Goal: Transaction & Acquisition: Purchase product/service

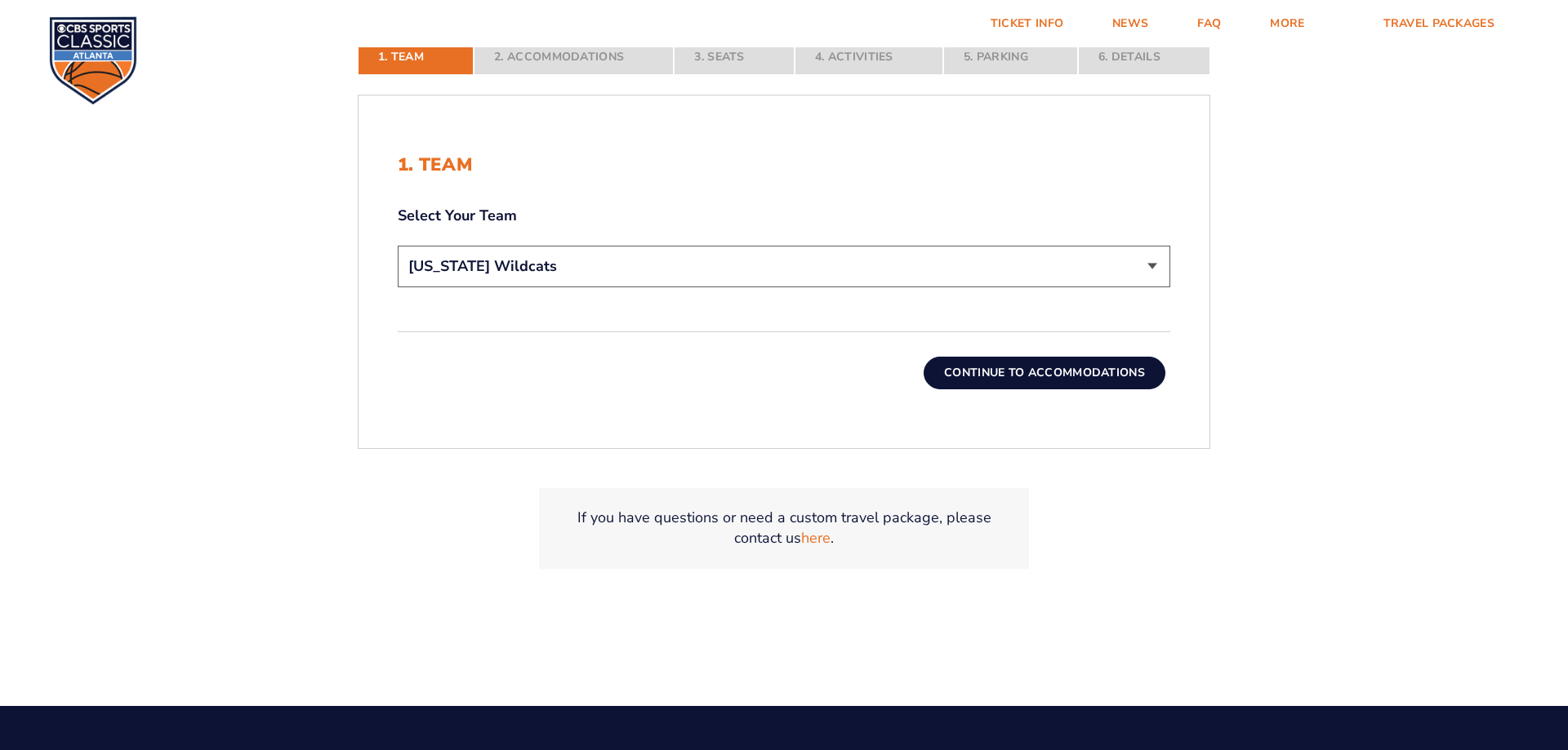
select select "12956"
click at [1088, 379] on button "Continue To Accommodations" at bounding box center [1045, 373] width 242 height 33
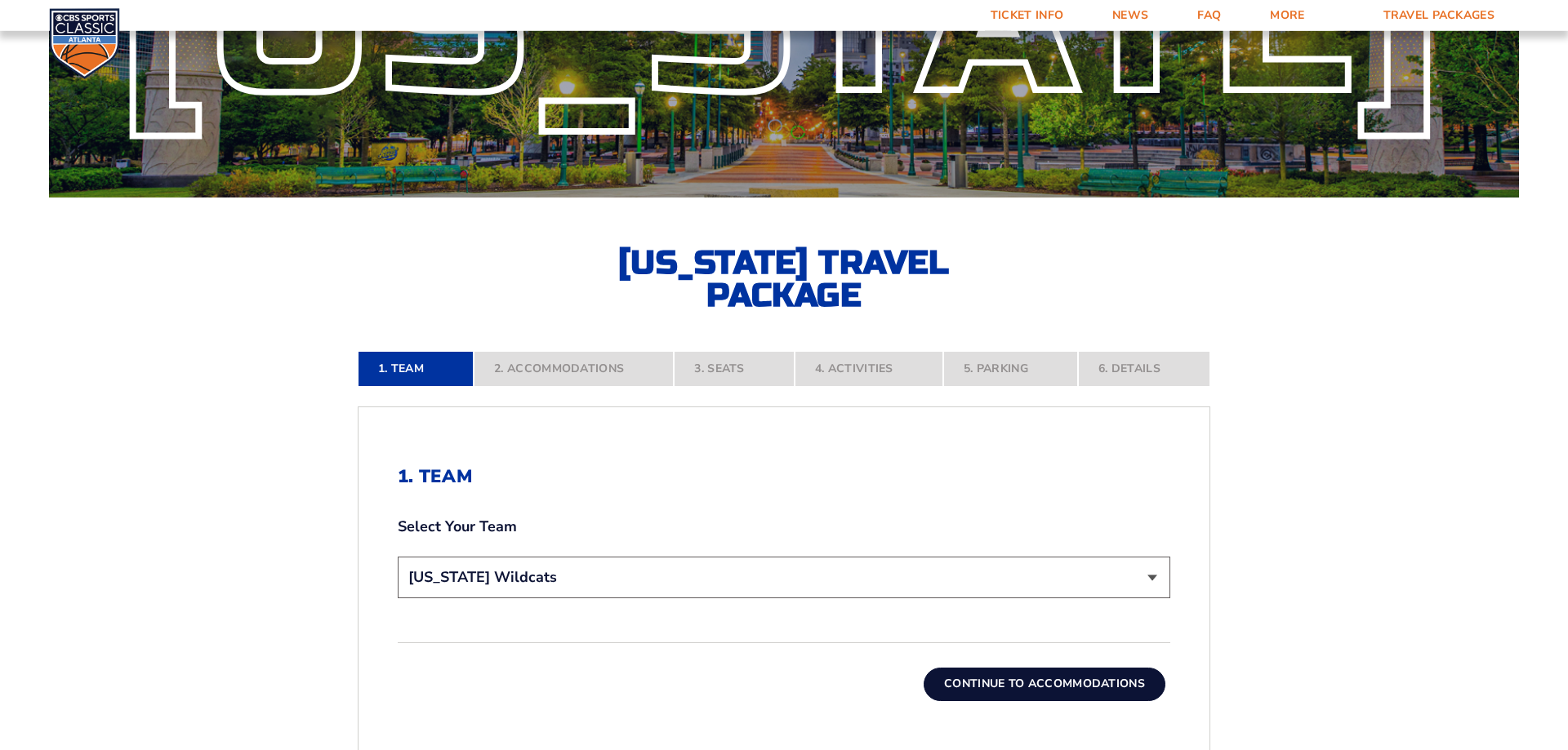
scroll to position [416, 0]
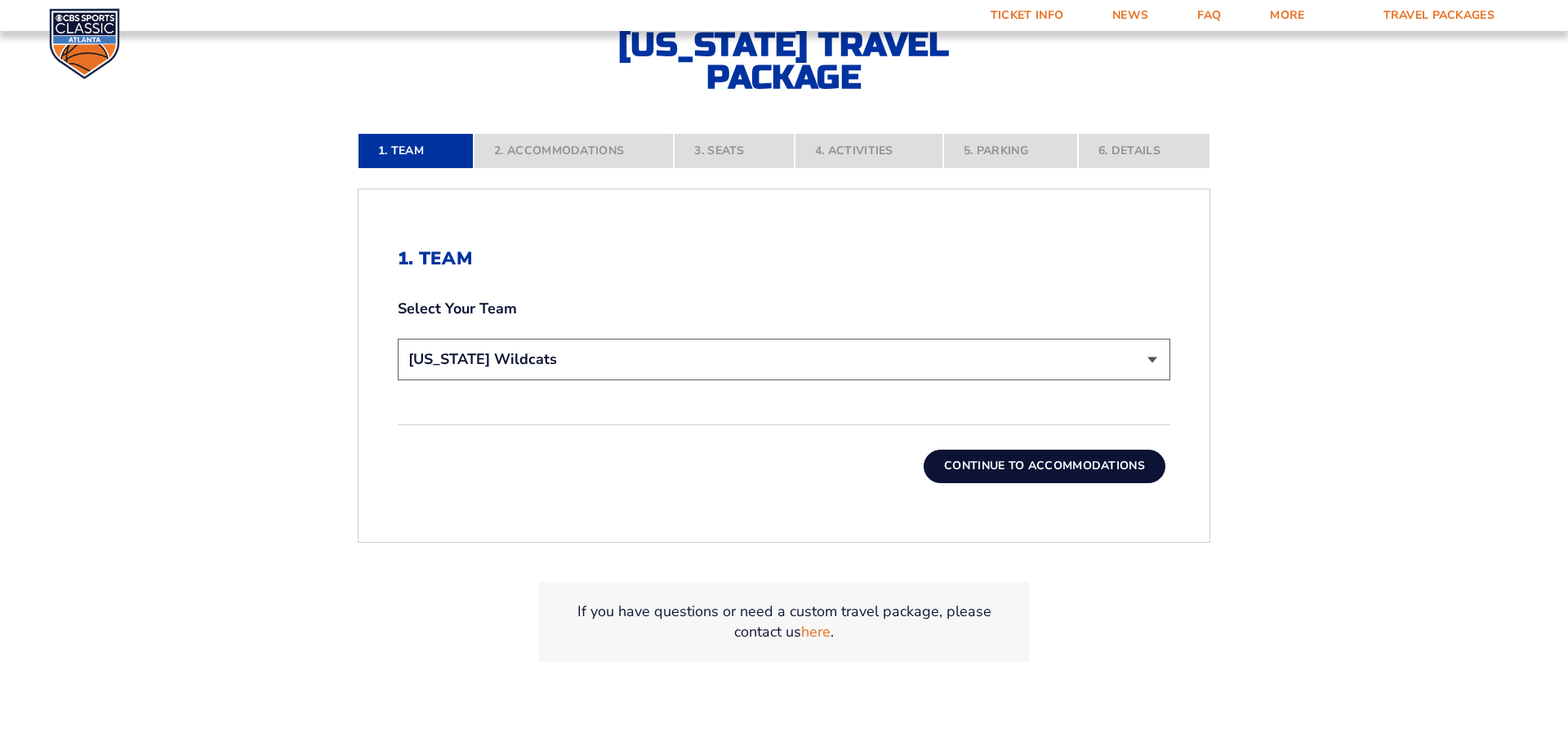
click at [1009, 461] on button "Continue To Accommodations" at bounding box center [1045, 466] width 242 height 33
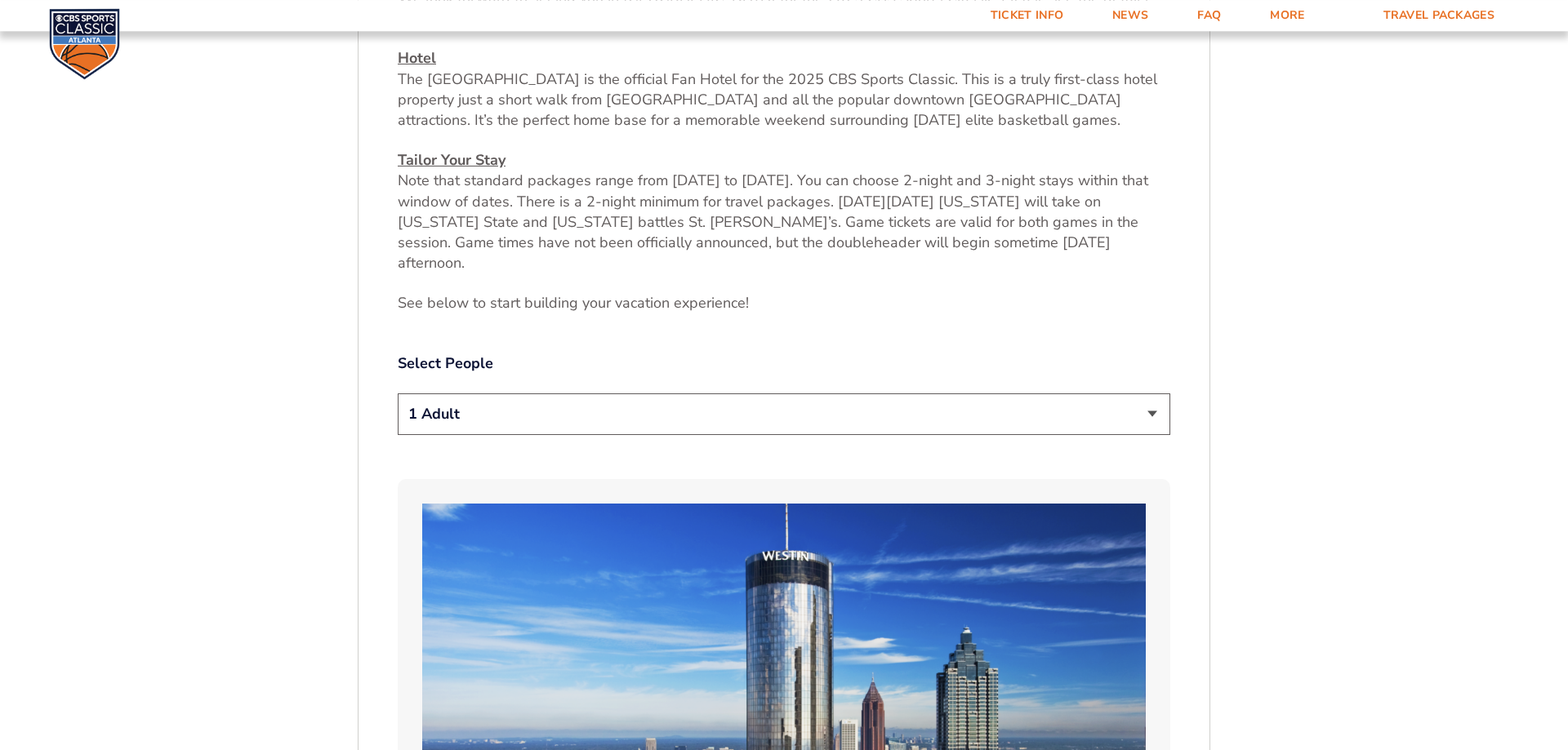
scroll to position [772, 0]
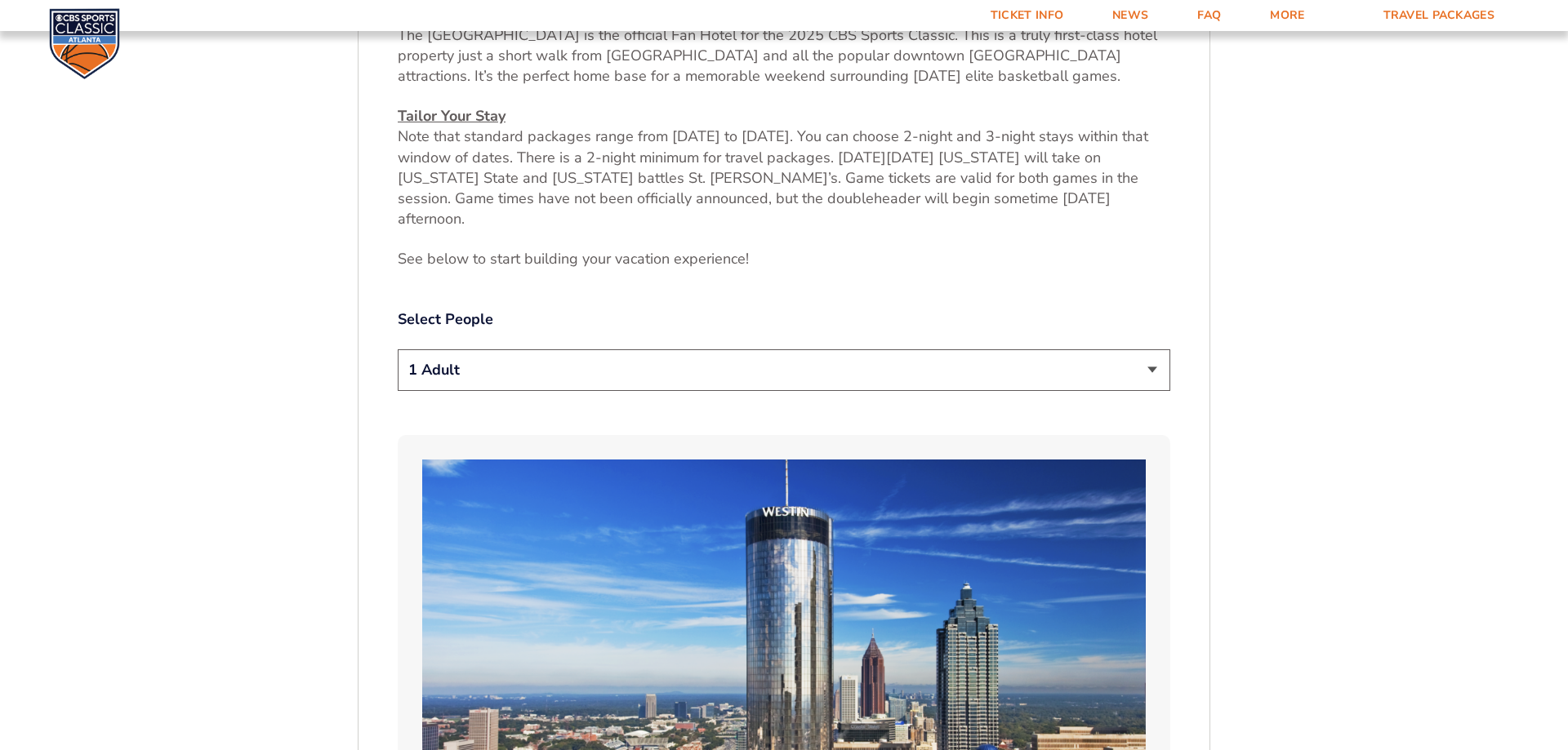
click at [398, 350] on select "1 Adult 2 Adults 3 Adults 4 Adults 2 Adults + 1 Child 2 Adults + 2 Children 2 A…" at bounding box center [784, 371] width 773 height 42
click option "4 Adults" at bounding box center [0, 0] width 0 height 0
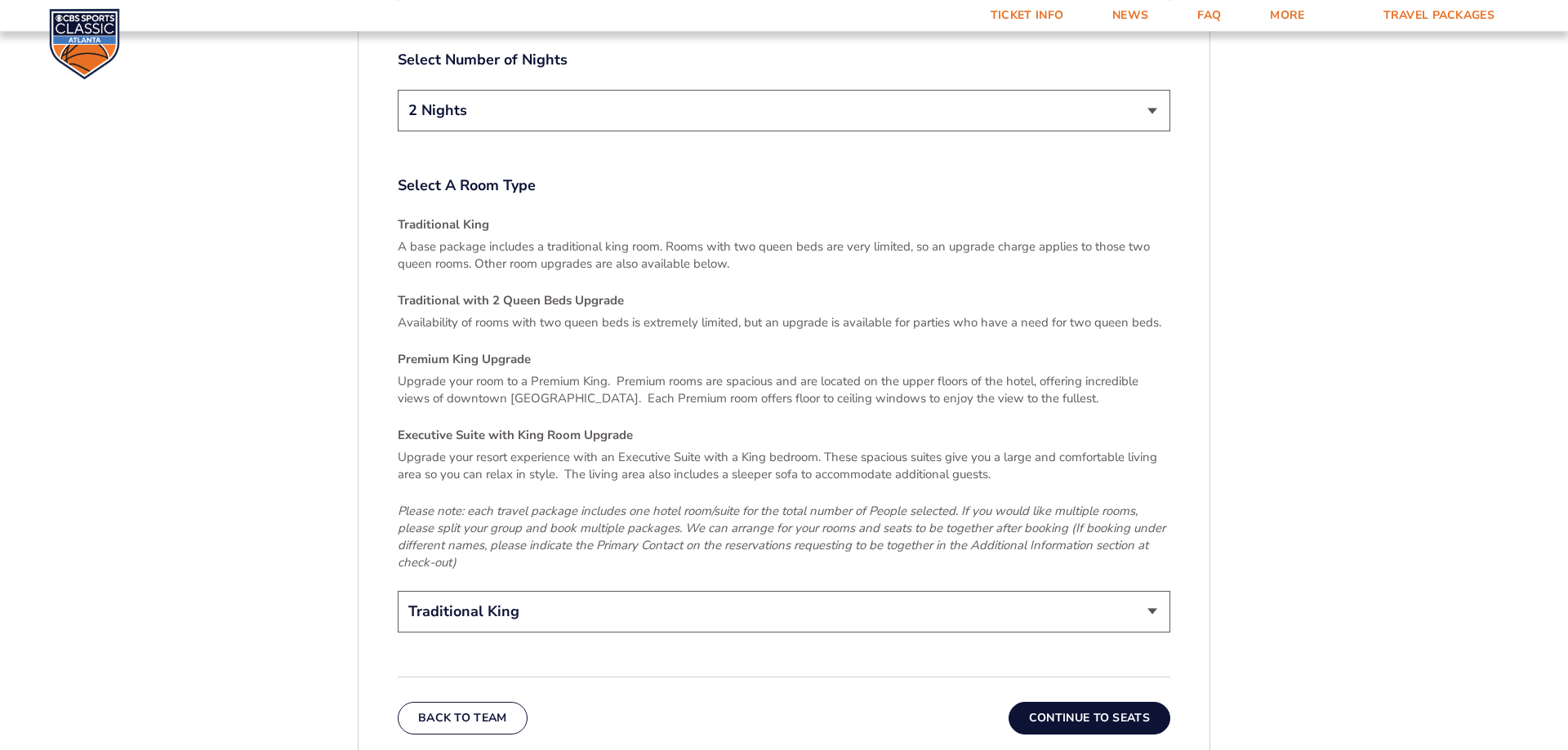
scroll to position [2354, 0]
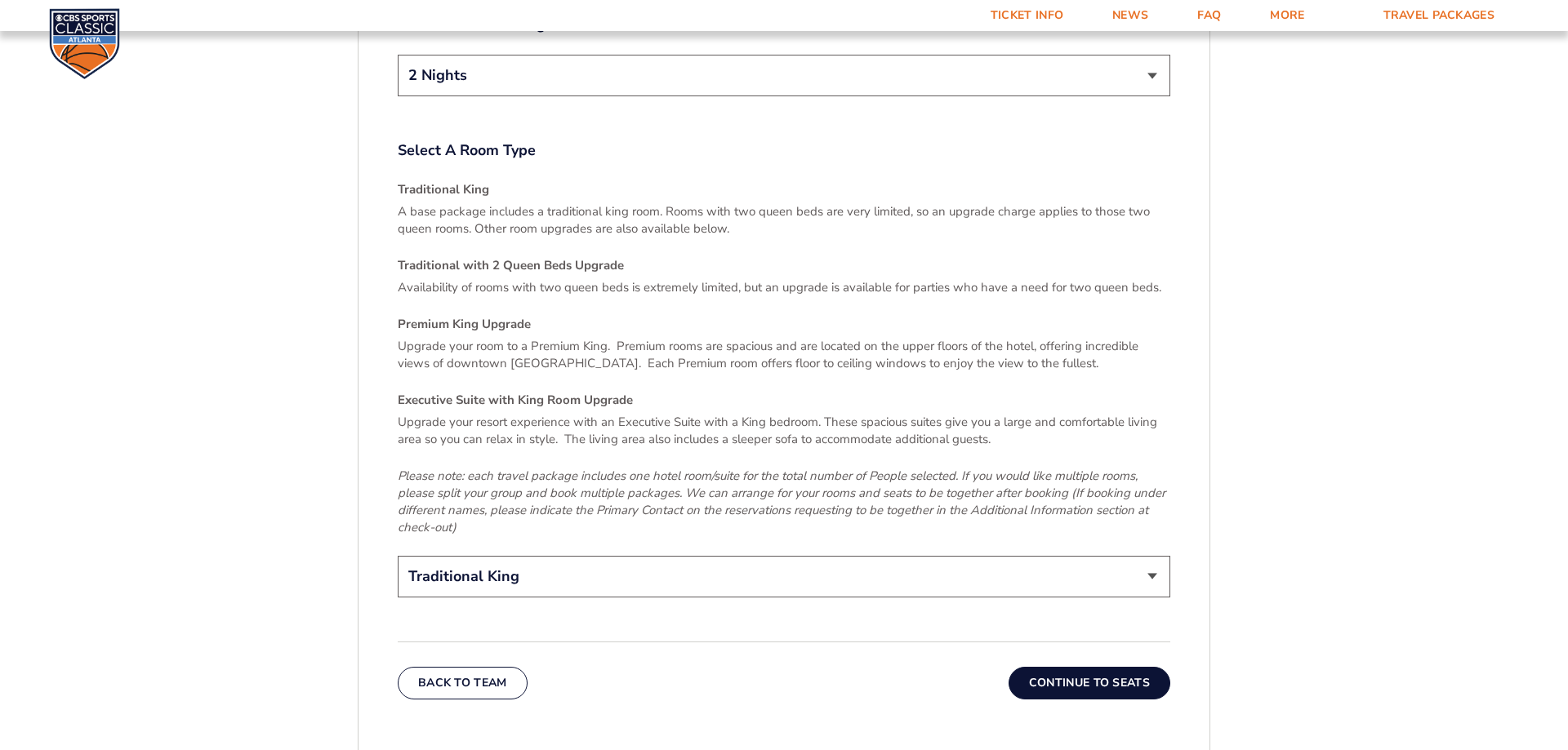
click at [398, 556] on select "Traditional King Traditional with 2 Queen Beds Upgrade (+$45 per night) Premium…" at bounding box center [784, 577] width 773 height 42
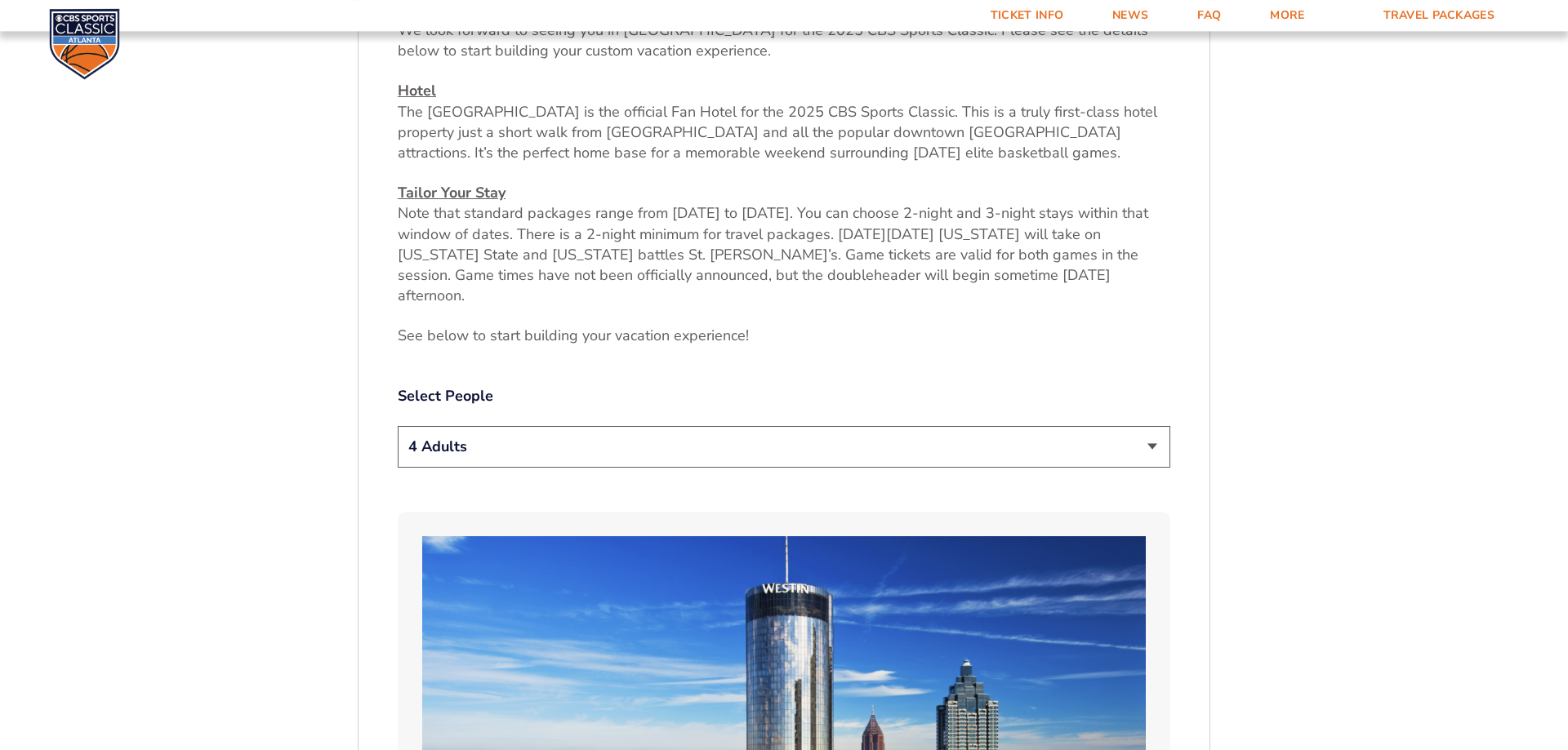
scroll to position [688, 0]
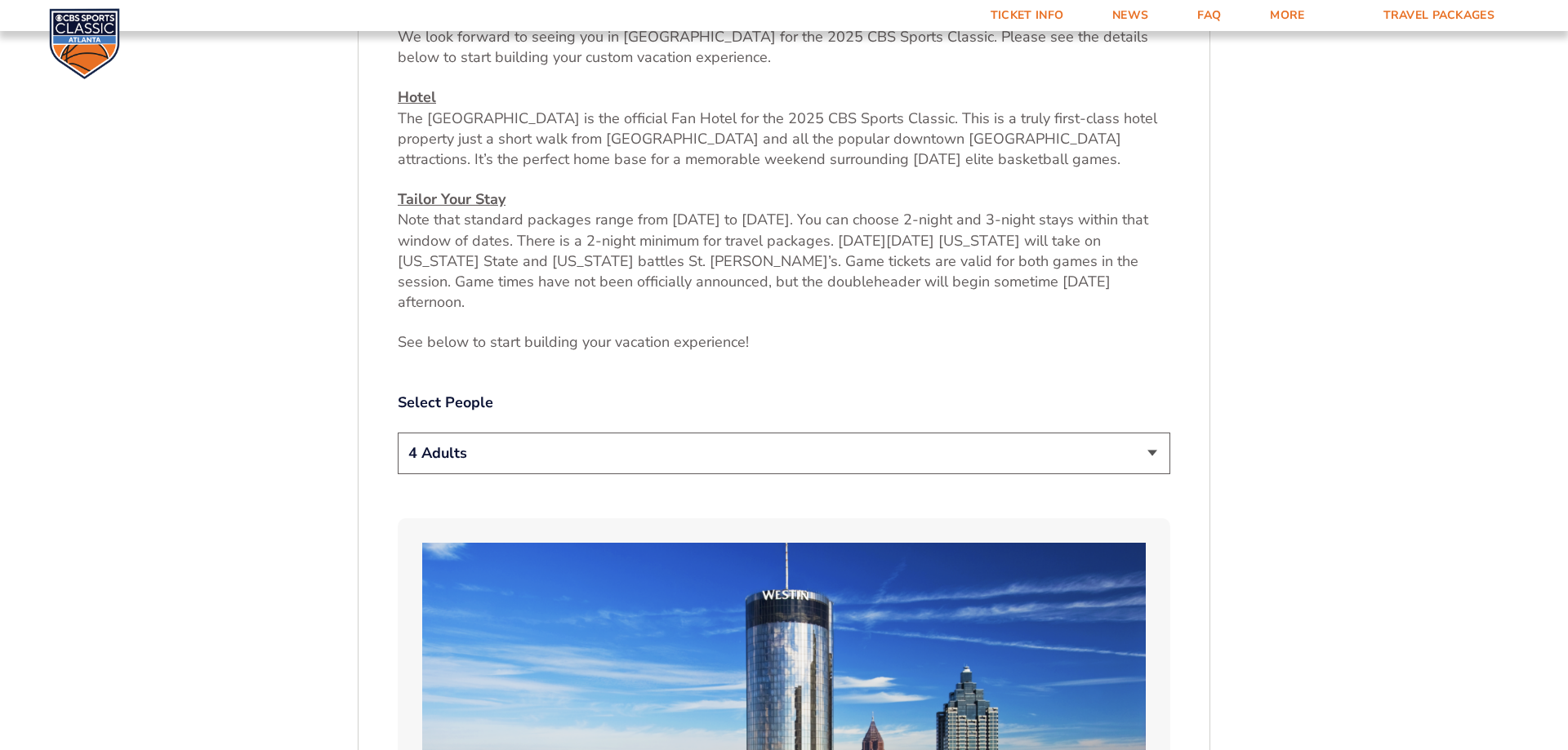
click at [398, 433] on select "1 Adult 2 Adults 3 Adults 4 Adults 2 Adults + 1 Child 2 Adults + 2 Children 2 A…" at bounding box center [784, 454] width 773 height 42
select select "2 Adults"
click option "2 Adults" at bounding box center [0, 0] width 0 height 0
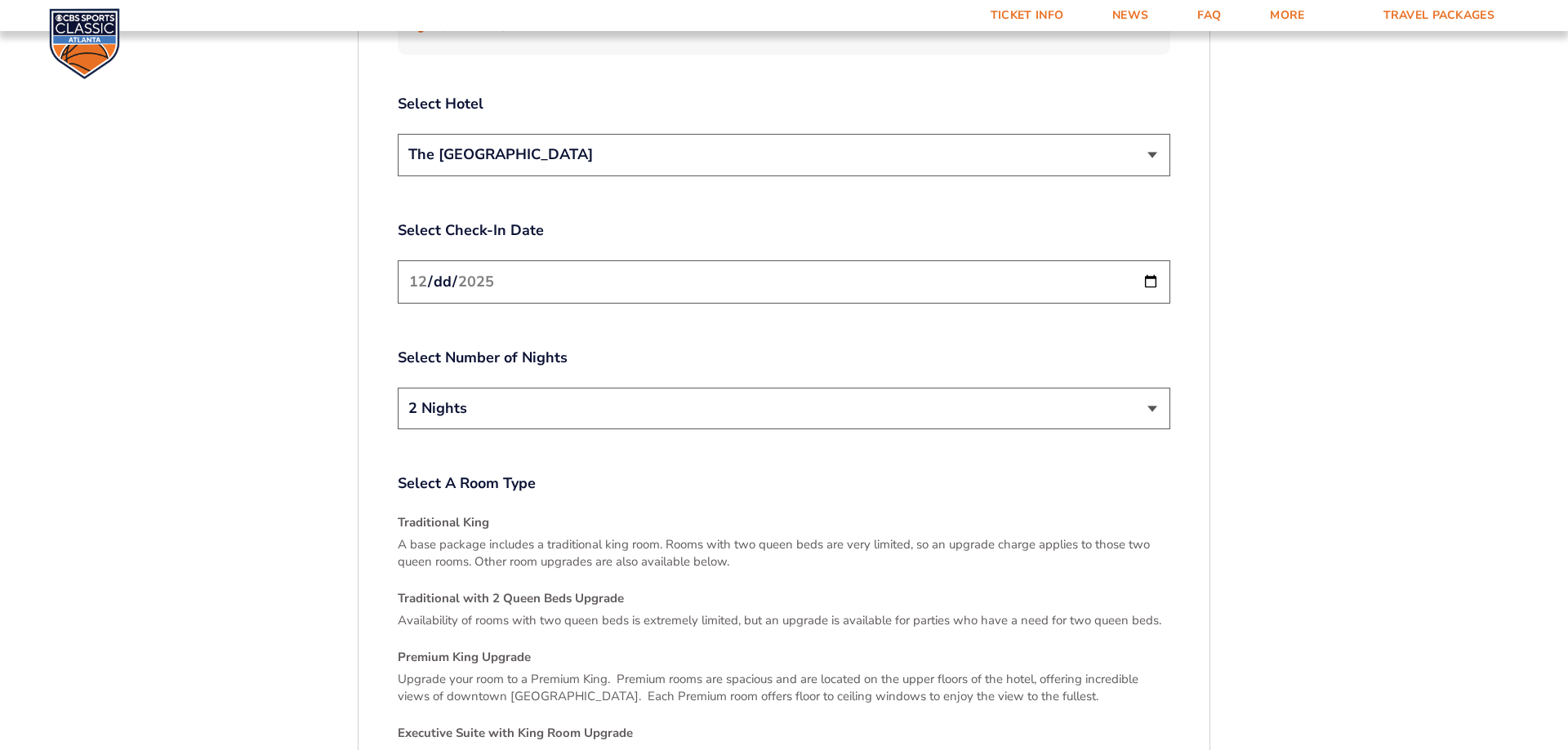
scroll to position [2354, 0]
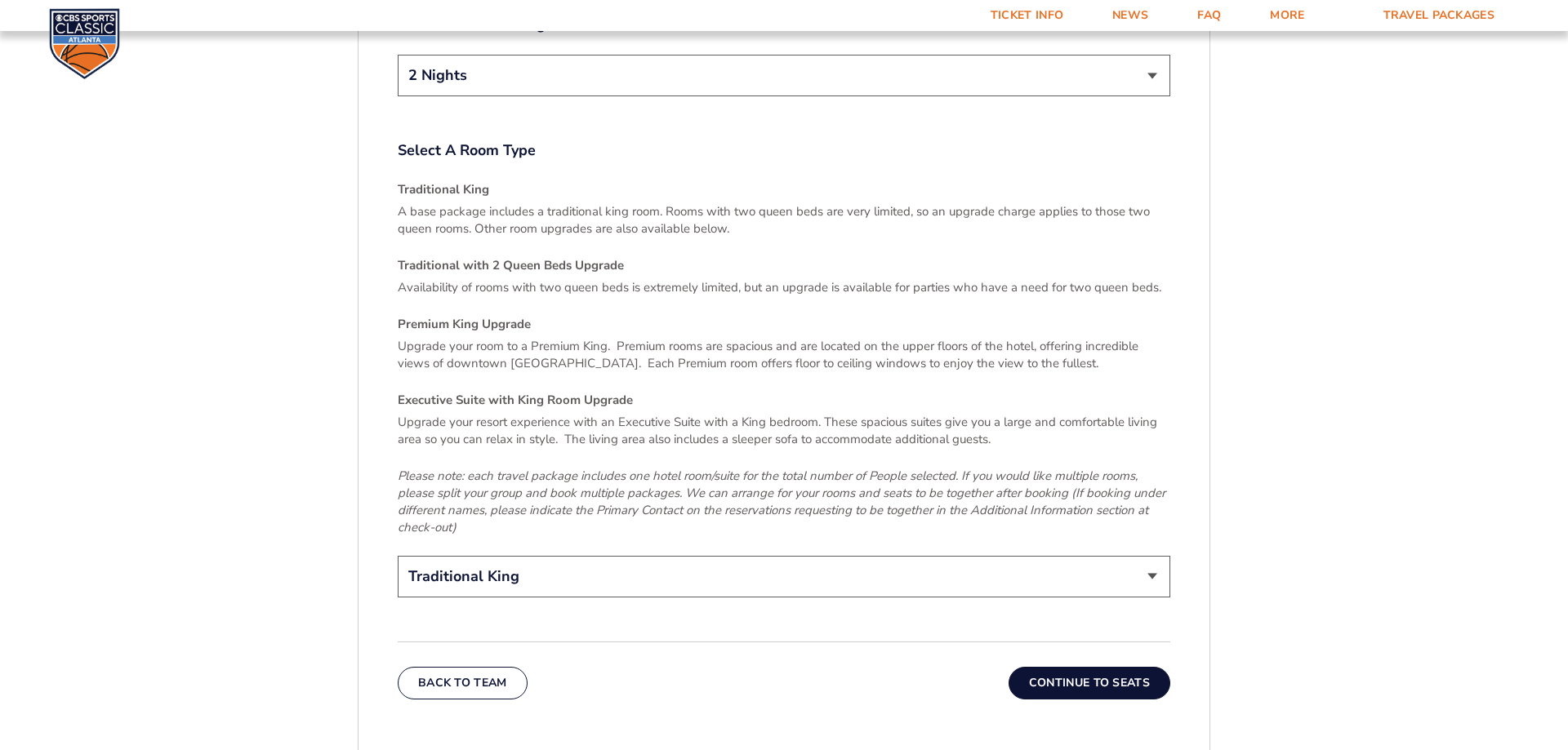
click at [398, 556] on select "Traditional King Traditional with 2 Queen Beds Upgrade (+$45 per night) Premium…" at bounding box center [784, 577] width 773 height 42
select select "Premium King Upgrade"
click option "Premium King Upgrade (+$95 per night)" at bounding box center [0, 0] width 0 height 0
click at [684, 642] on div "Back To Team Continue To Seats" at bounding box center [784, 671] width 773 height 58
click at [1062, 667] on button "Continue To Seats" at bounding box center [1090, 683] width 162 height 33
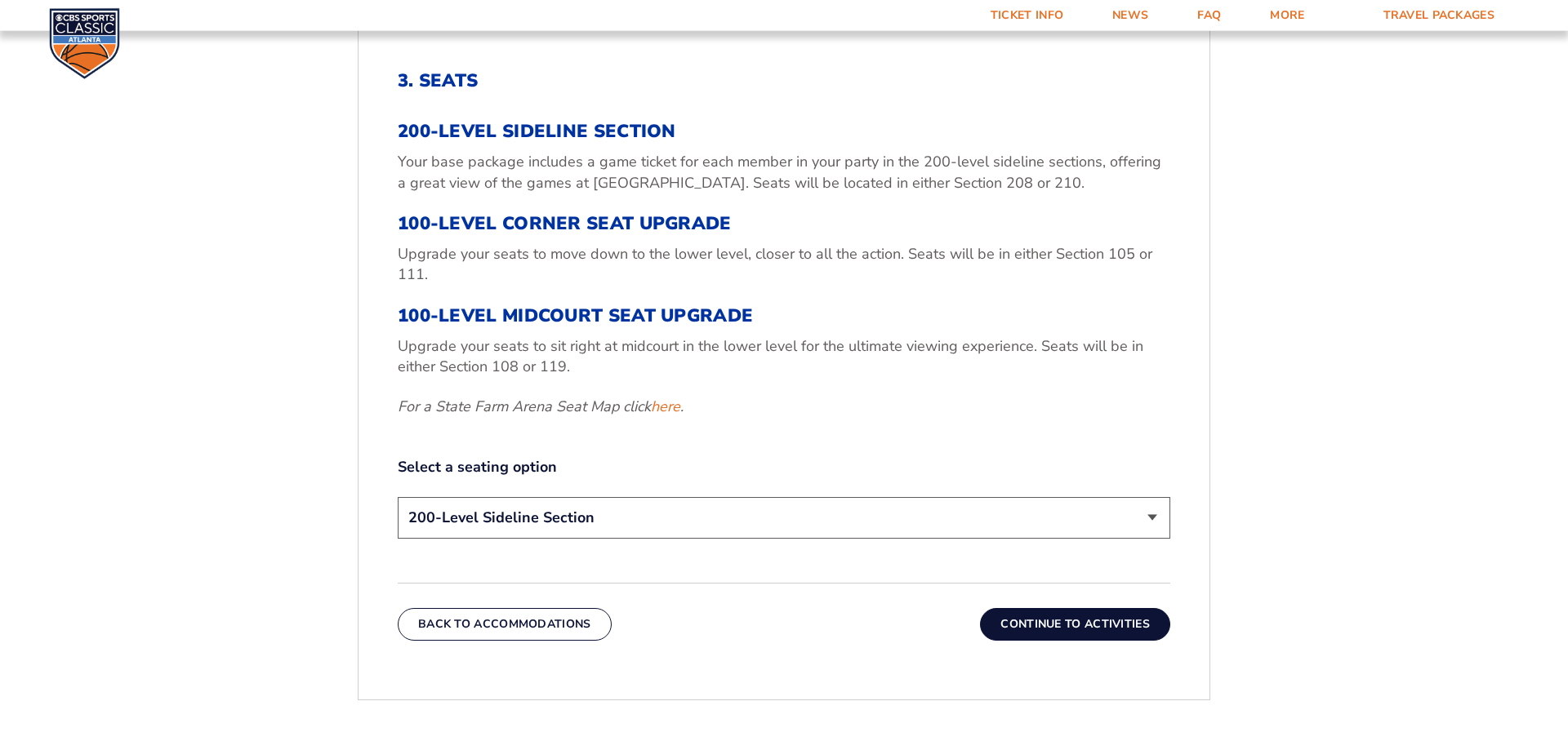
scroll to position [605, 0]
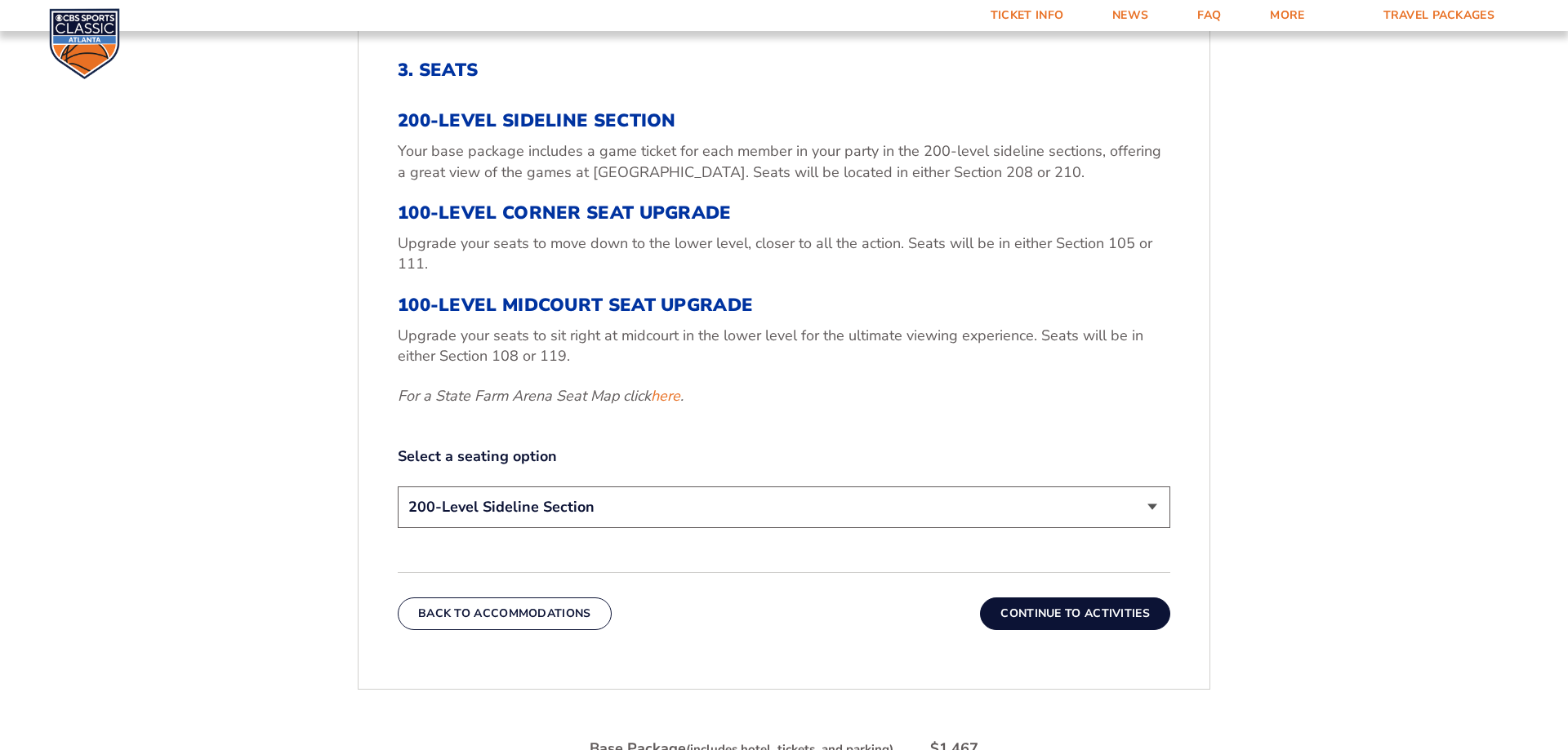
click at [398, 487] on select "200-Level Sideline Section 100-Level Corner Seat Upgrade (+$120 per person) 100…" at bounding box center [784, 508] width 773 height 42
click option "100-Level Corner Seat Upgrade (+$120 per person)" at bounding box center [0, 0] width 0 height 0
click at [398, 487] on select "200-Level Sideline Section 100-Level Corner Seat Upgrade (+$120 per person) 100…" at bounding box center [784, 508] width 773 height 42
select select "200-Level Sideline Section"
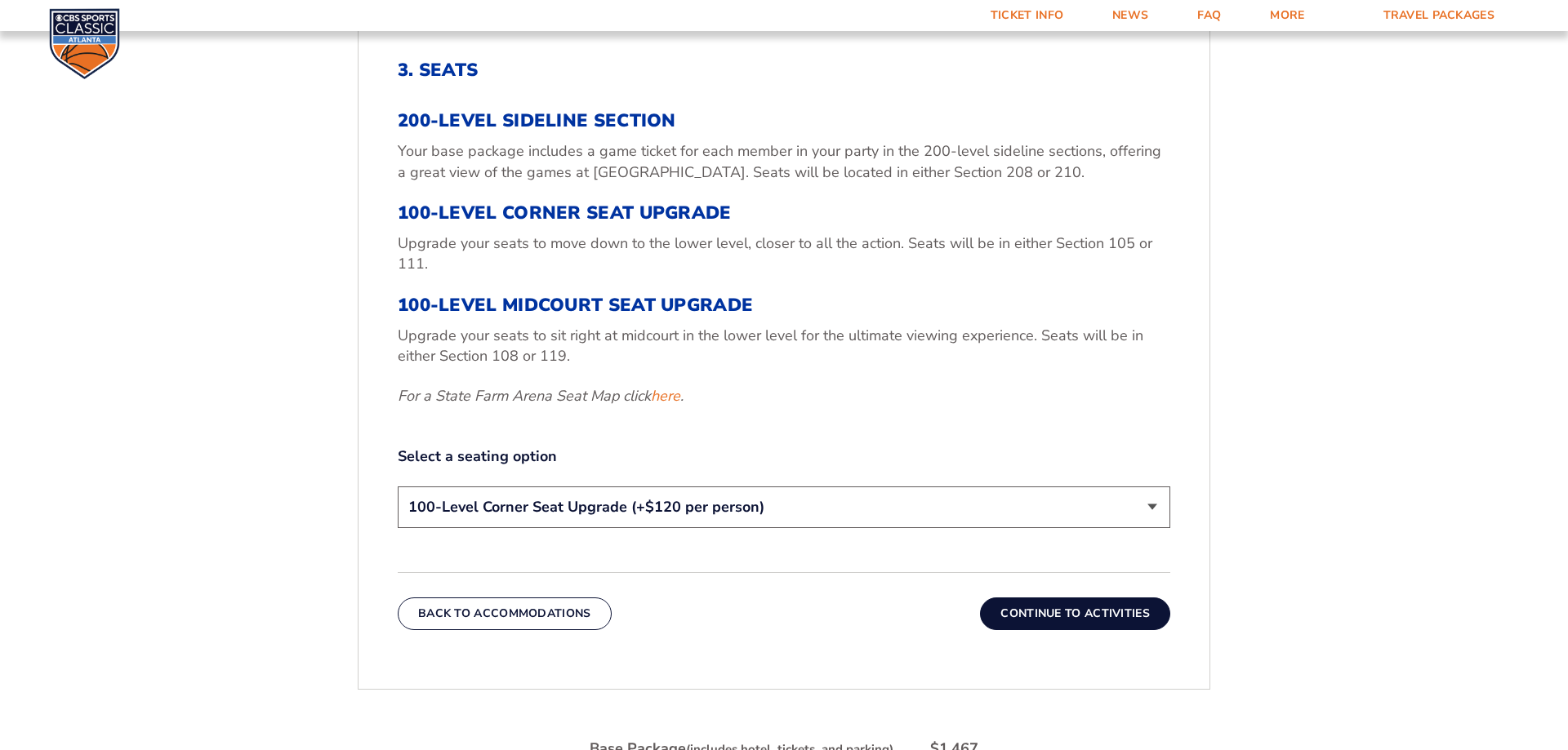
click option "200-Level Sideline Section" at bounding box center [0, 0] width 0 height 0
click at [1104, 612] on button "Continue To Activities" at bounding box center [1075, 614] width 190 height 33
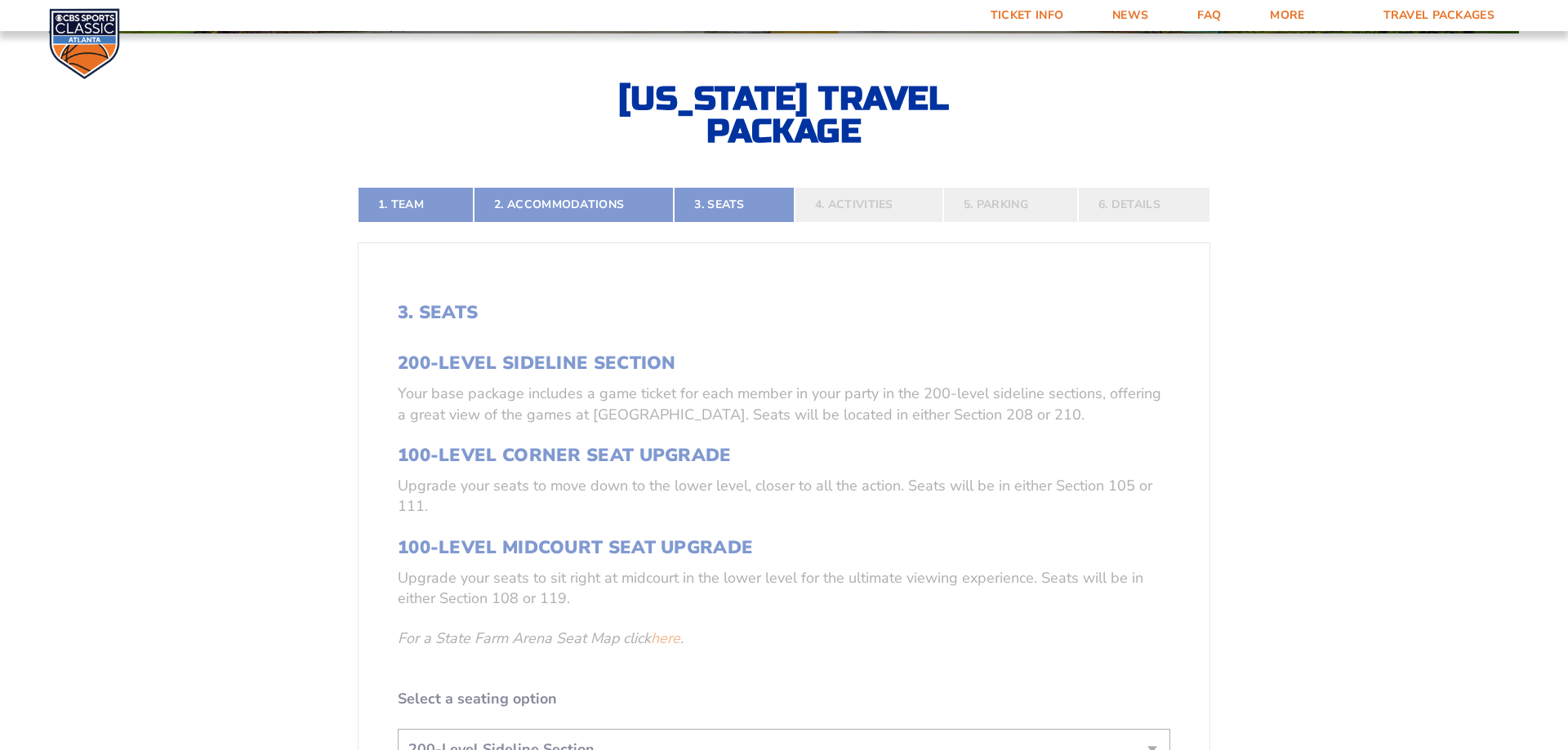
scroll to position [355, 0]
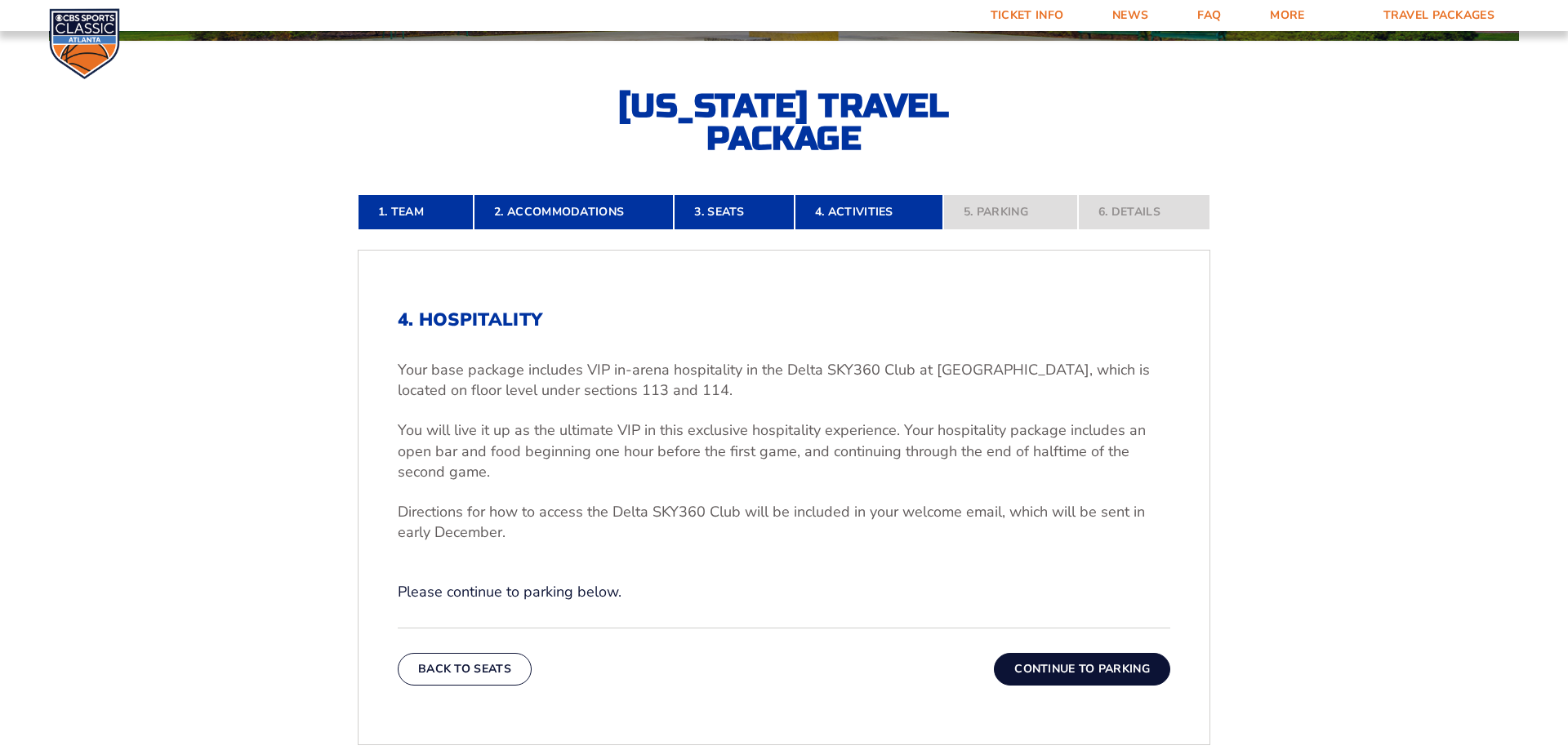
click at [1084, 665] on button "Continue To Parking" at bounding box center [1082, 669] width 176 height 33
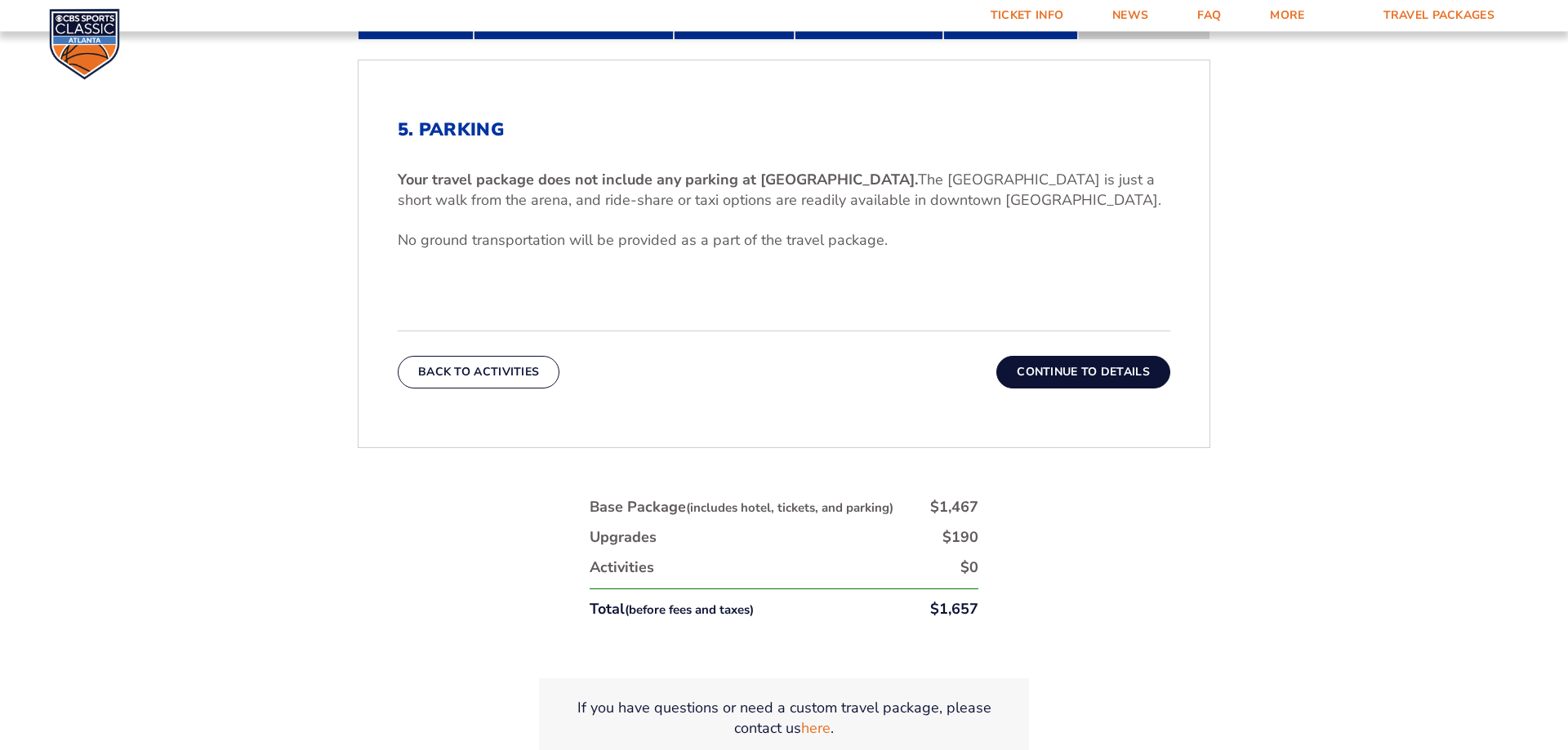
scroll to position [605, 0]
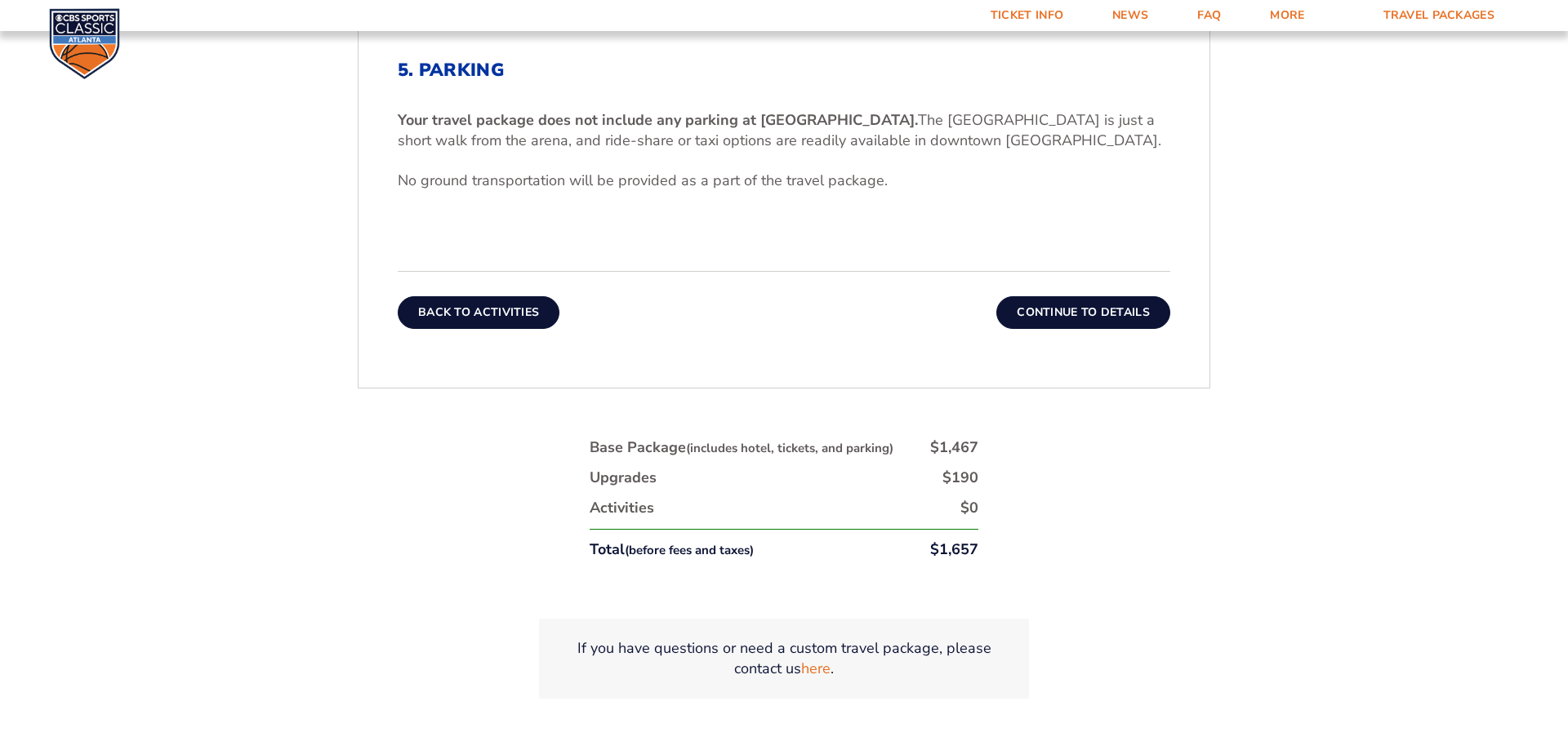
click at [453, 318] on button "Back To Activities" at bounding box center [479, 312] width 162 height 33
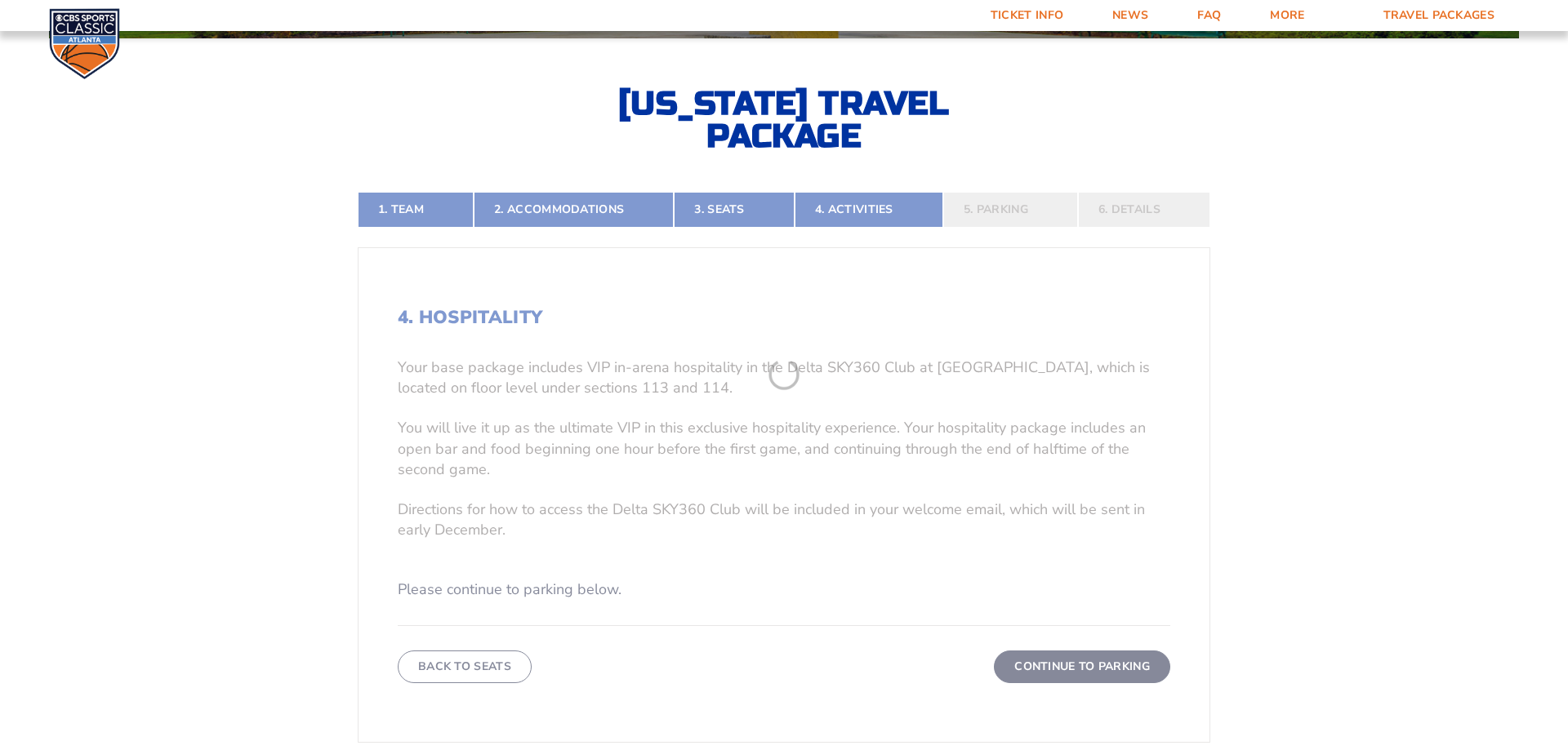
scroll to position [355, 0]
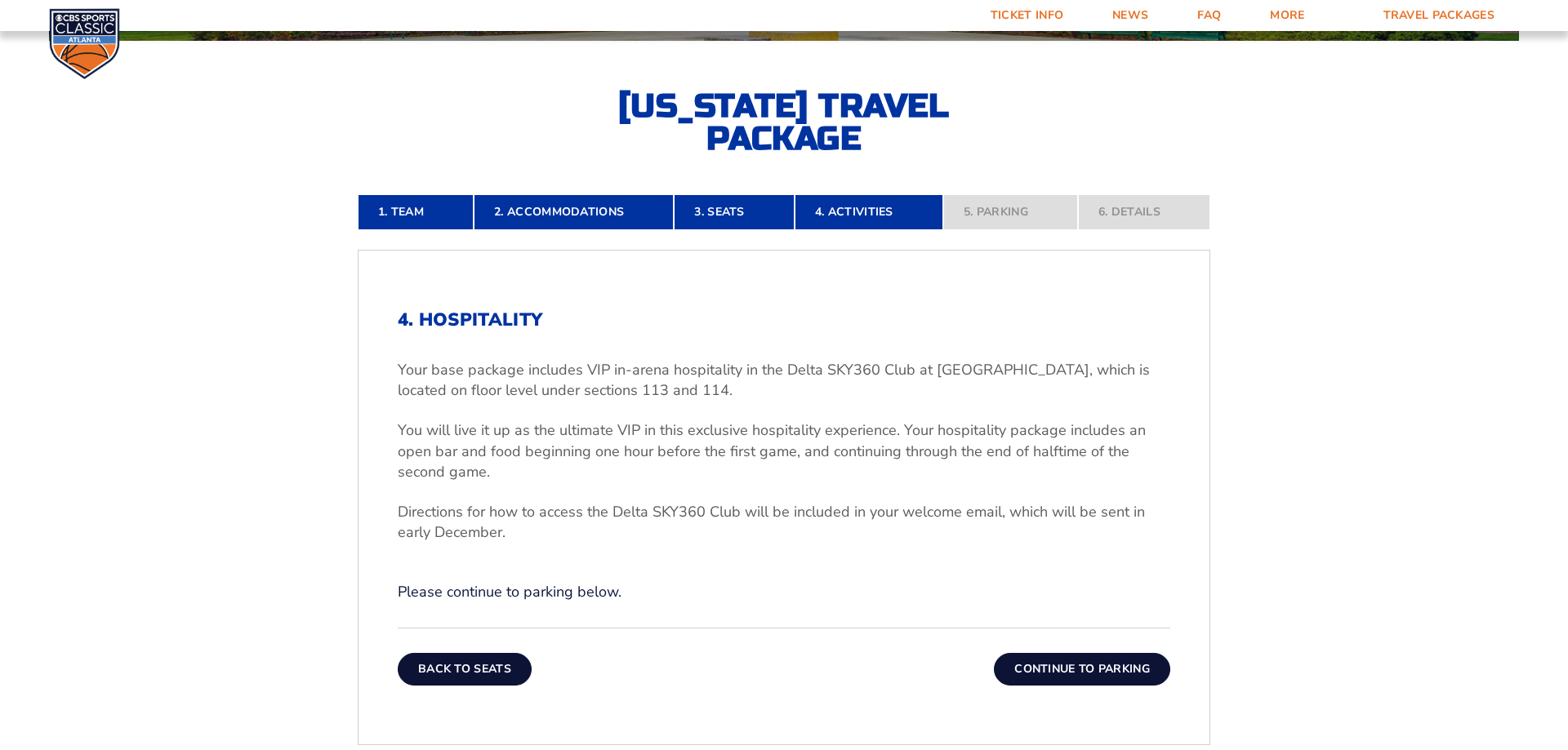
click at [490, 676] on button "Back To Seats" at bounding box center [465, 669] width 134 height 33
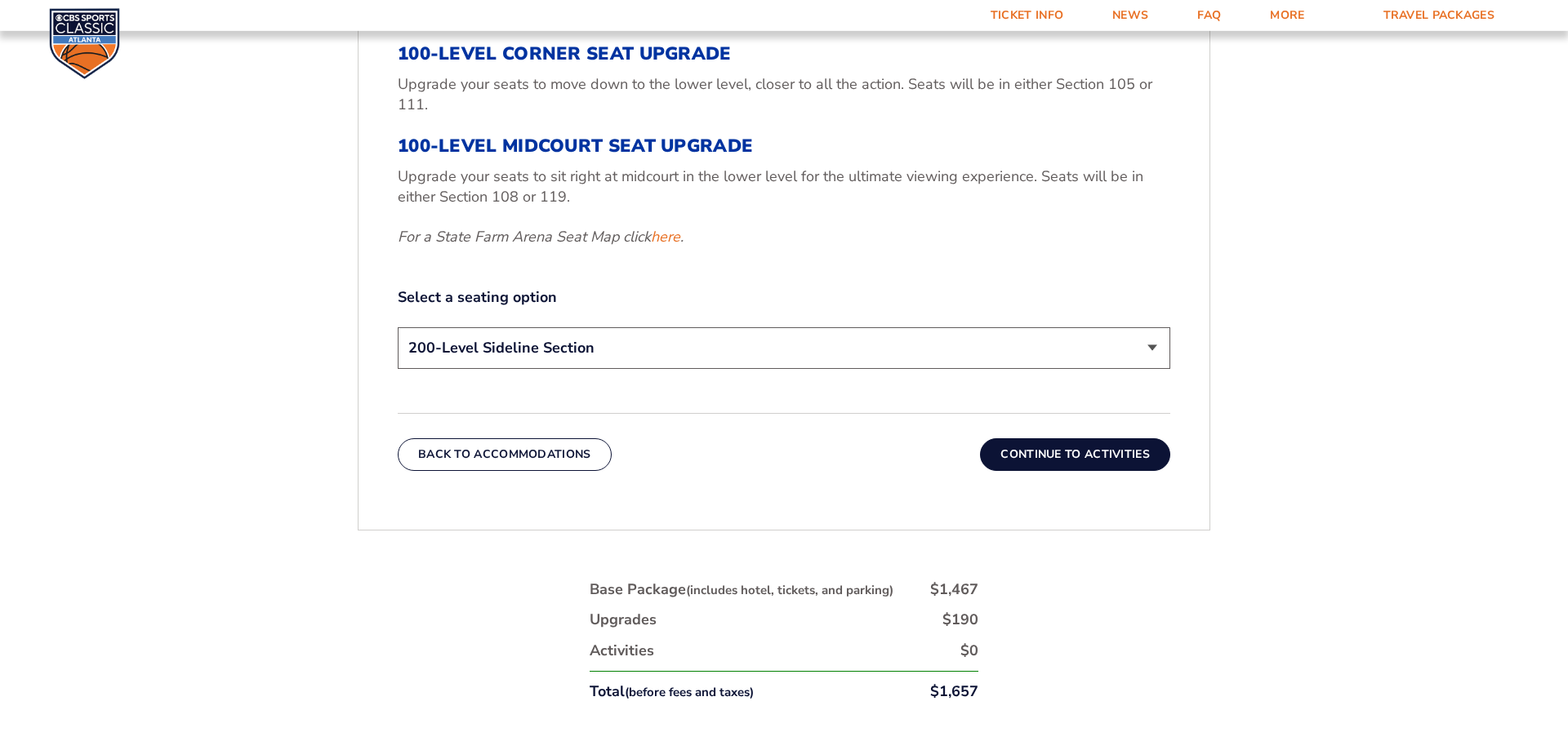
scroll to position [772, 0]
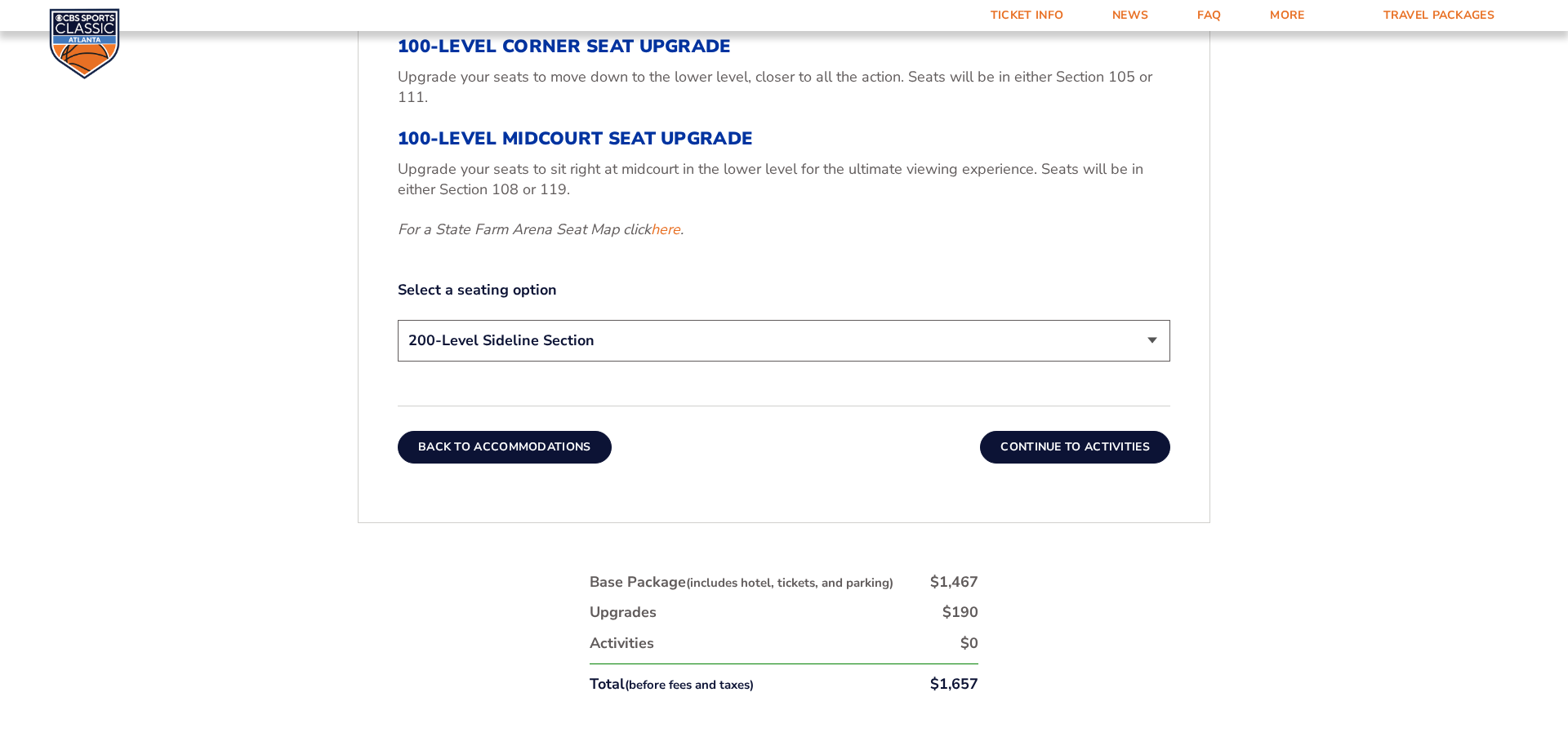
click at [476, 455] on button "Back To Accommodations" at bounding box center [505, 447] width 214 height 33
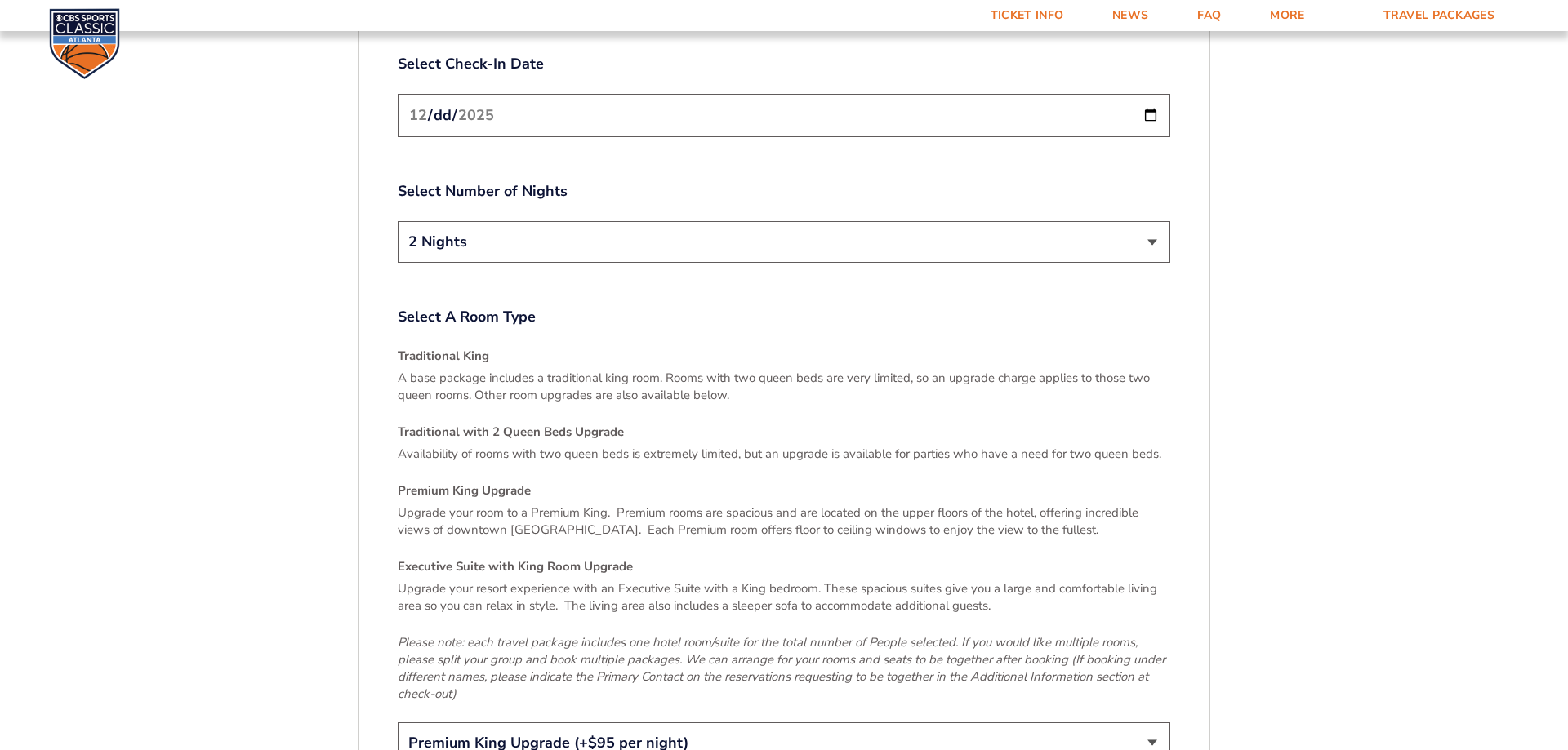
scroll to position [2438, 0]
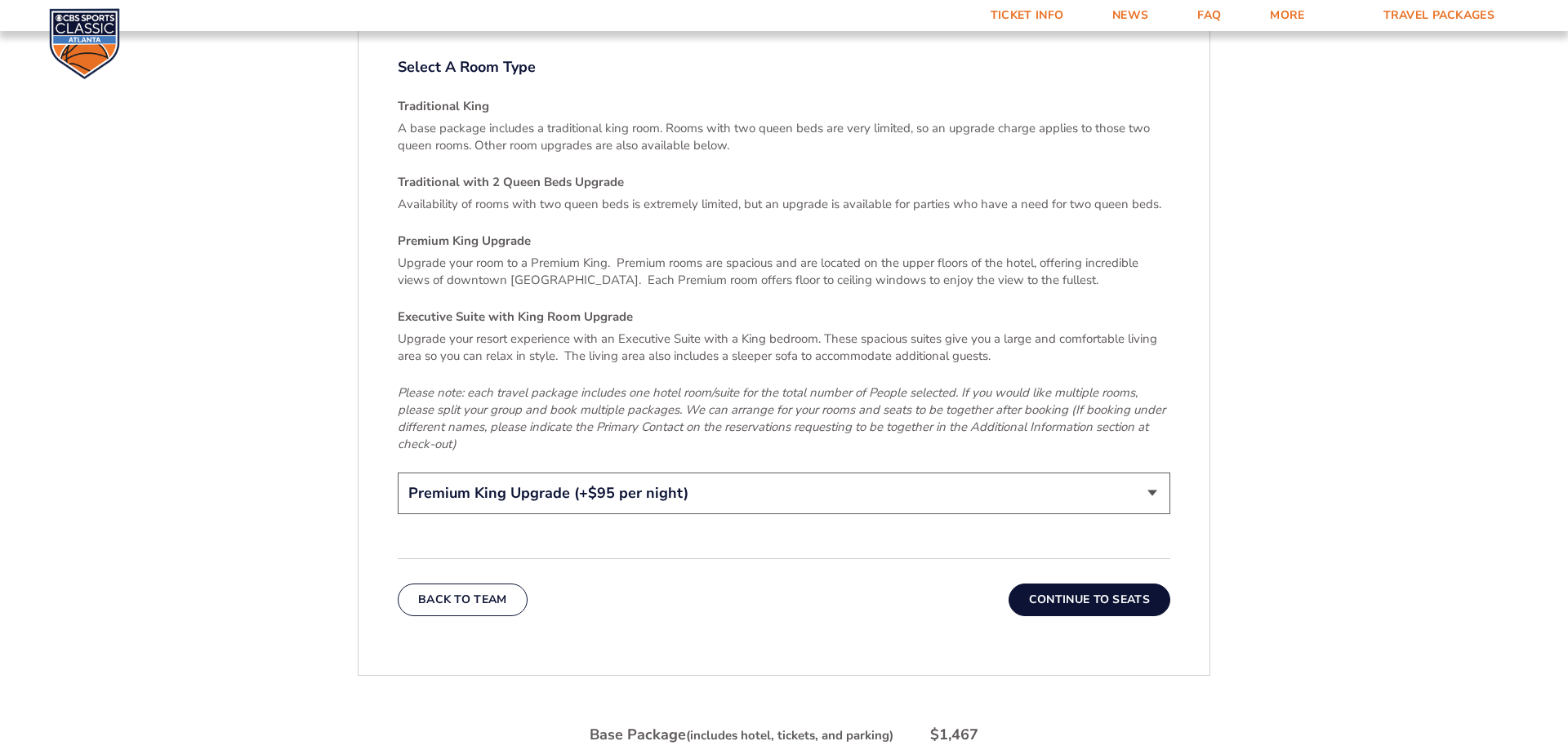
click at [398, 473] on select "Traditional King Traditional with 2 Queen Beds Upgrade (+$45 per night) Premium…" at bounding box center [784, 494] width 773 height 42
select select "Traditional King"
click option "Traditional King" at bounding box center [0, 0] width 0 height 0
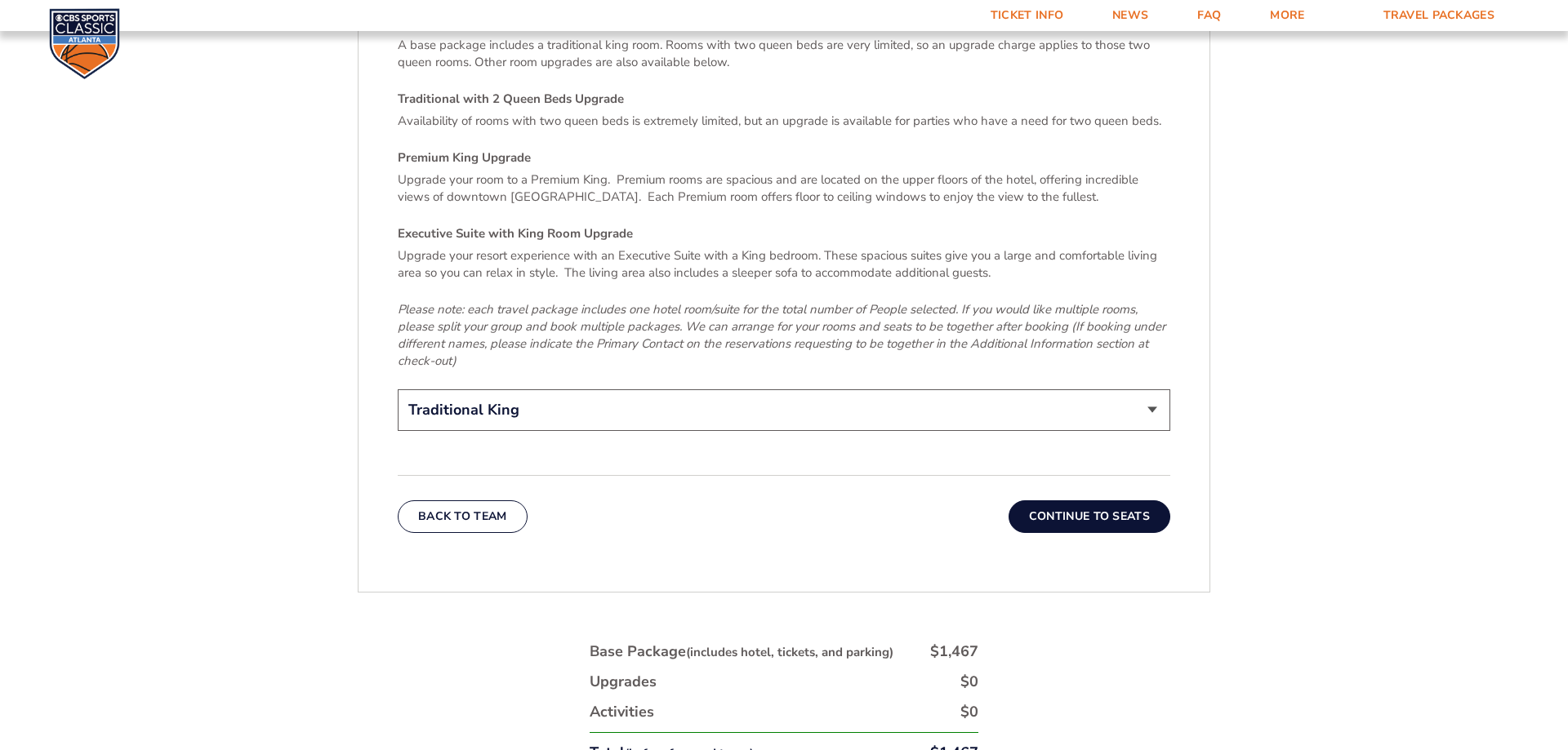
click at [1083, 501] on button "Continue To Seats" at bounding box center [1090, 517] width 162 height 33
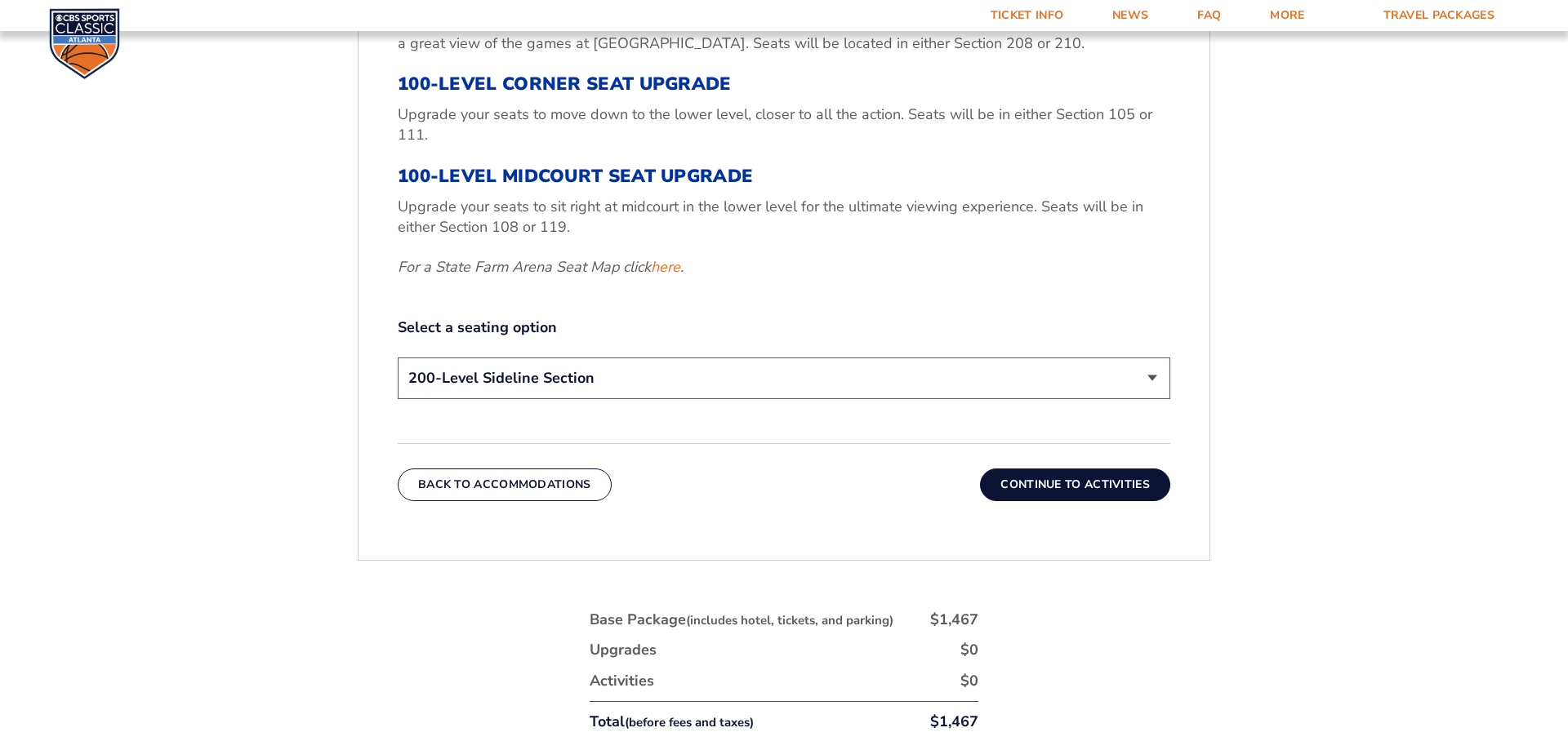
scroll to position [688, 0]
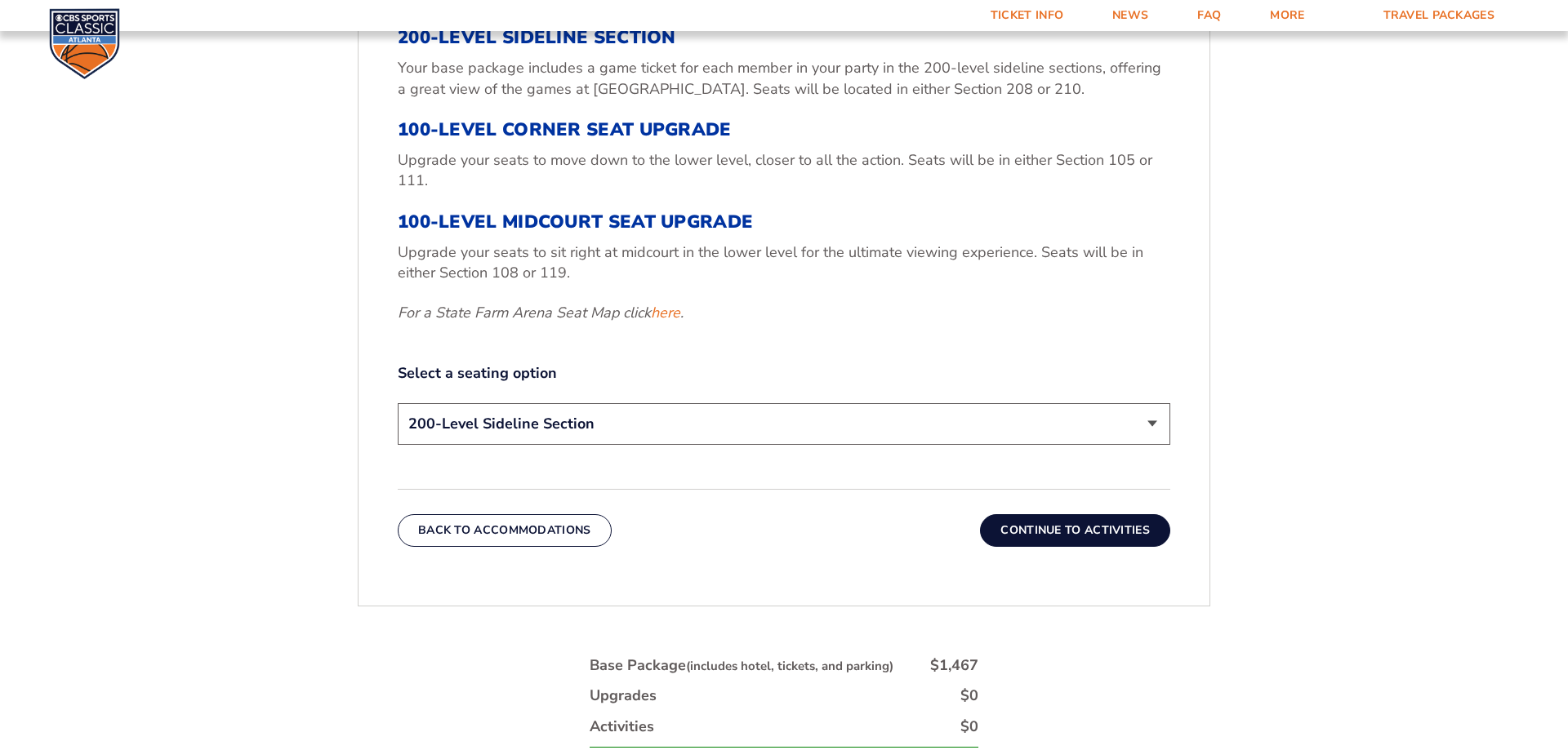
click at [398, 403] on select "200-Level Sideline Section 100-Level Corner Seat Upgrade (+$120 per person) 100…" at bounding box center [784, 424] width 773 height 42
select select "100-Level Corner Seat Upgrade"
click option "100-Level Corner Seat Upgrade (+$120 per person)" at bounding box center [0, 0] width 0 height 0
click at [743, 573] on div "3. Seats 200-Level Sideline Section Your base package includes a game ticket fo…" at bounding box center [784, 261] width 851 height 649
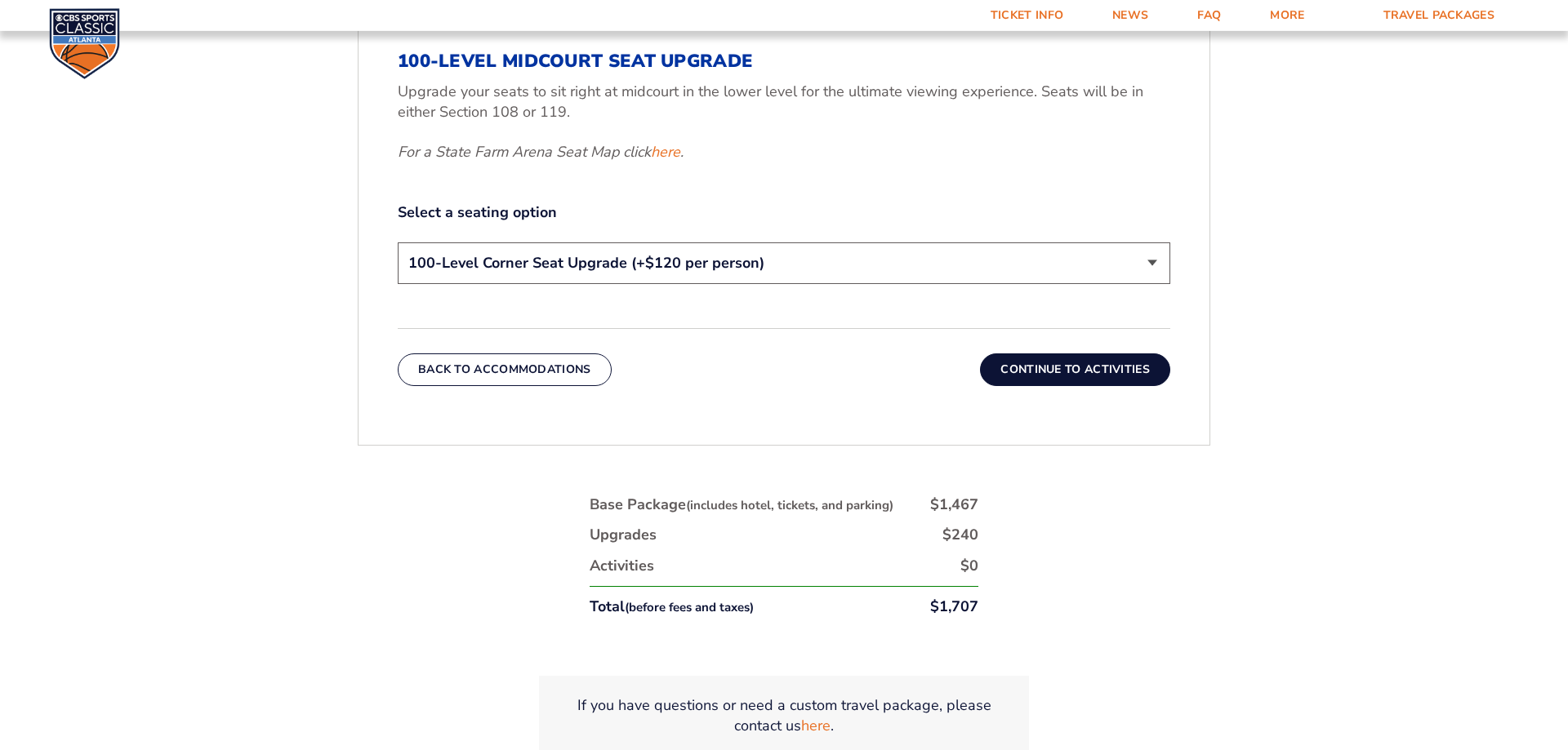
scroll to position [855, 0]
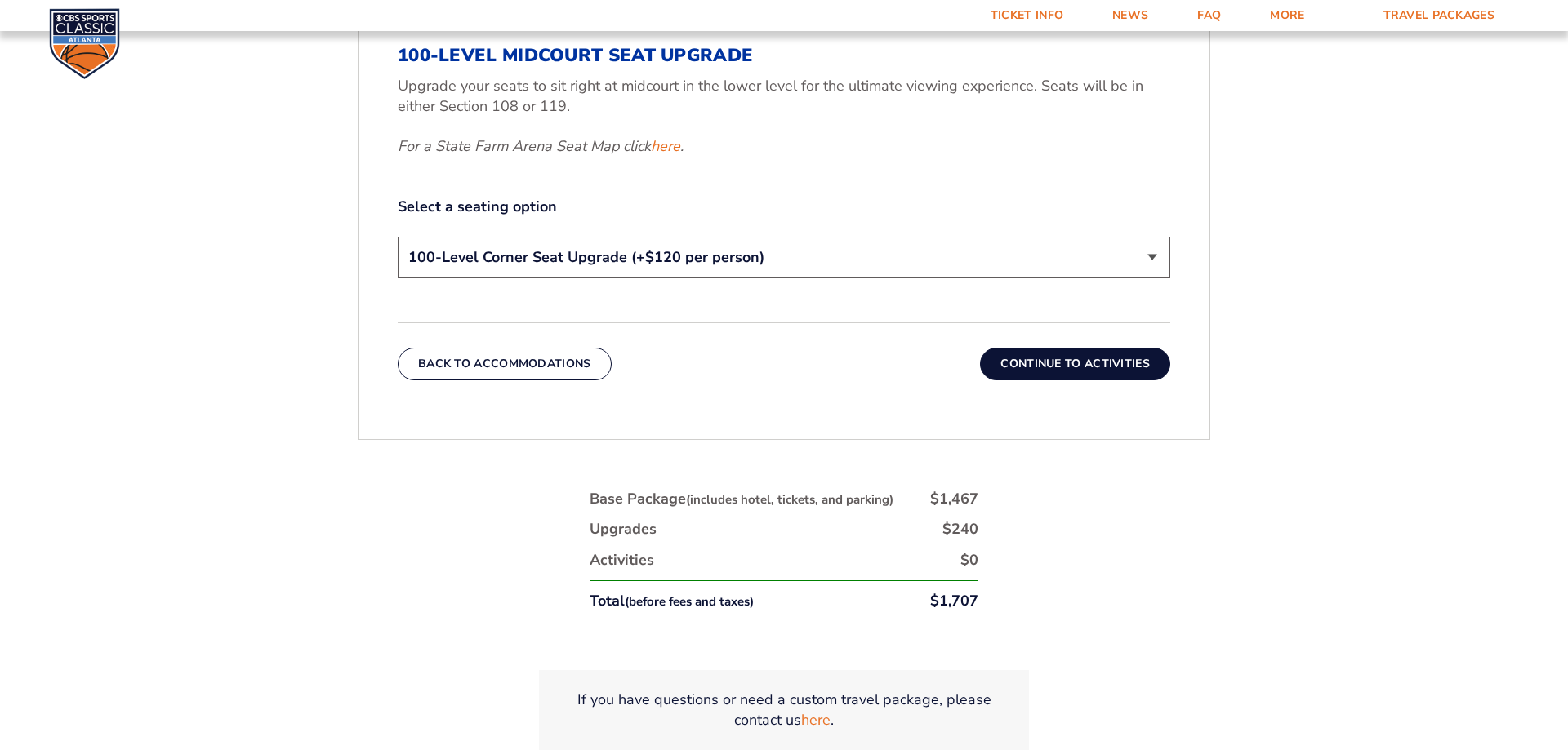
click at [1053, 365] on button "Continue To Activities" at bounding box center [1075, 364] width 190 height 33
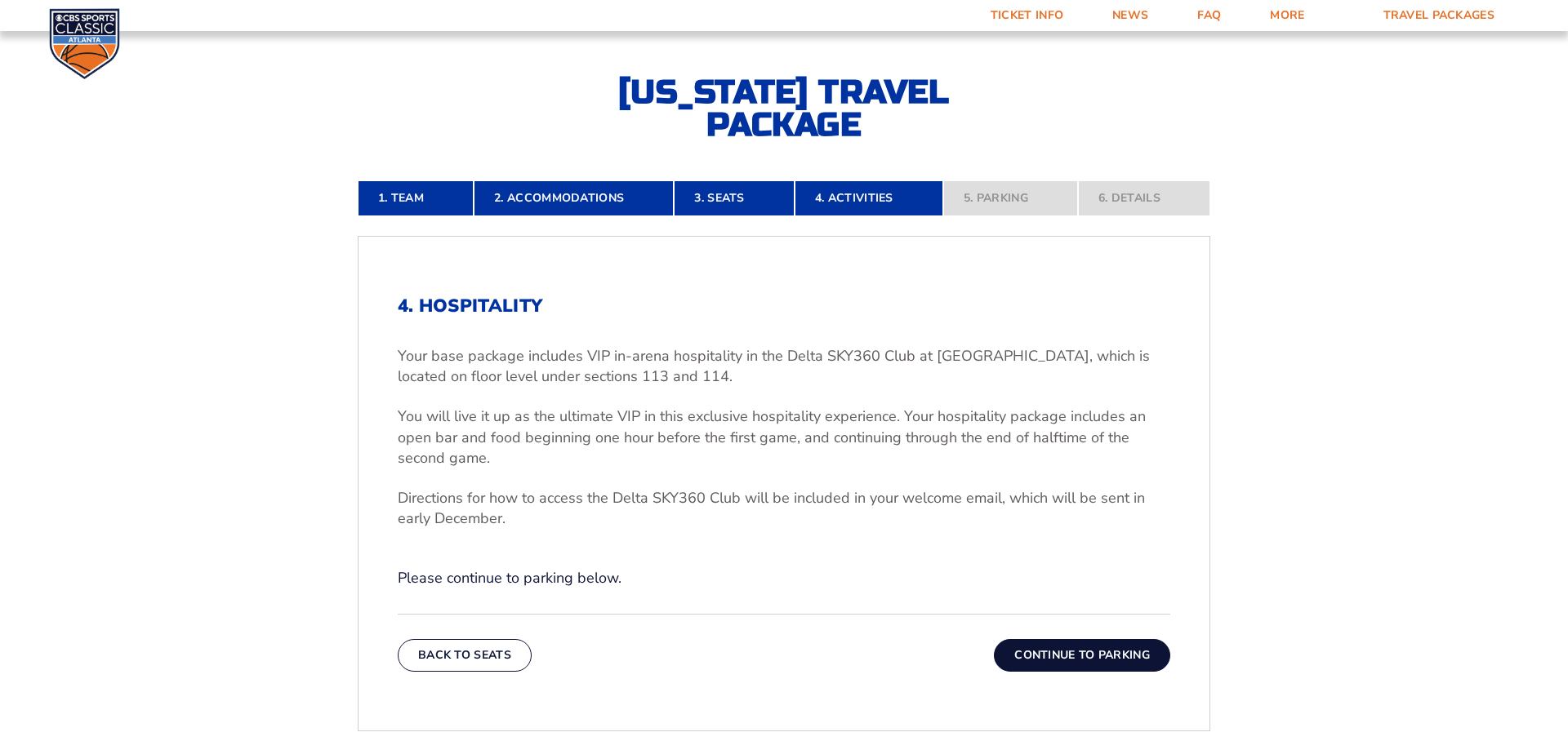
scroll to position [355, 0]
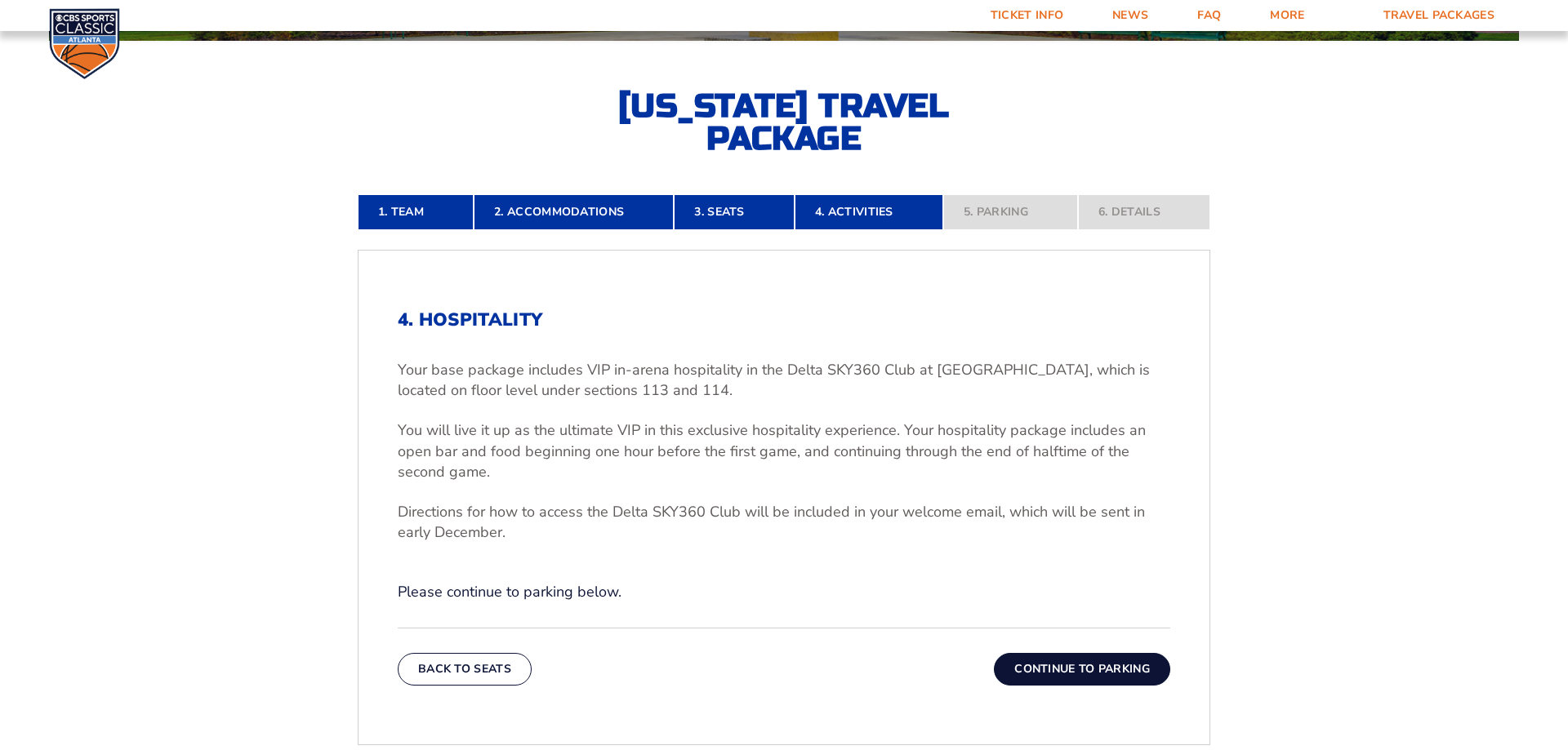
click at [1094, 670] on button "Continue To Parking" at bounding box center [1082, 669] width 176 height 33
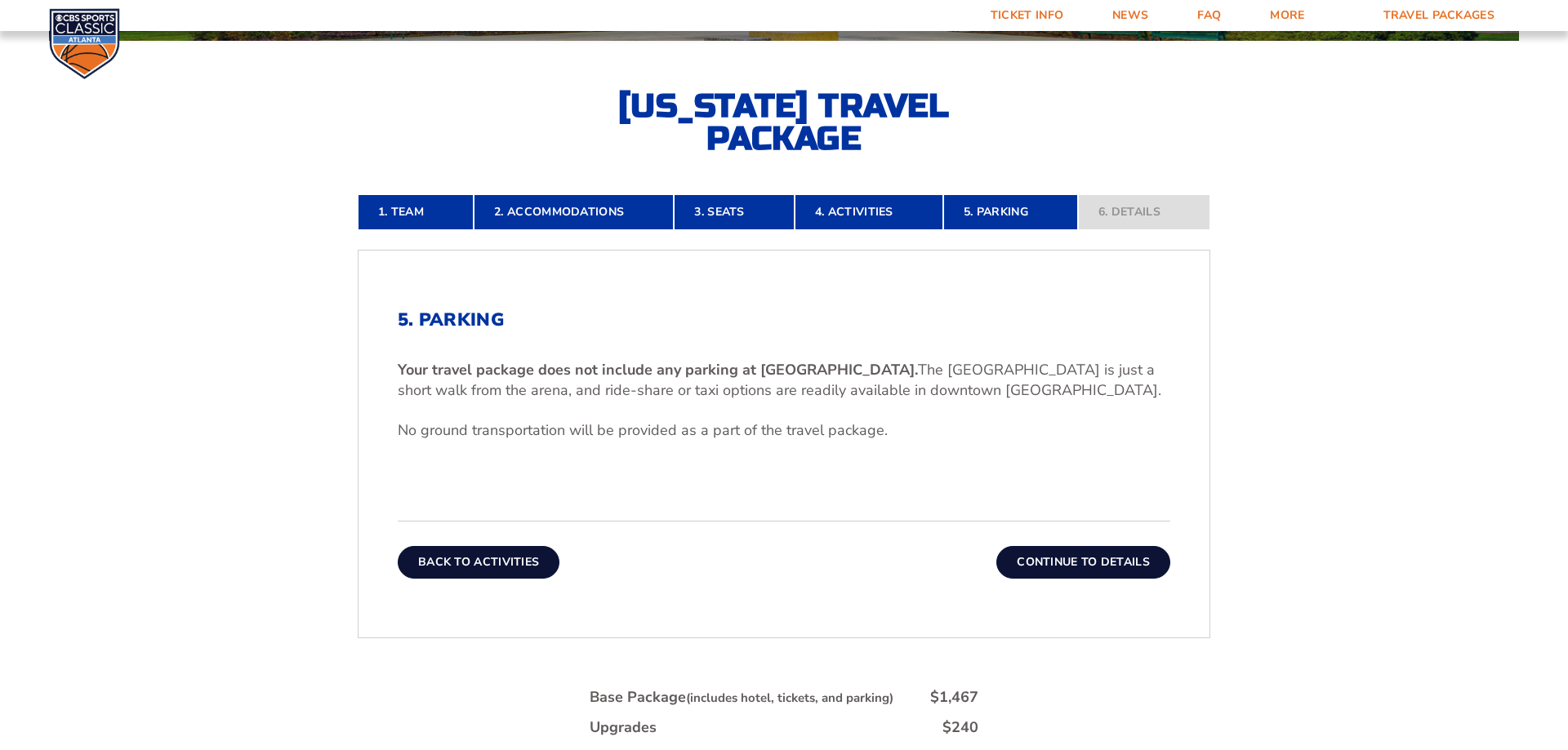
click at [475, 551] on button "Back To Activities" at bounding box center [479, 562] width 162 height 33
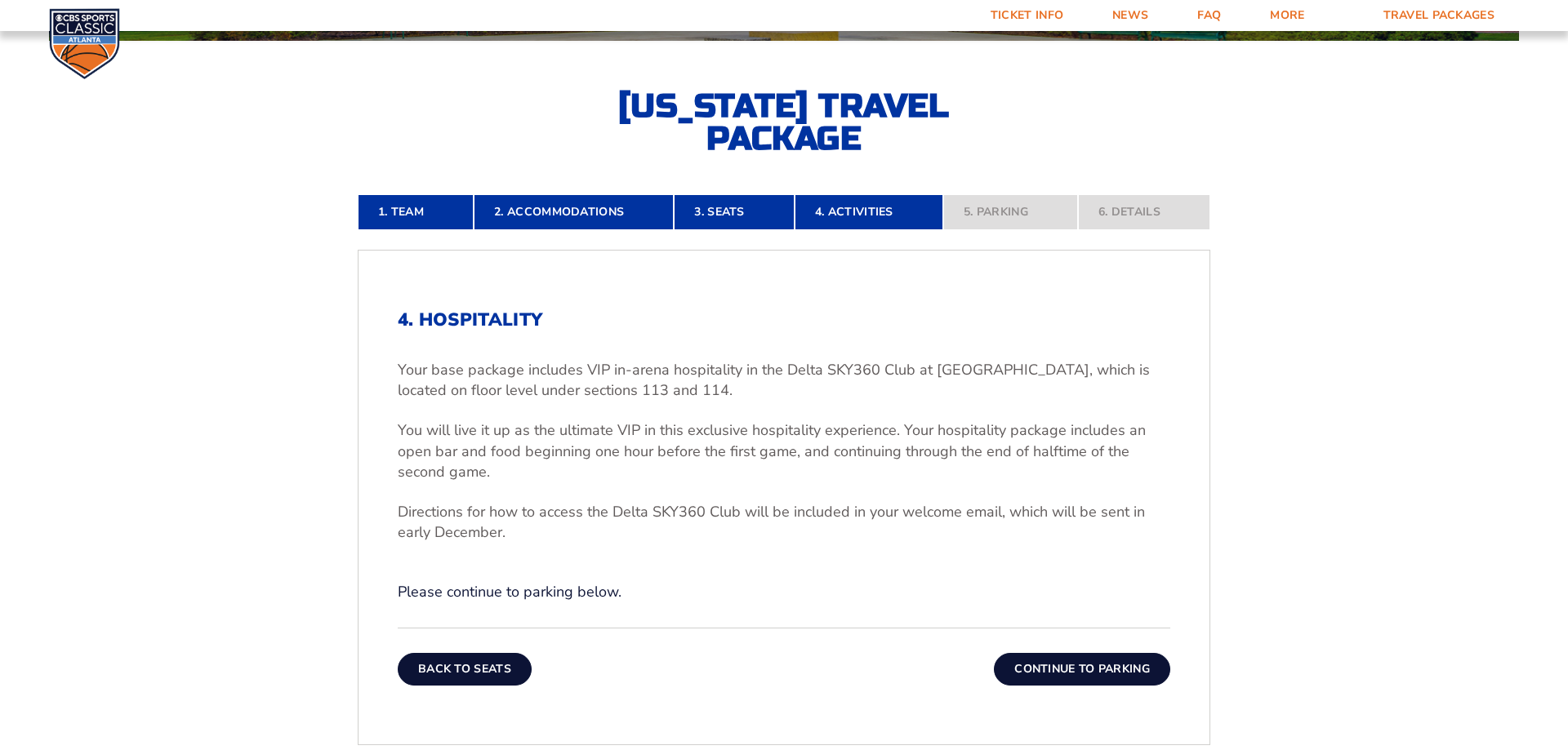
click at [475, 663] on button "Back To Seats" at bounding box center [465, 669] width 134 height 33
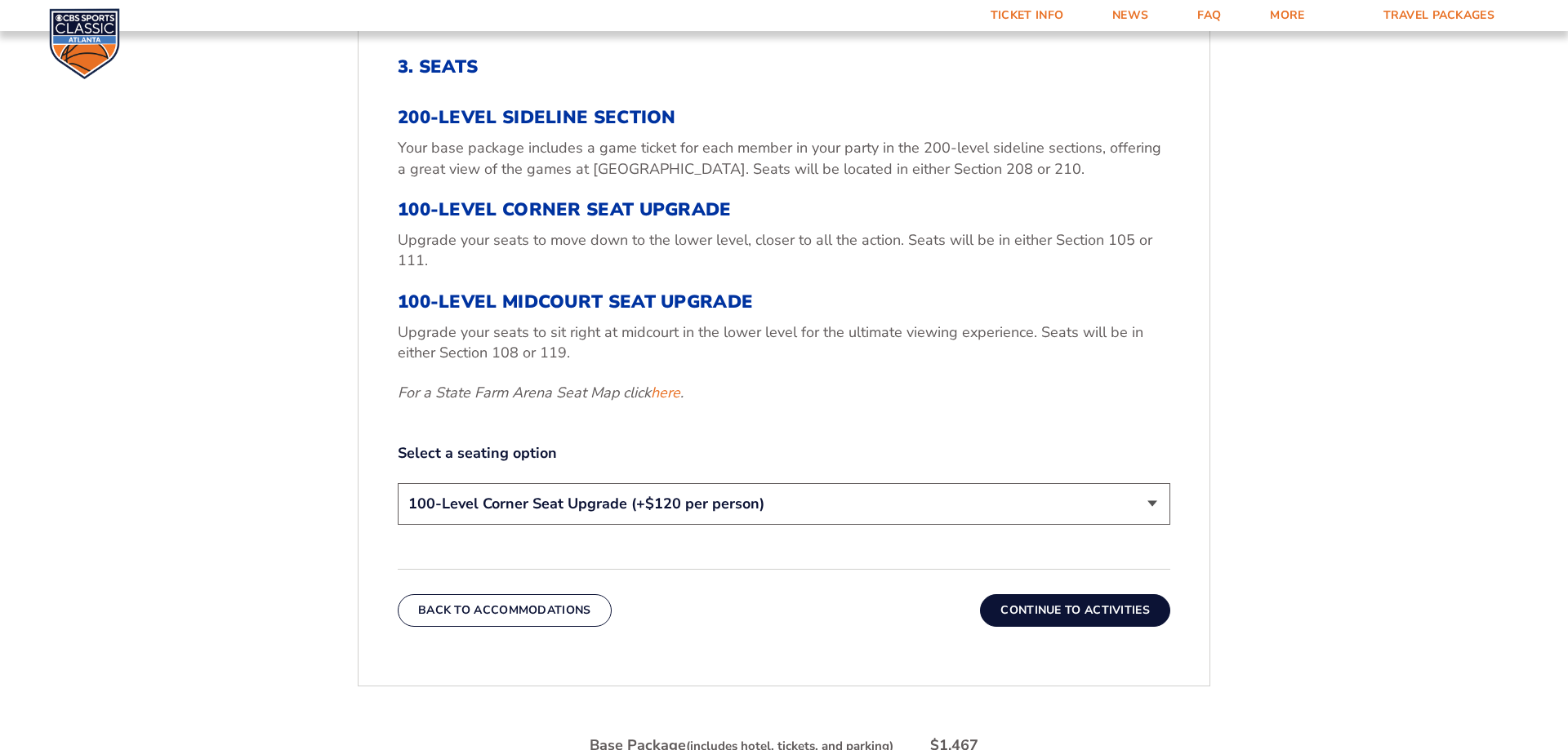
scroll to position [688, 0]
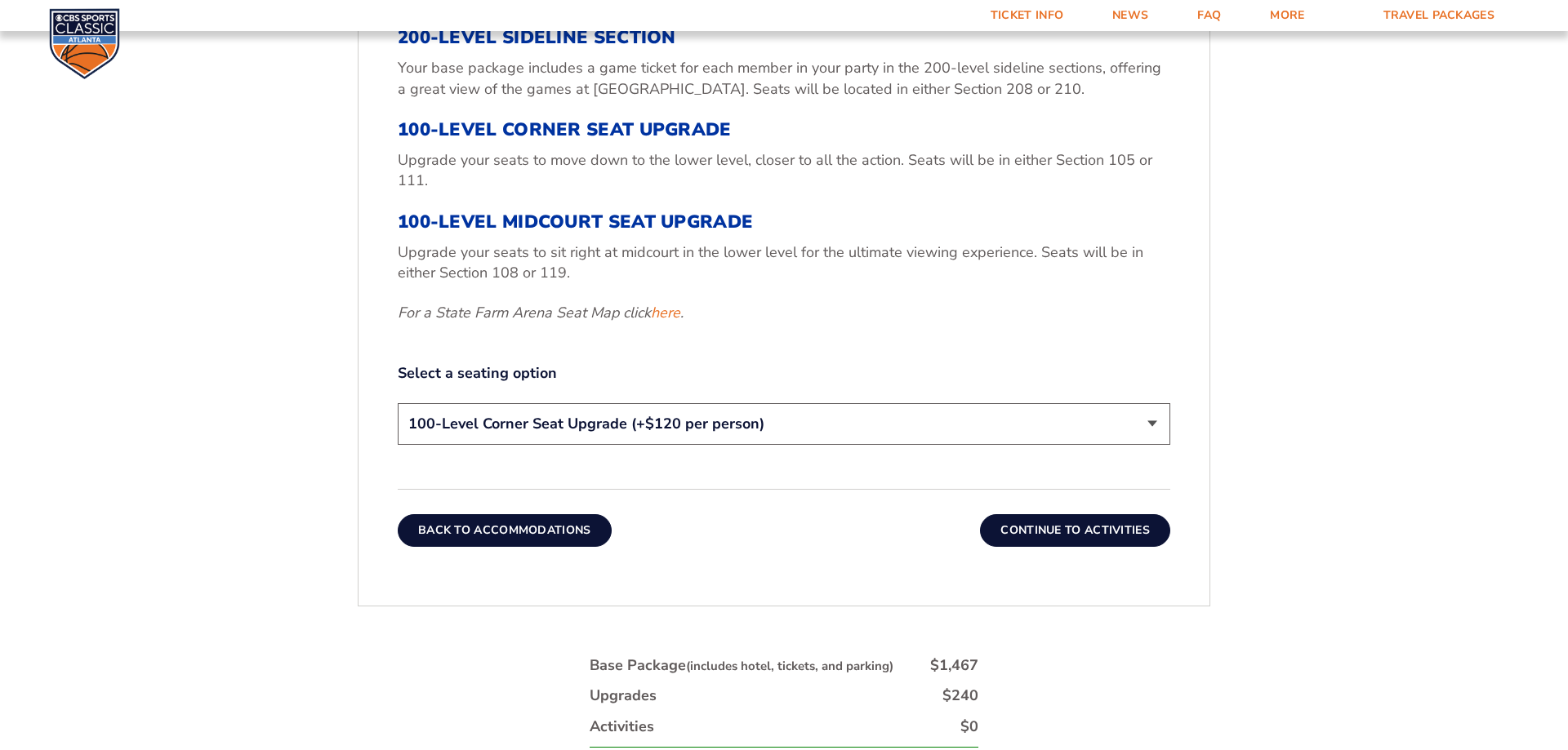
click at [469, 530] on button "Back To Accommodations" at bounding box center [505, 530] width 214 height 33
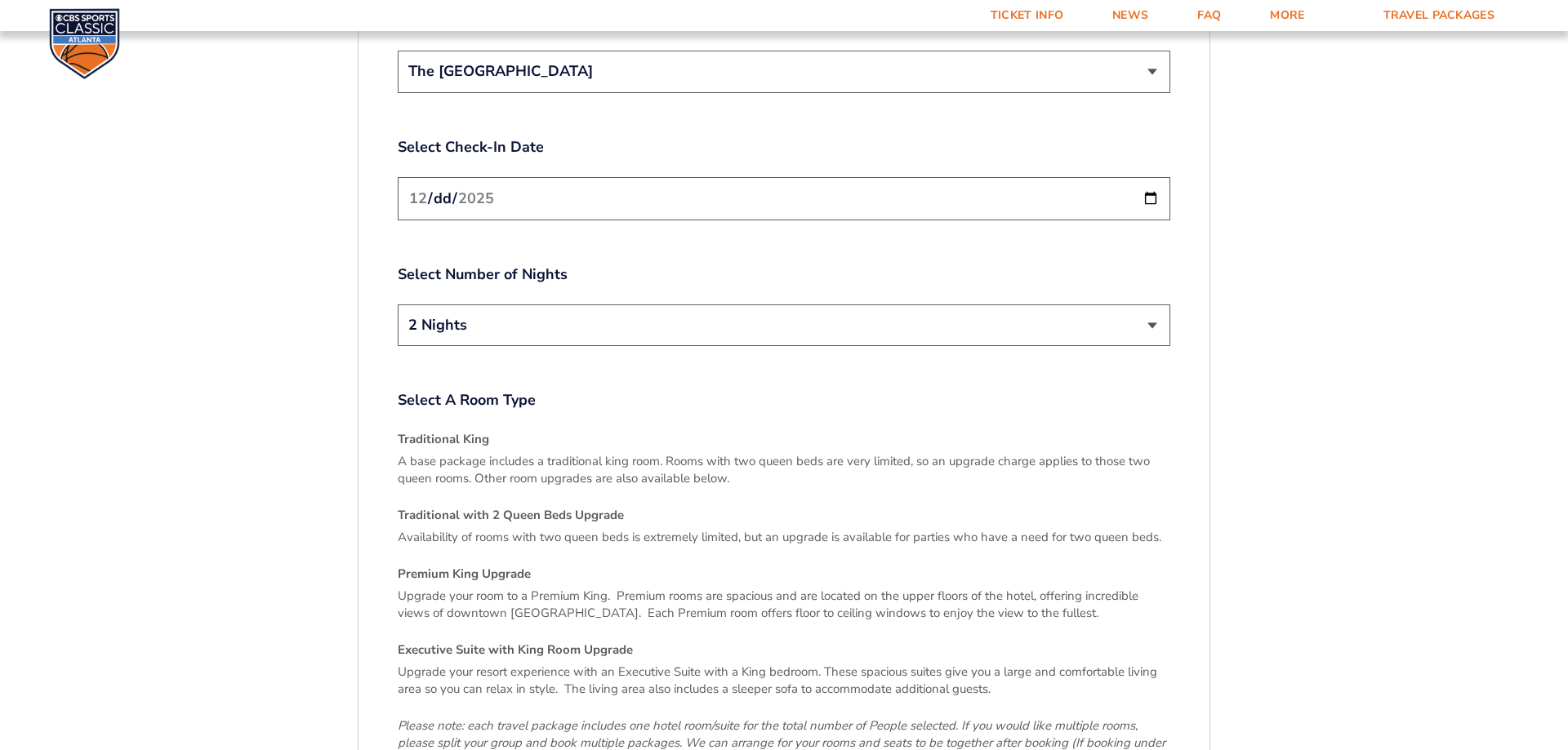
scroll to position [2354, 0]
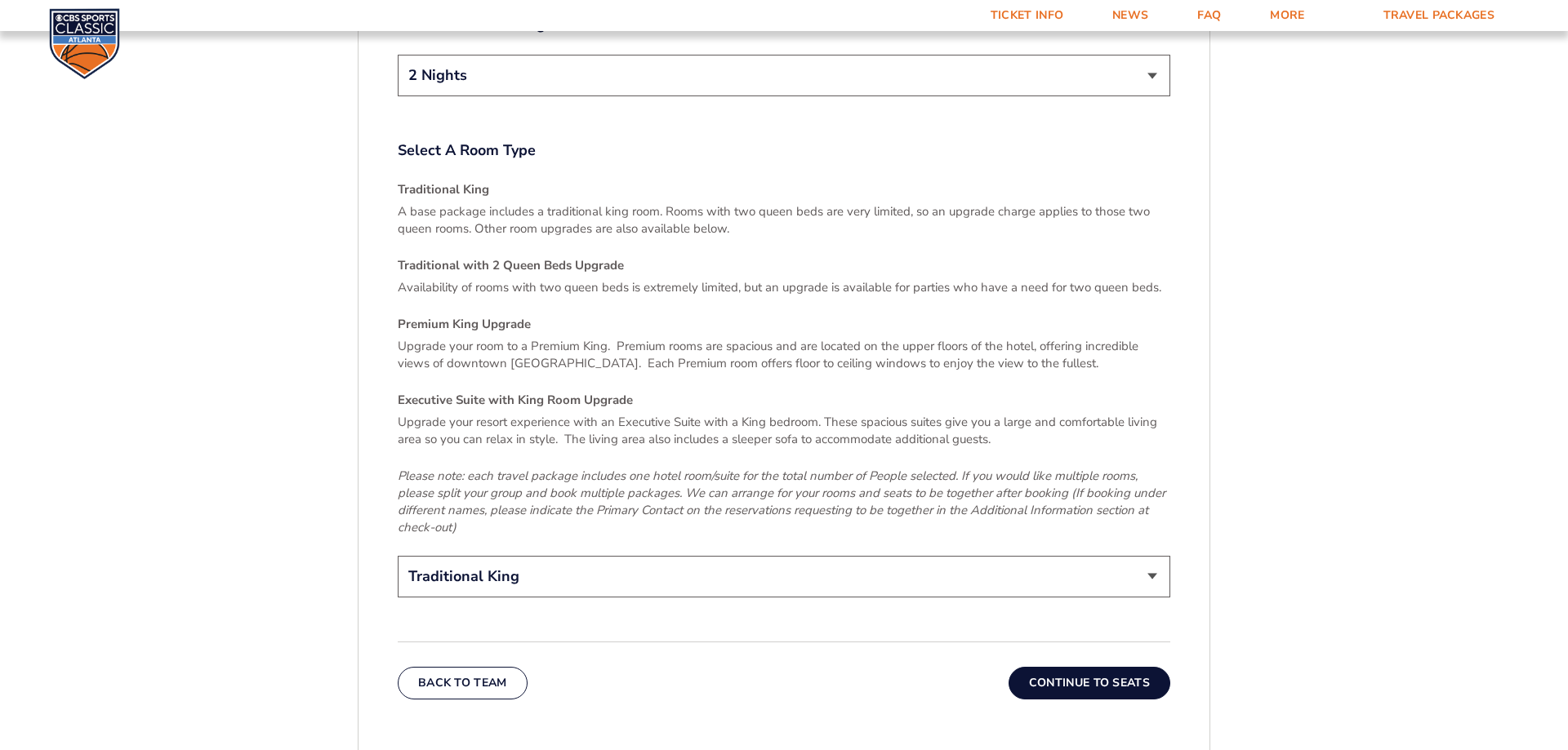
click at [398, 556] on select "Traditional King Traditional with 2 Queen Beds Upgrade (+$45 per night) Premium…" at bounding box center [784, 577] width 773 height 42
click option "Premium King Upgrade (+$95 per night)" at bounding box center [0, 0] width 0 height 0
click at [769, 643] on div "Back To Team Continue To Seats" at bounding box center [784, 671] width 773 height 58
click at [1066, 667] on button "Continue To Seats" at bounding box center [1090, 683] width 162 height 33
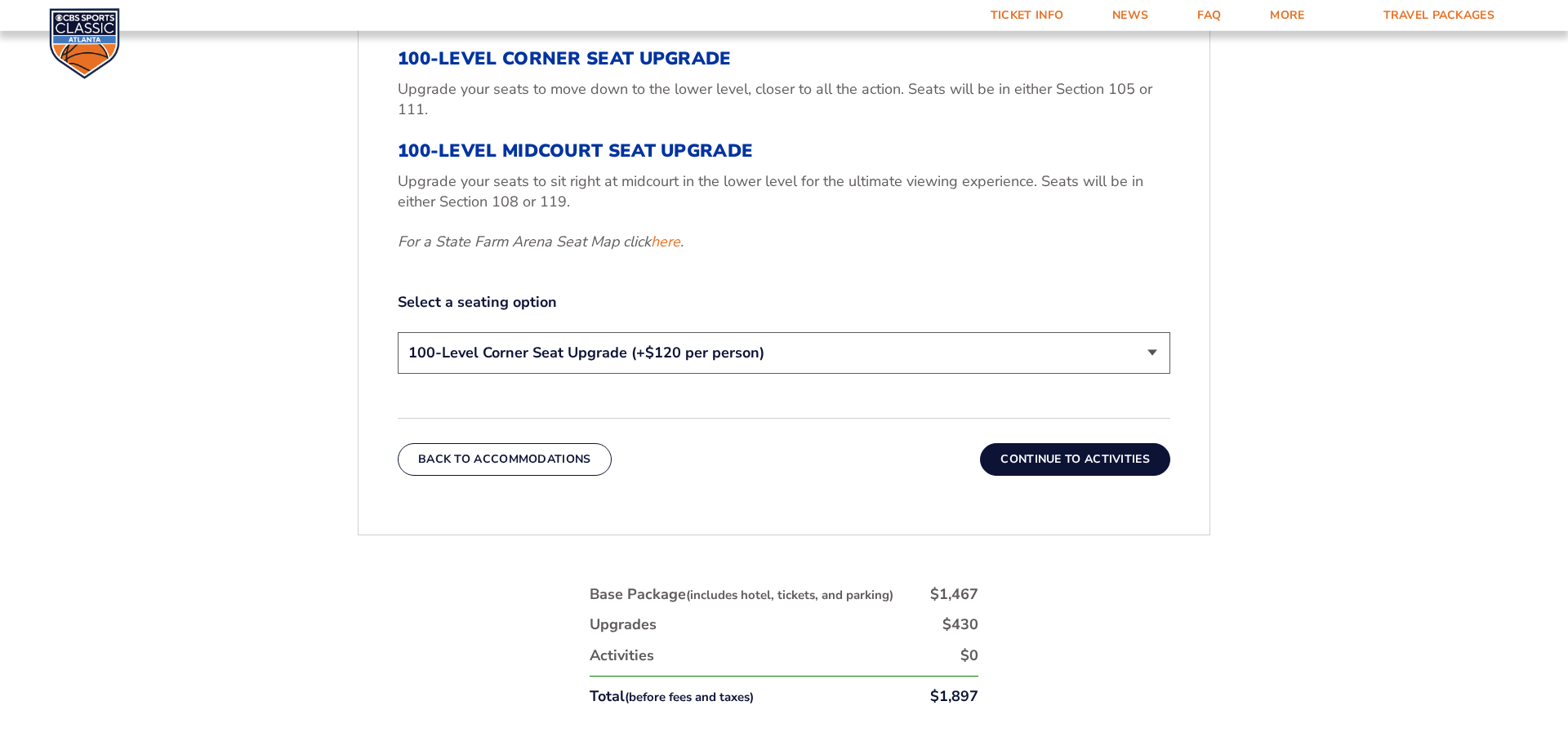
scroll to position [772, 0]
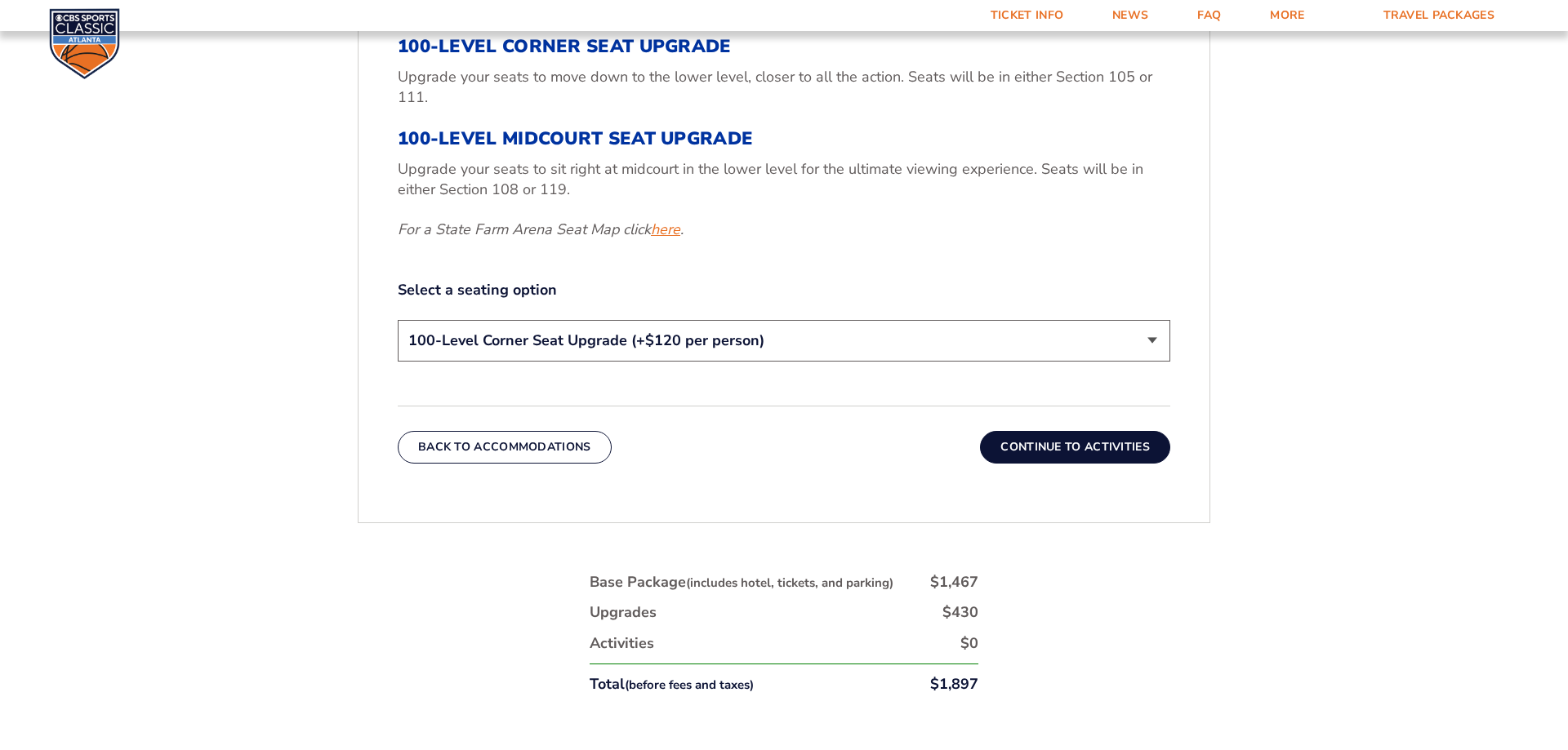
click at [673, 229] on link "here" at bounding box center [665, 230] width 29 height 20
click at [514, 444] on button "Back To Accommodations" at bounding box center [505, 447] width 214 height 33
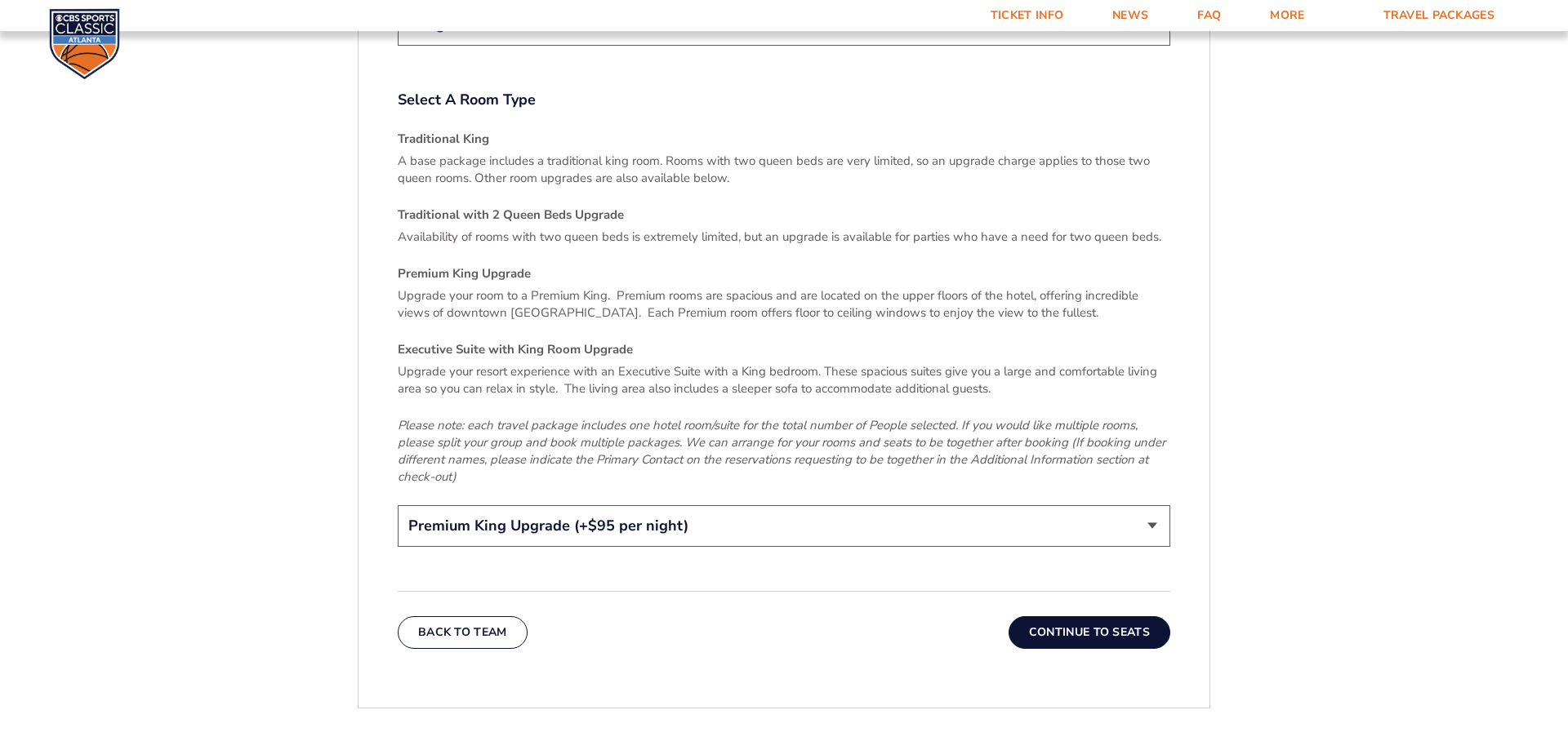
scroll to position [2521, 0]
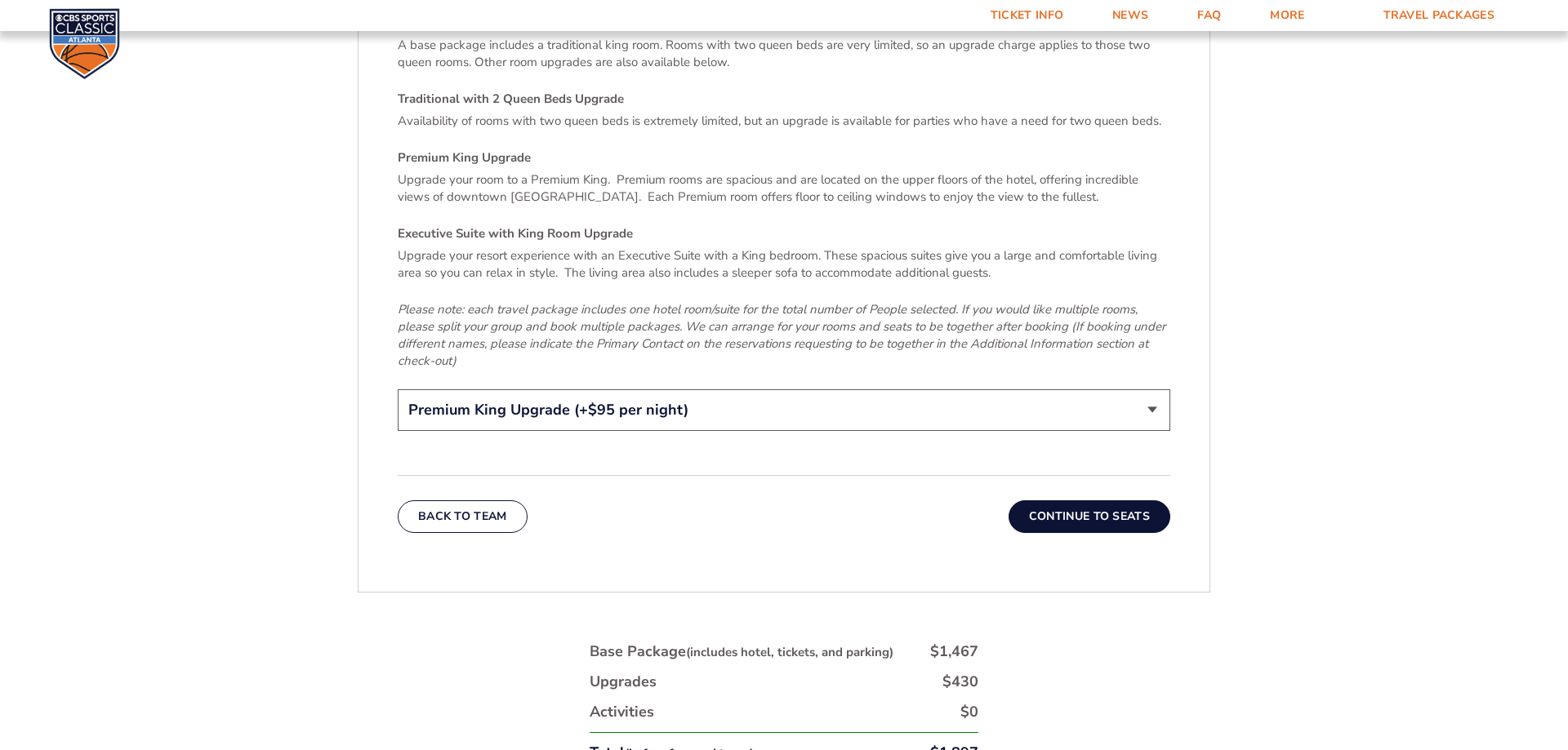
click at [398, 390] on select "Traditional King Traditional with 2 Queen Beds Upgrade (+$45 per night) Premium…" at bounding box center [784, 411] width 773 height 42
click option "Traditional King" at bounding box center [0, 0] width 0 height 0
click at [398, 390] on select "Traditional King Traditional with 2 Queen Beds Upgrade (+$45 per night) Premium…" at bounding box center [784, 411] width 773 height 42
click option "Premium King Upgrade (+$95 per night)" at bounding box center [0, 0] width 0 height 0
click at [398, 390] on select "Traditional King Traditional with 2 Queen Beds Upgrade (+$45 per night) Premium…" at bounding box center [784, 411] width 773 height 42
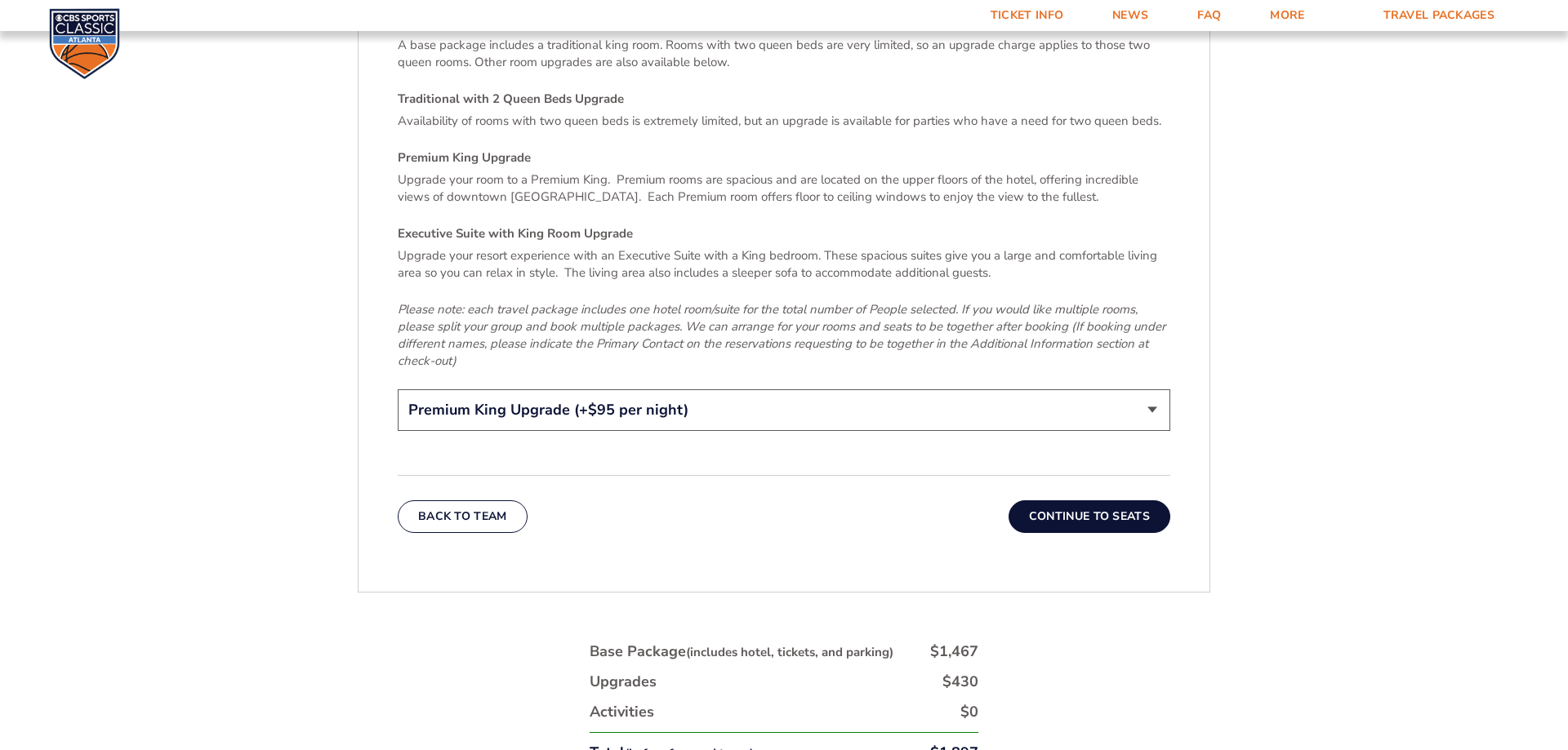
select select "Traditional King"
click option "Traditional King" at bounding box center [0, 0] width 0 height 0
click at [1090, 501] on button "Continue To Seats" at bounding box center [1090, 517] width 162 height 33
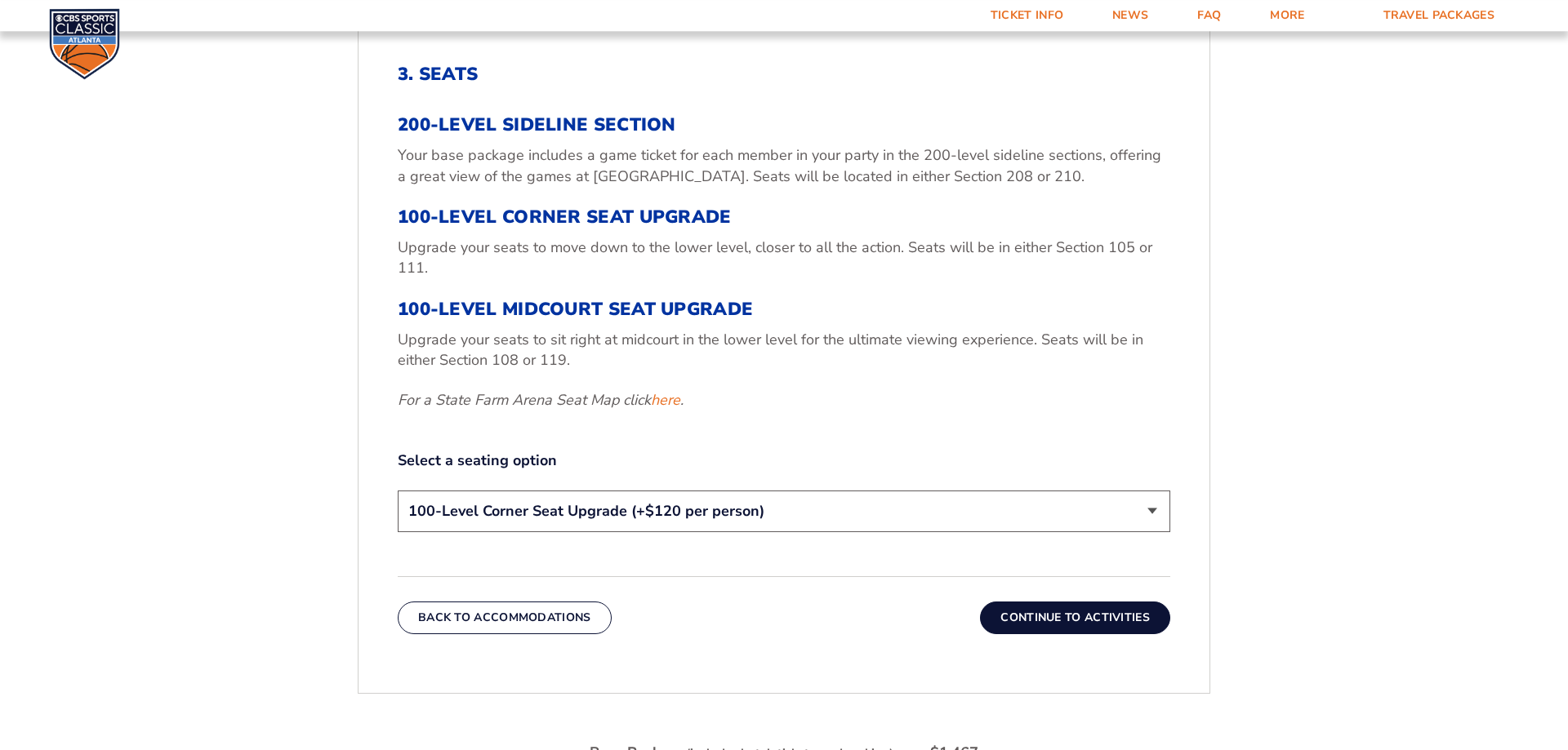
scroll to position [688, 0]
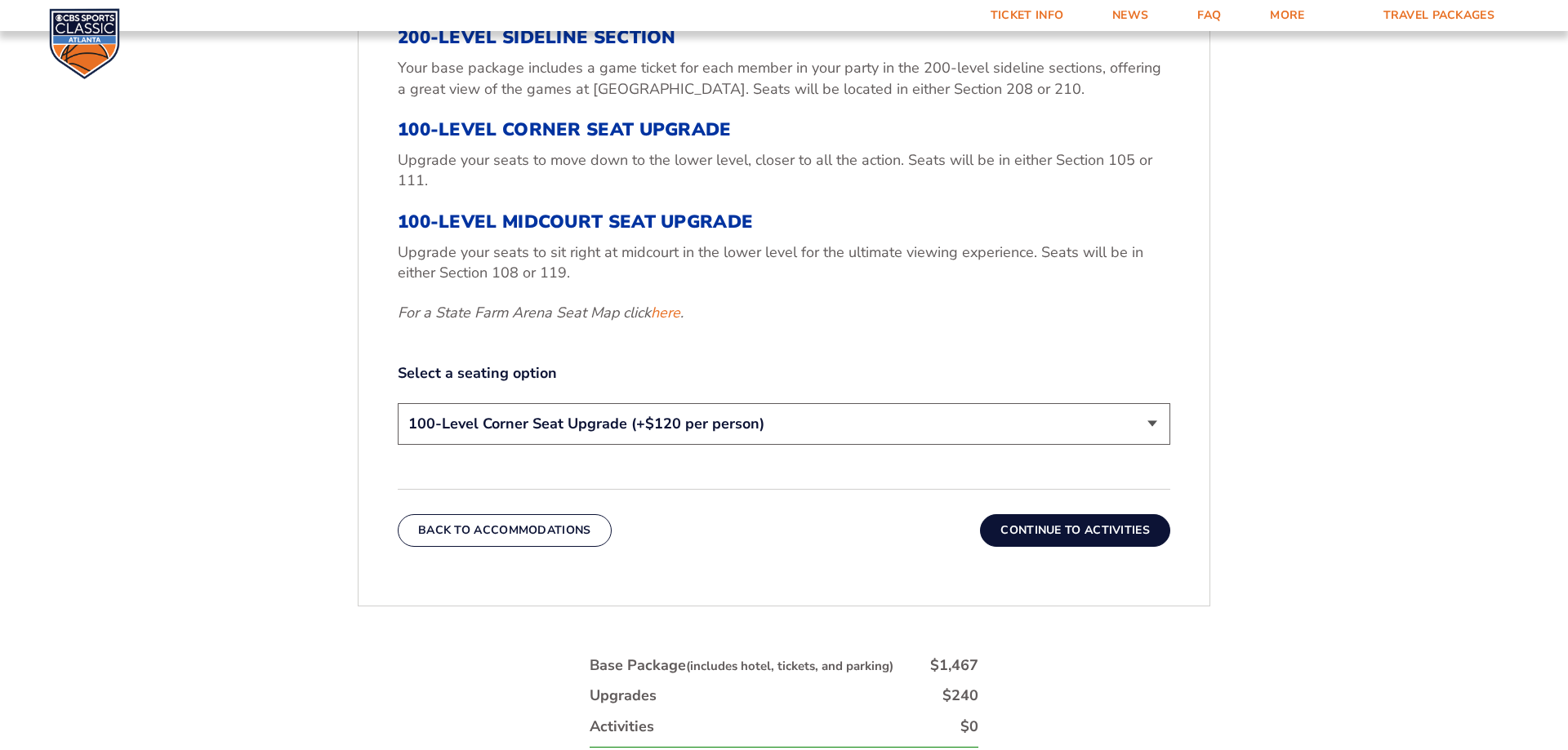
click at [398, 403] on select "200-Level Sideline Section 100-Level Corner Seat Upgrade (+$120 per person) 100…" at bounding box center [784, 424] width 773 height 42
drag, startPoint x: 797, startPoint y: 419, endPoint x: 825, endPoint y: 338, distance: 85.5
click at [825, 338] on div "3. Seats 200-Level Sideline Section Your base package includes a game ticket fo…" at bounding box center [784, 213] width 773 height 474
click at [1050, 532] on button "Continue To Activities" at bounding box center [1075, 530] width 190 height 33
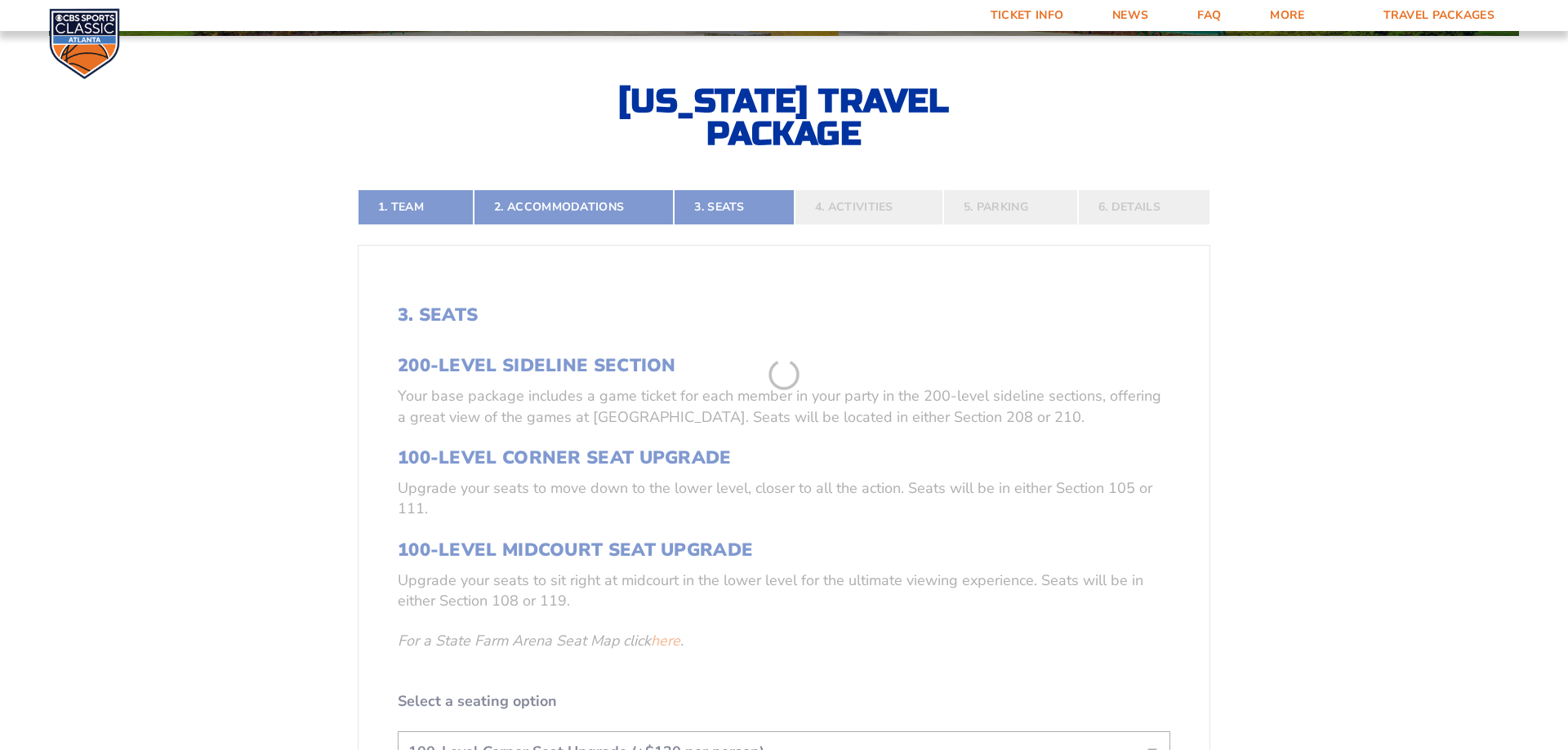
scroll to position [355, 0]
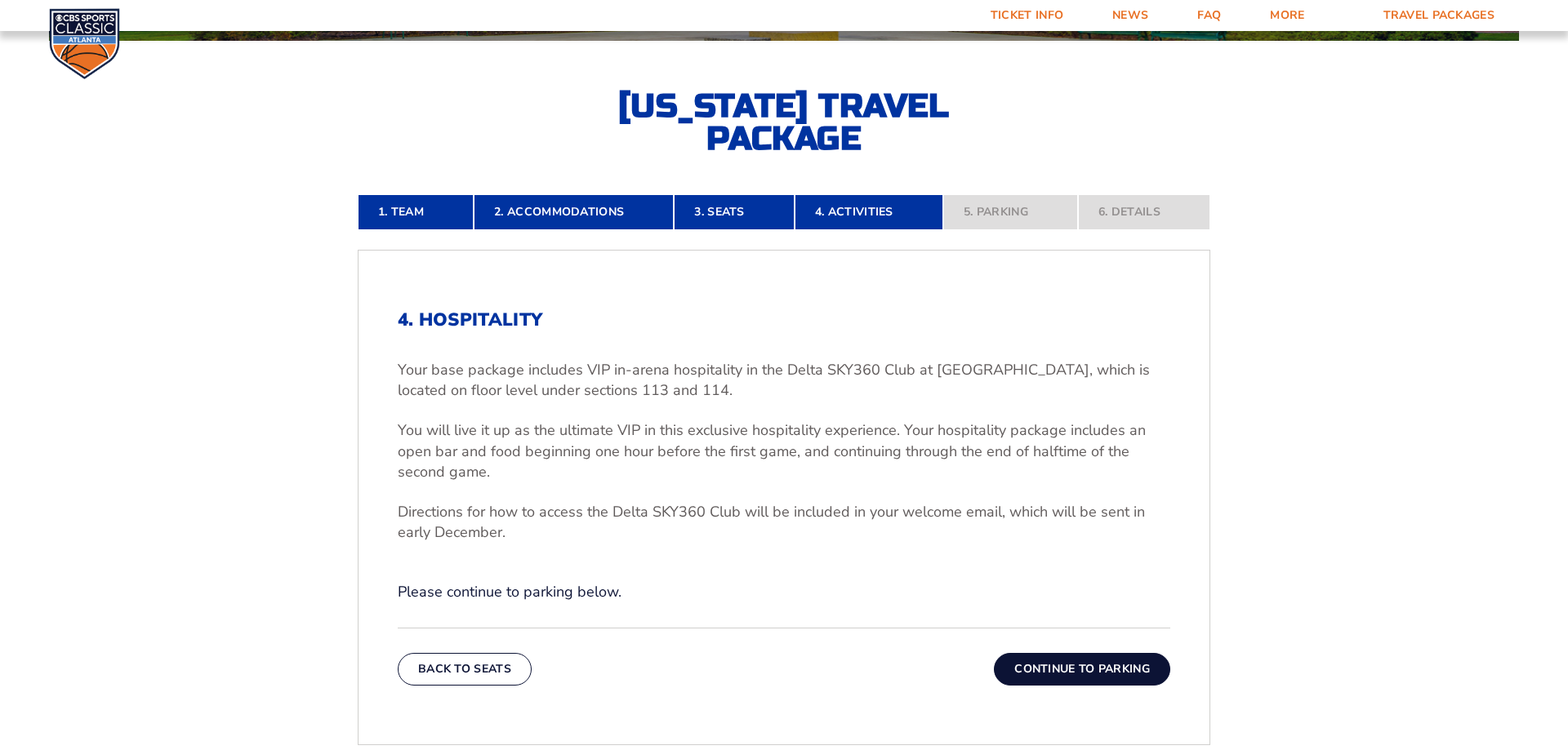
click at [1082, 666] on button "Continue To Parking" at bounding box center [1082, 669] width 176 height 33
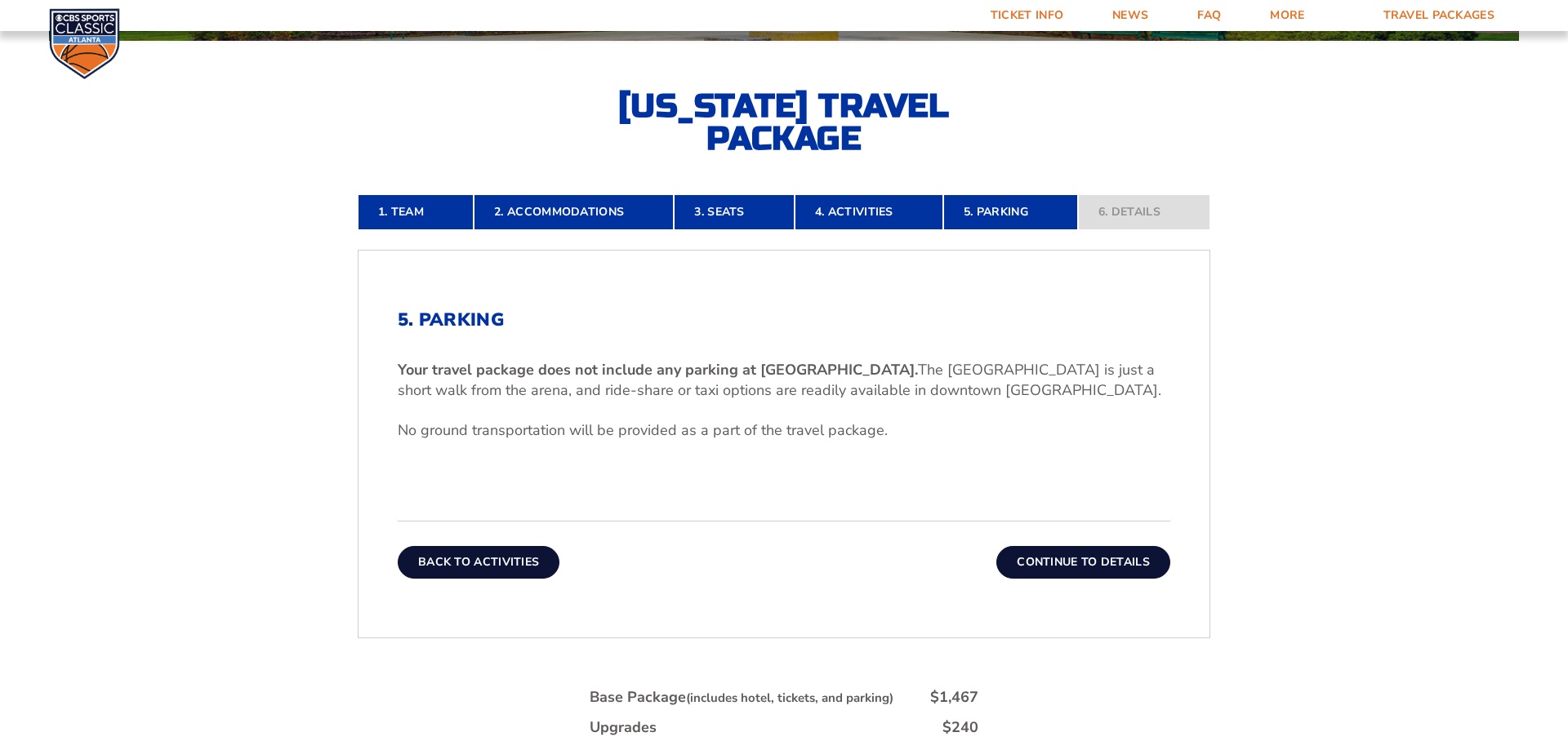
click at [523, 560] on button "Back To Activities" at bounding box center [479, 562] width 162 height 33
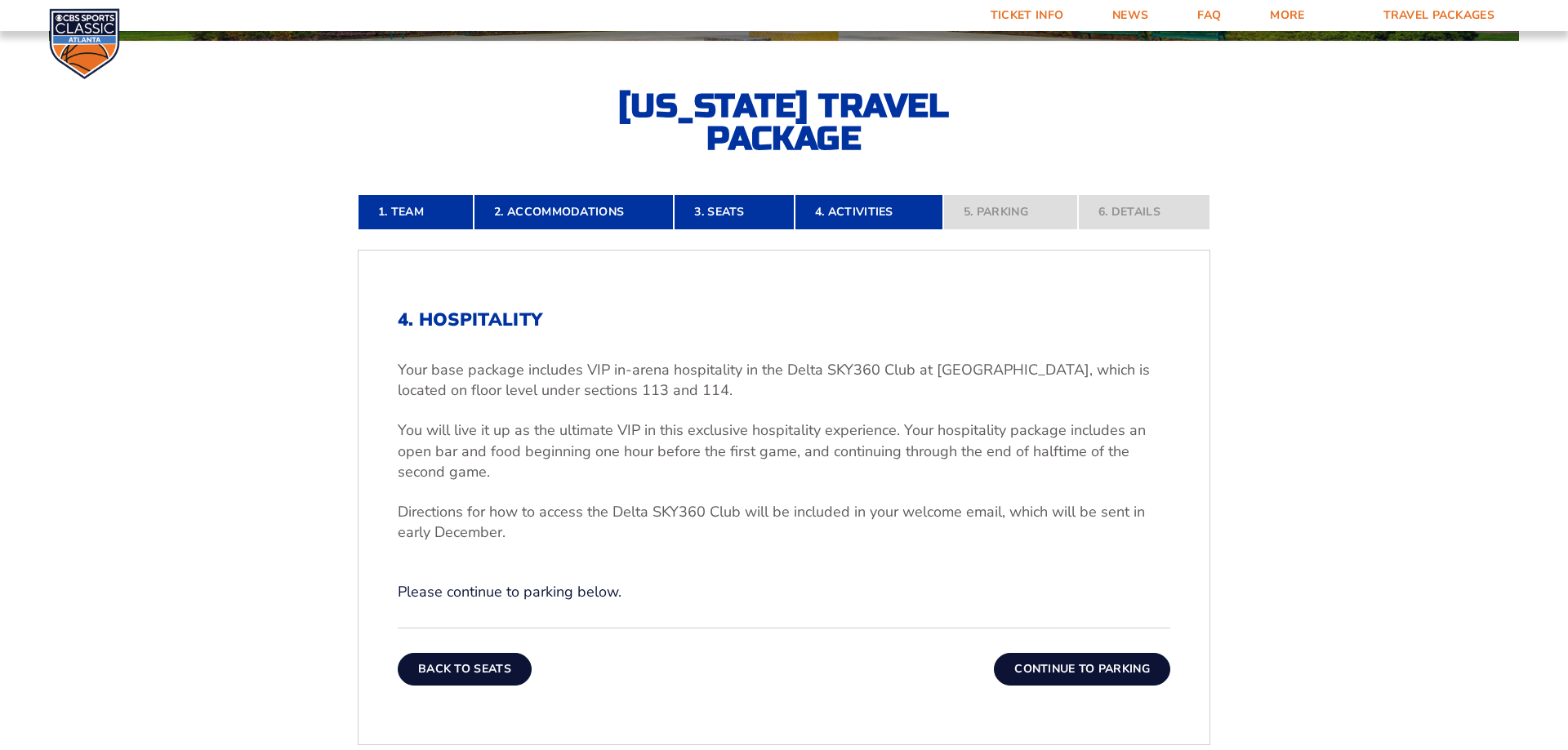
click at [484, 655] on button "Back To Seats" at bounding box center [465, 669] width 134 height 33
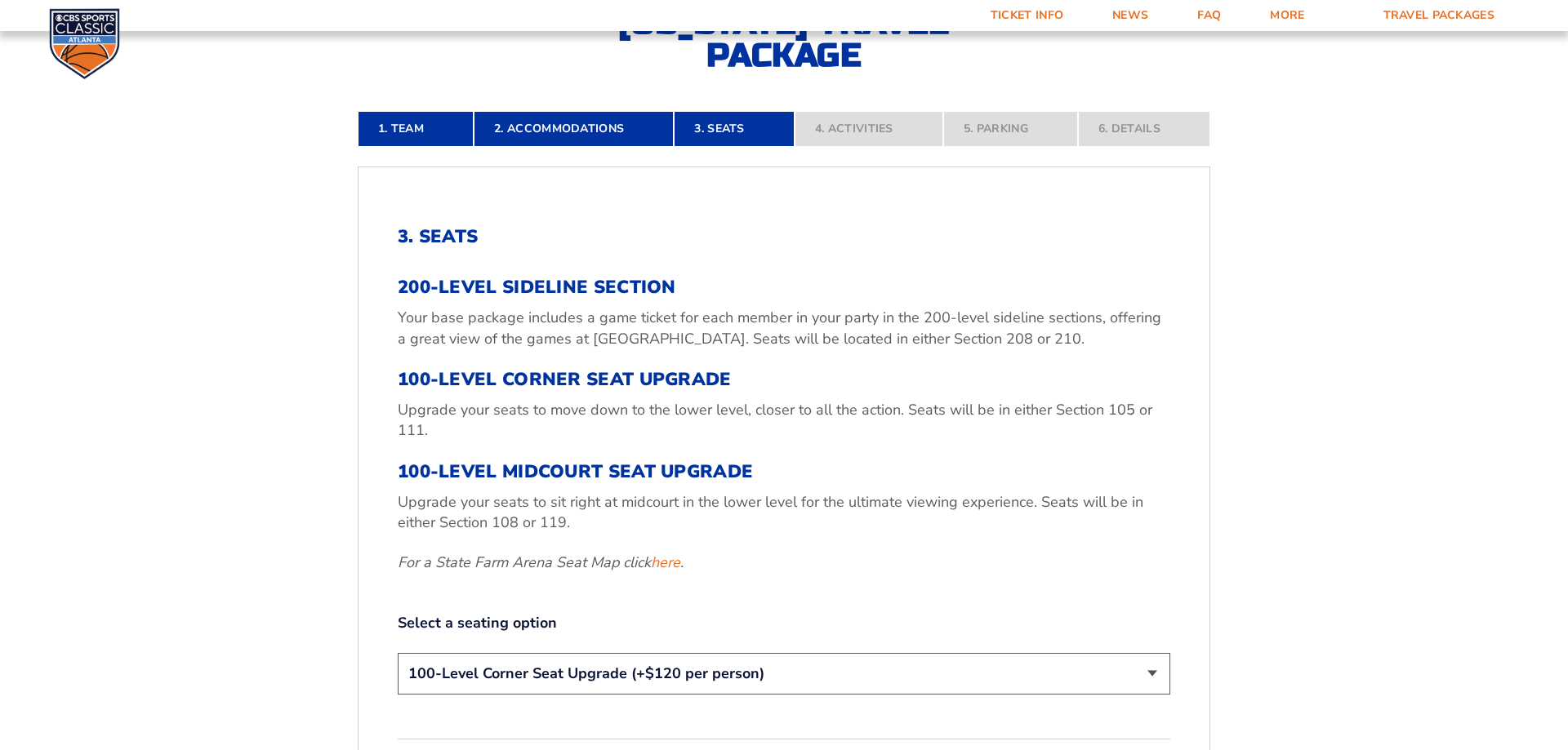
scroll to position [522, 0]
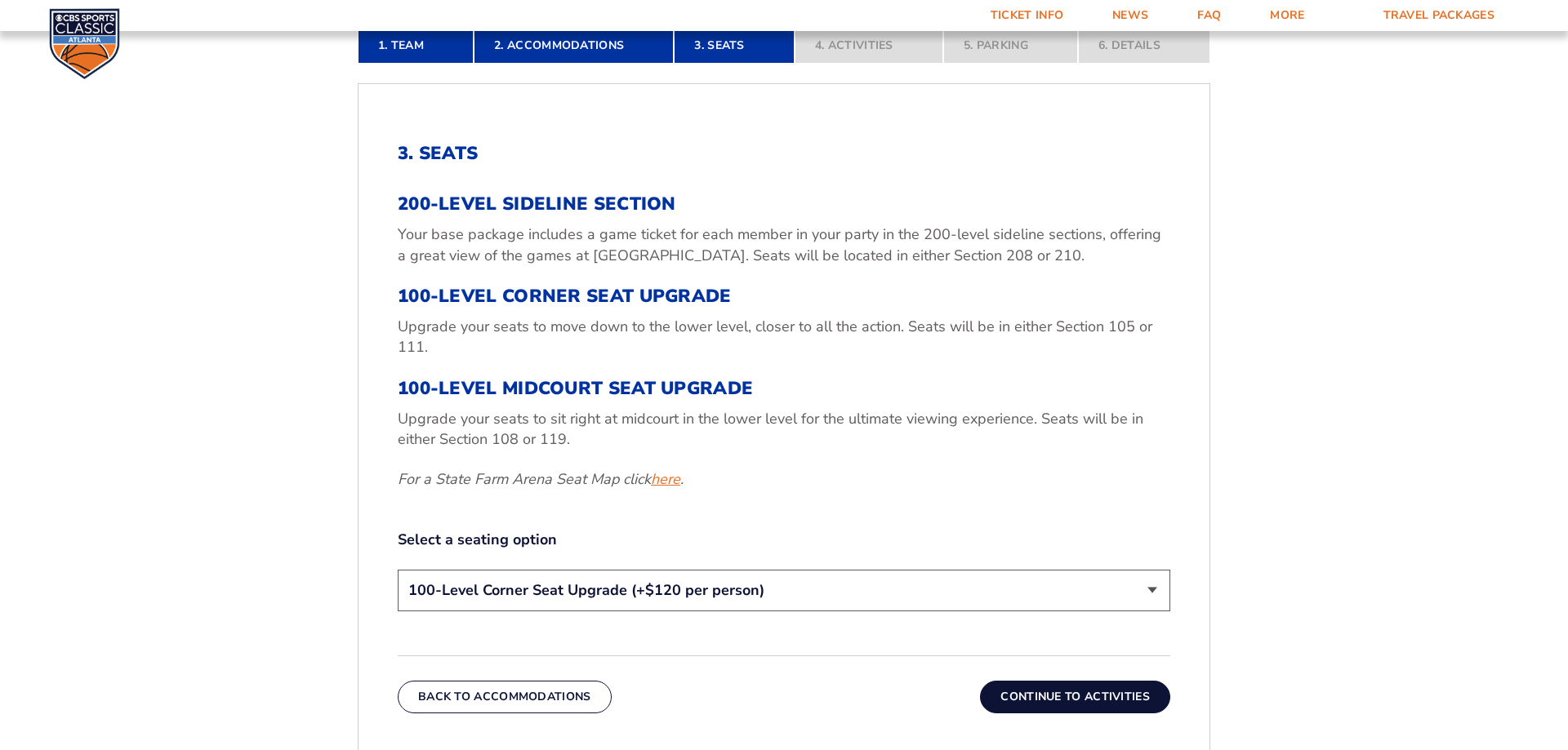
click at [661, 481] on link "here" at bounding box center [665, 480] width 29 height 20
click at [1071, 701] on button "Continue To Activities" at bounding box center [1075, 697] width 190 height 33
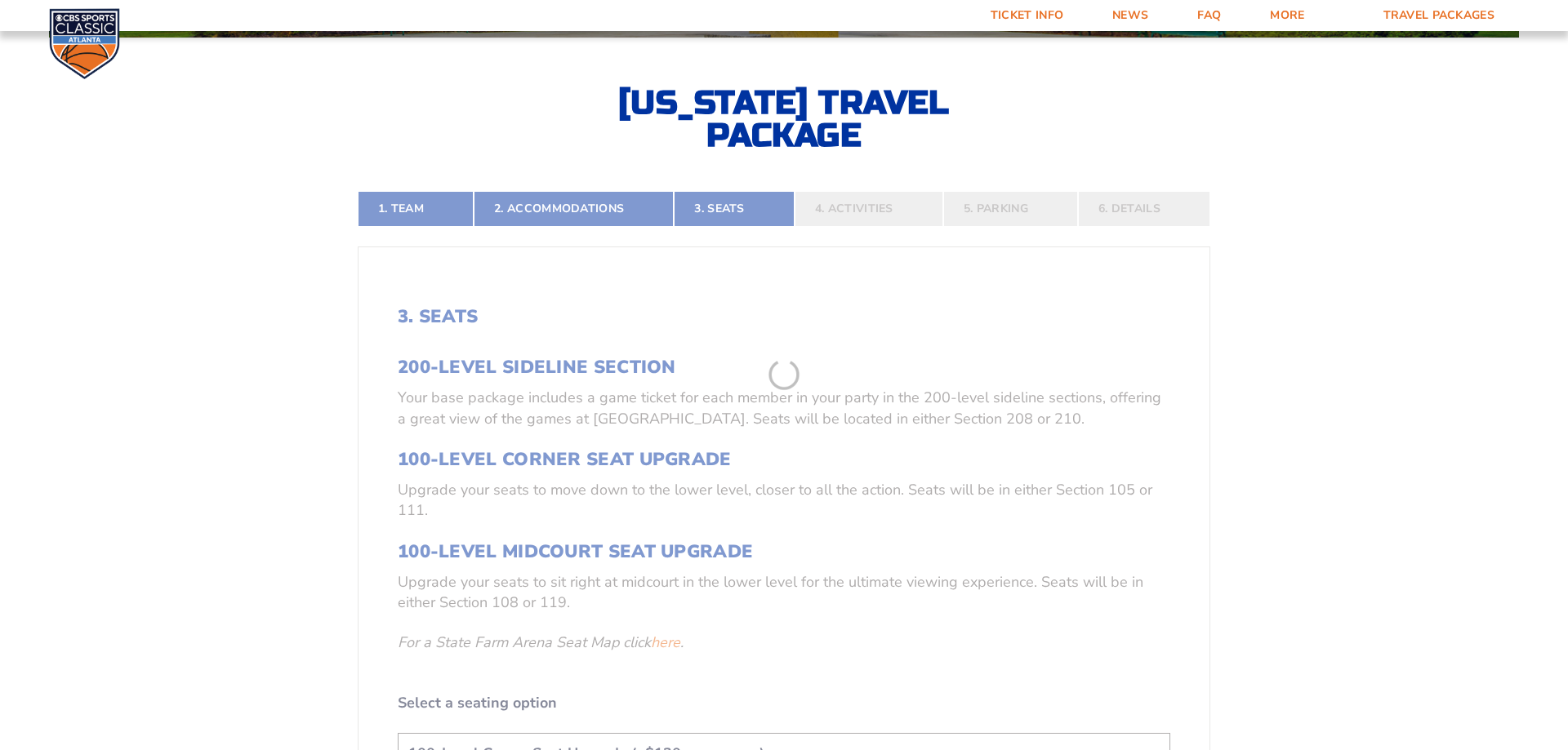
scroll to position [355, 0]
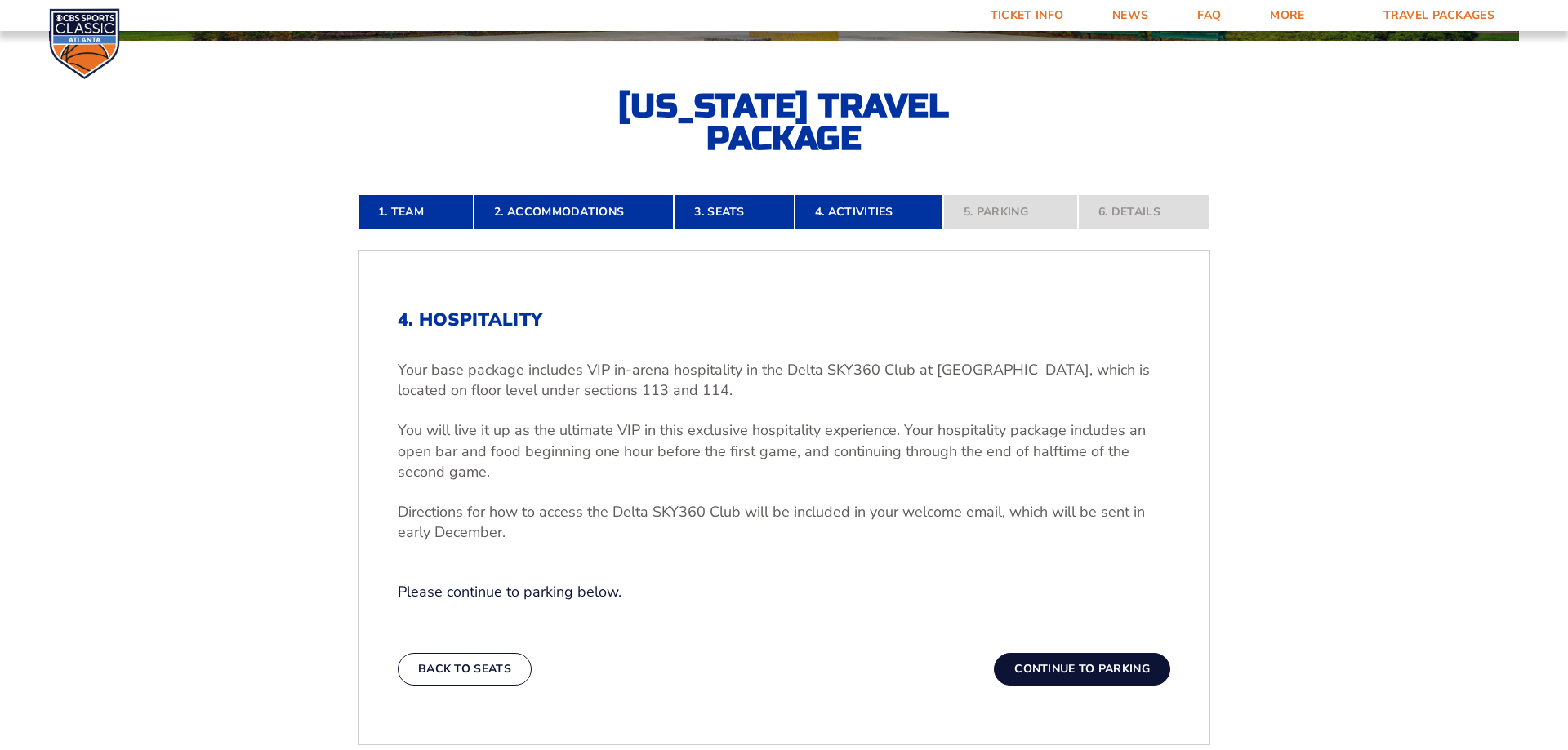
click at [1090, 663] on button "Continue To Parking" at bounding box center [1082, 669] width 176 height 33
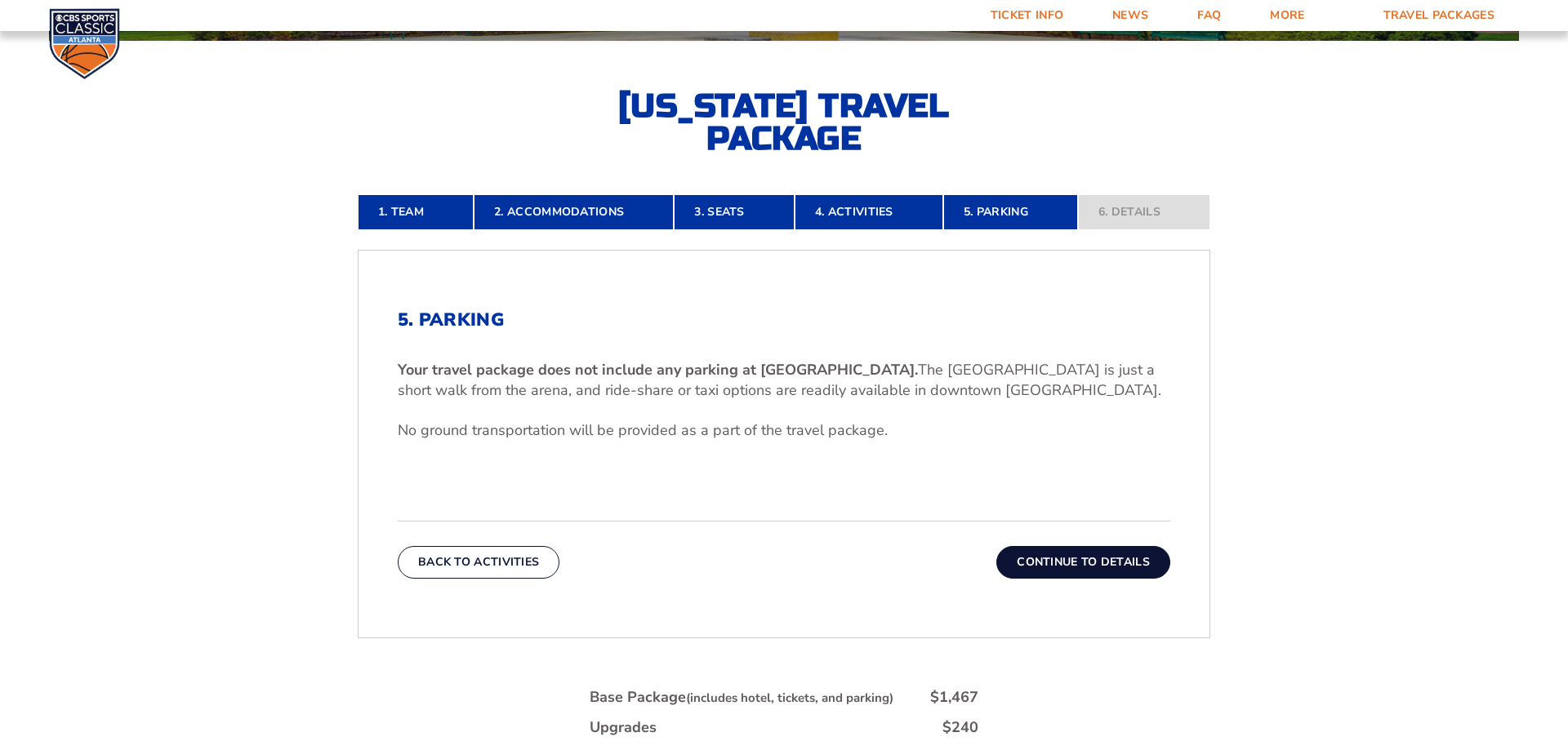
click at [1080, 560] on button "Continue To Details" at bounding box center [1083, 562] width 174 height 33
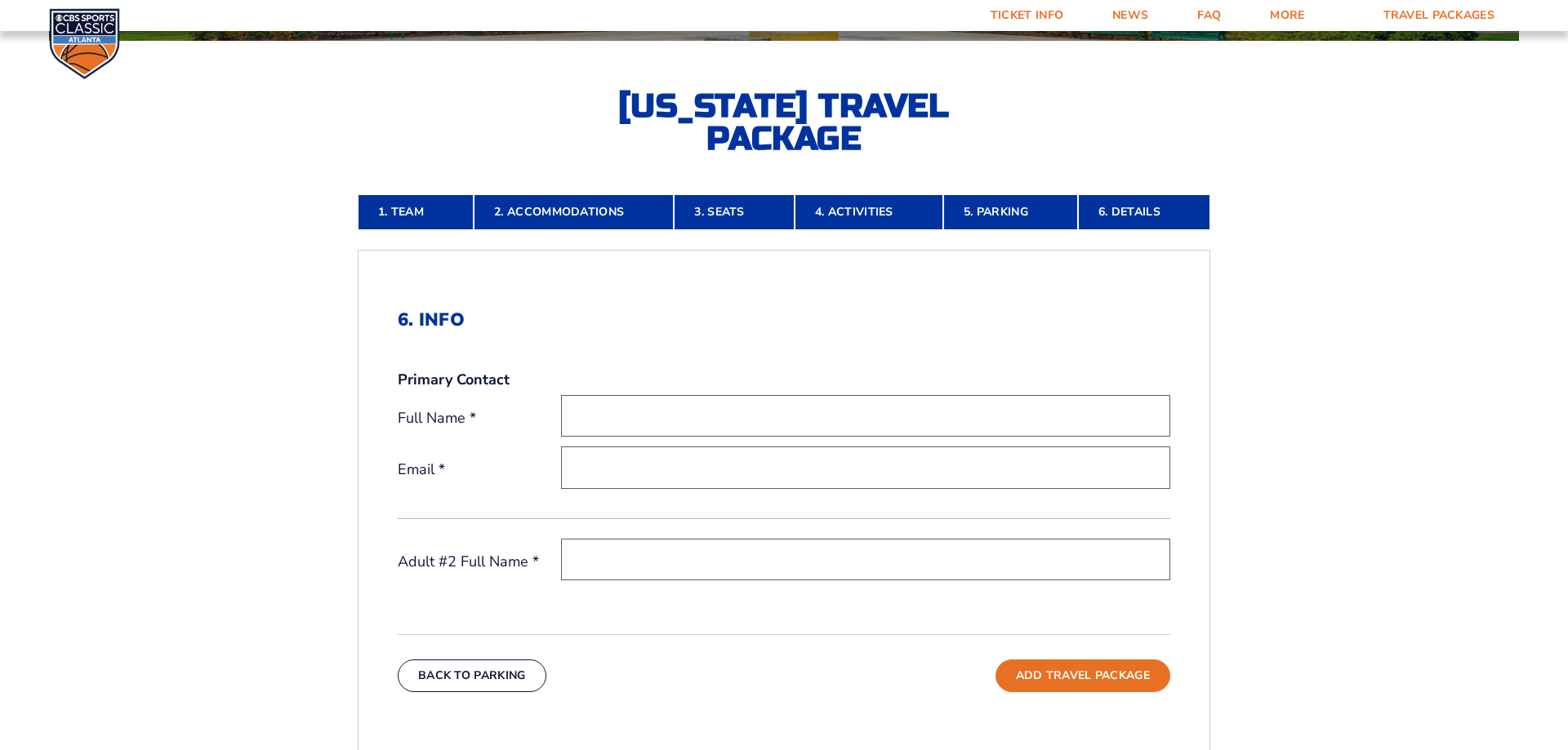
click at [639, 414] on input "text" at bounding box center [865, 416] width 609 height 42
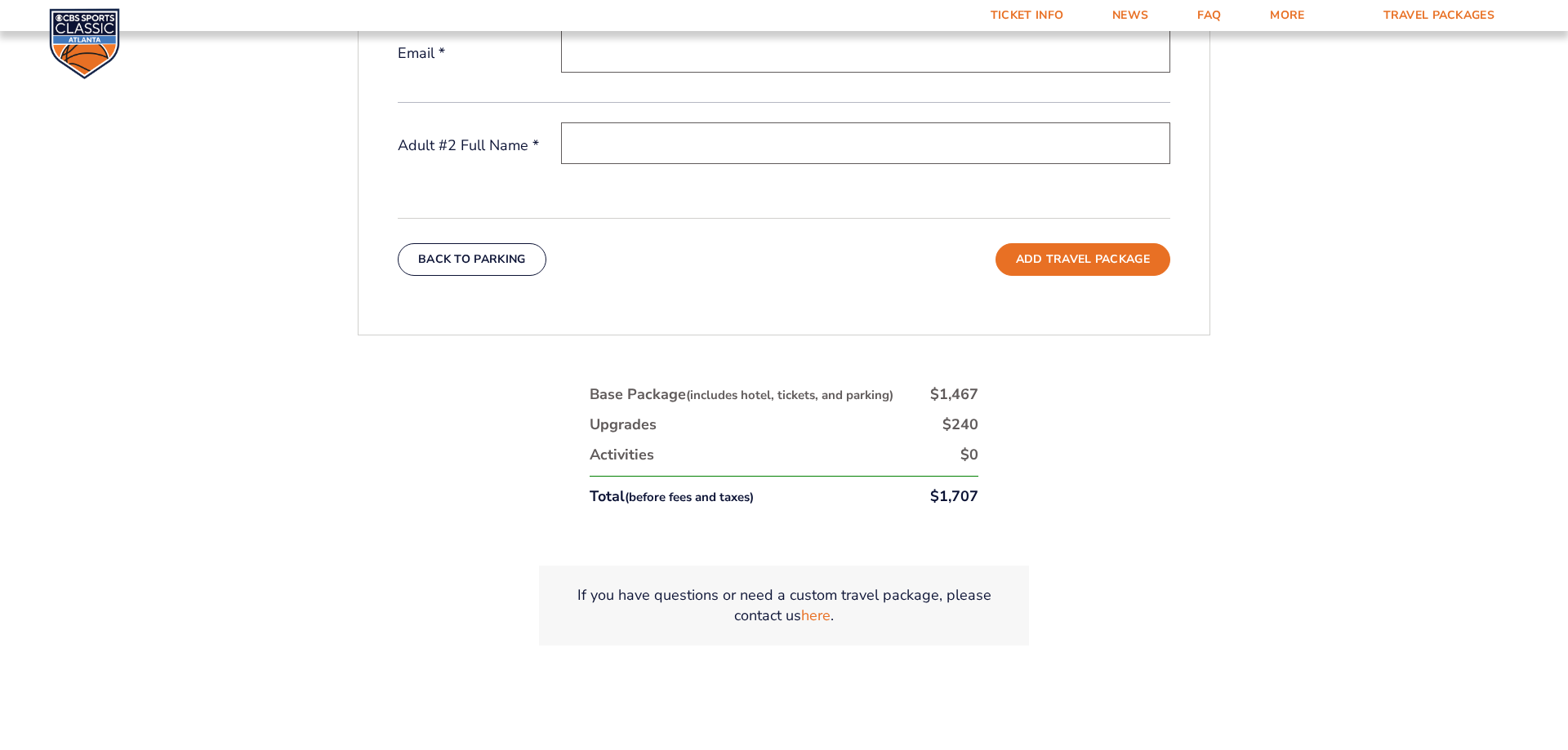
scroll to position [439, 0]
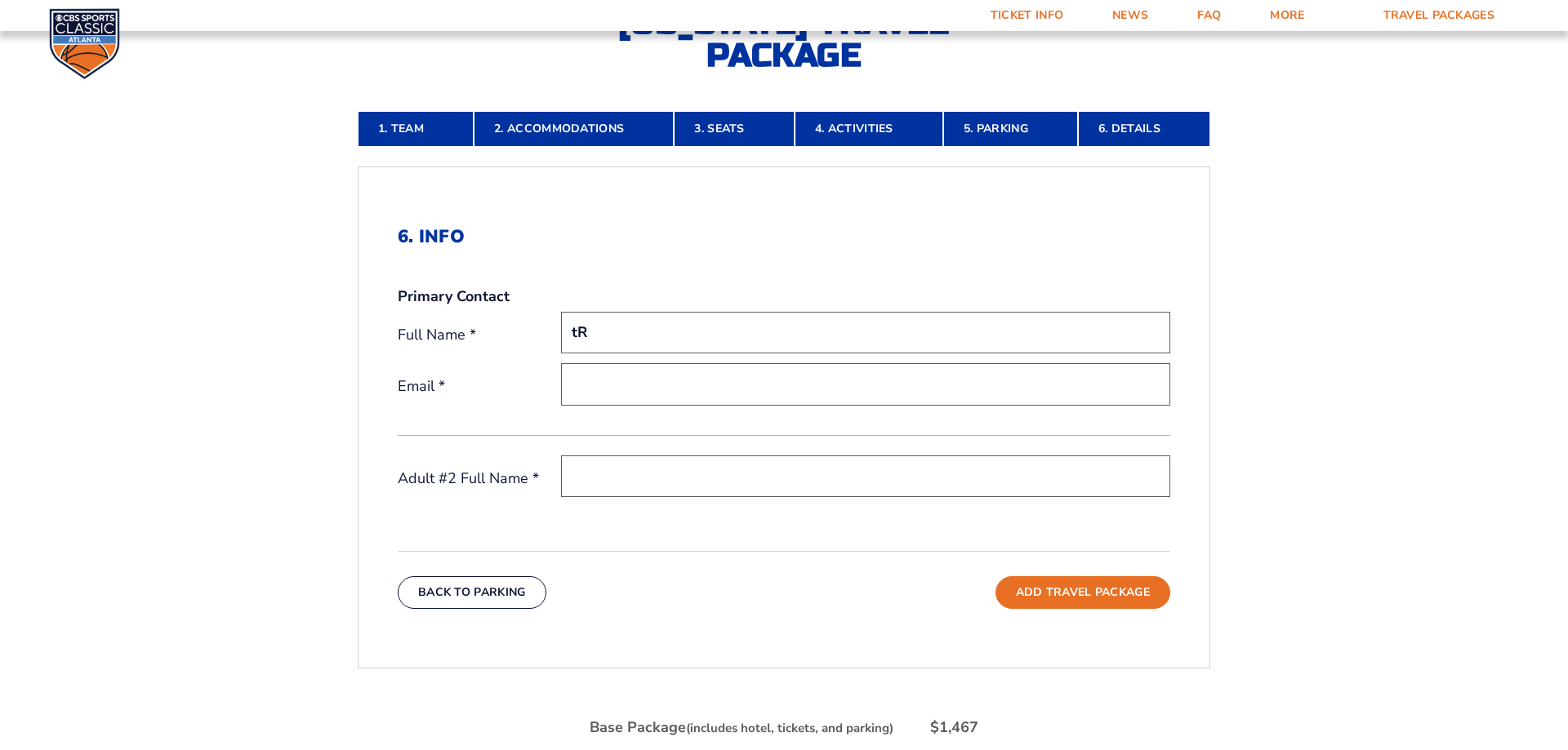
type input "t"
type input "Traci Walker"
type input "wildcatwalker33@gmail.com"
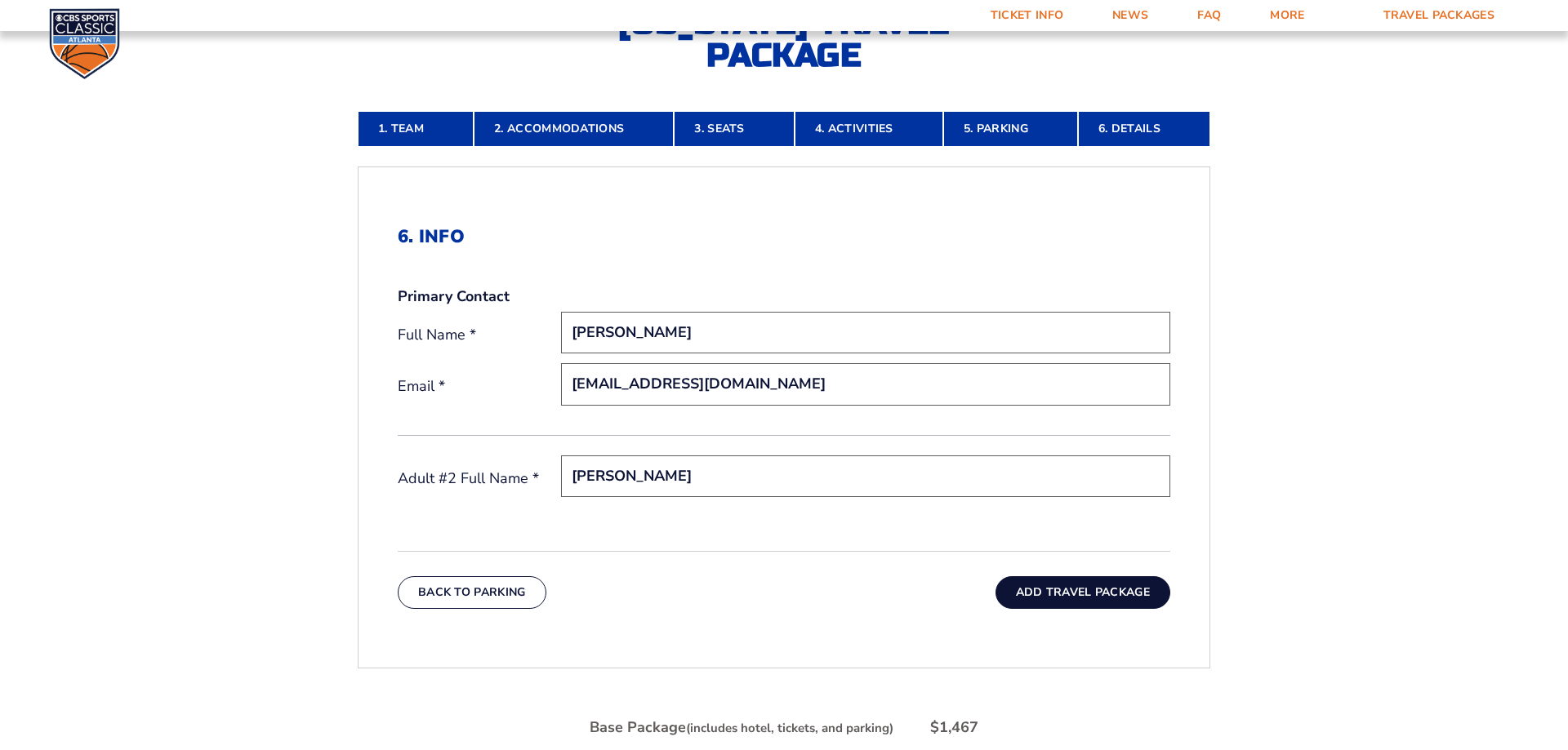
type input "George Walker"
click at [1053, 596] on button "Add Travel Package" at bounding box center [1082, 593] width 175 height 33
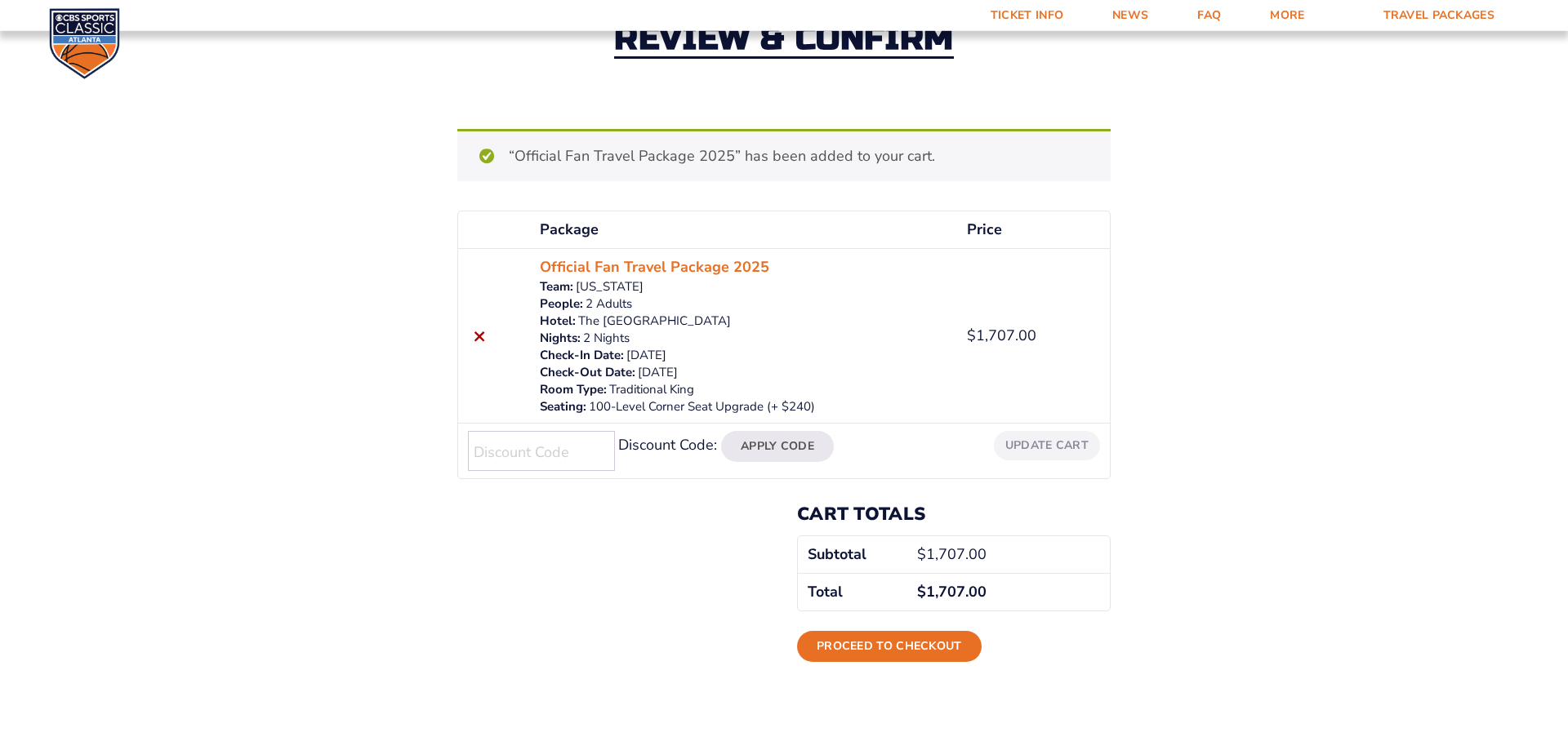
scroll to position [167, 0]
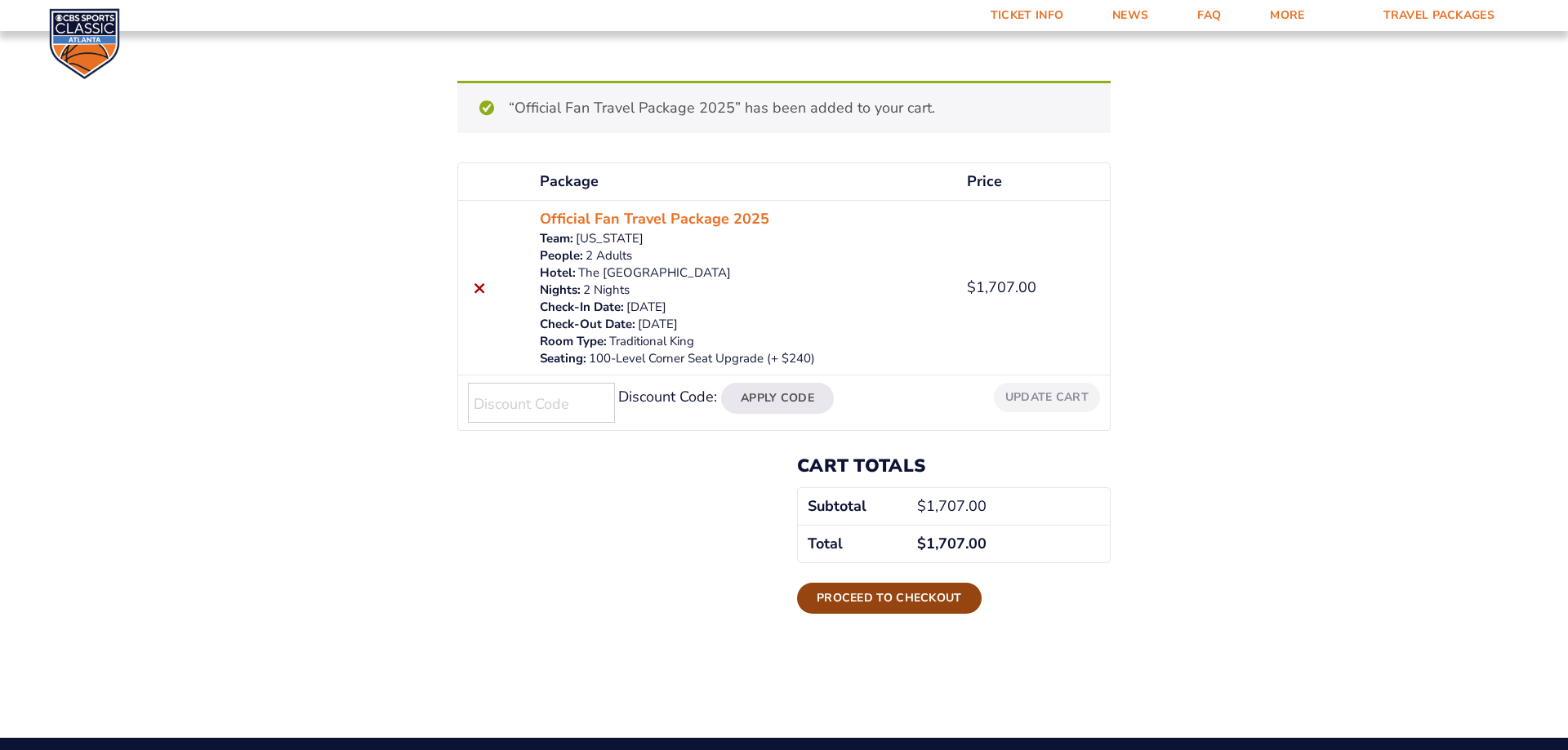
click at [845, 597] on link "Proceed to checkout" at bounding box center [889, 598] width 185 height 31
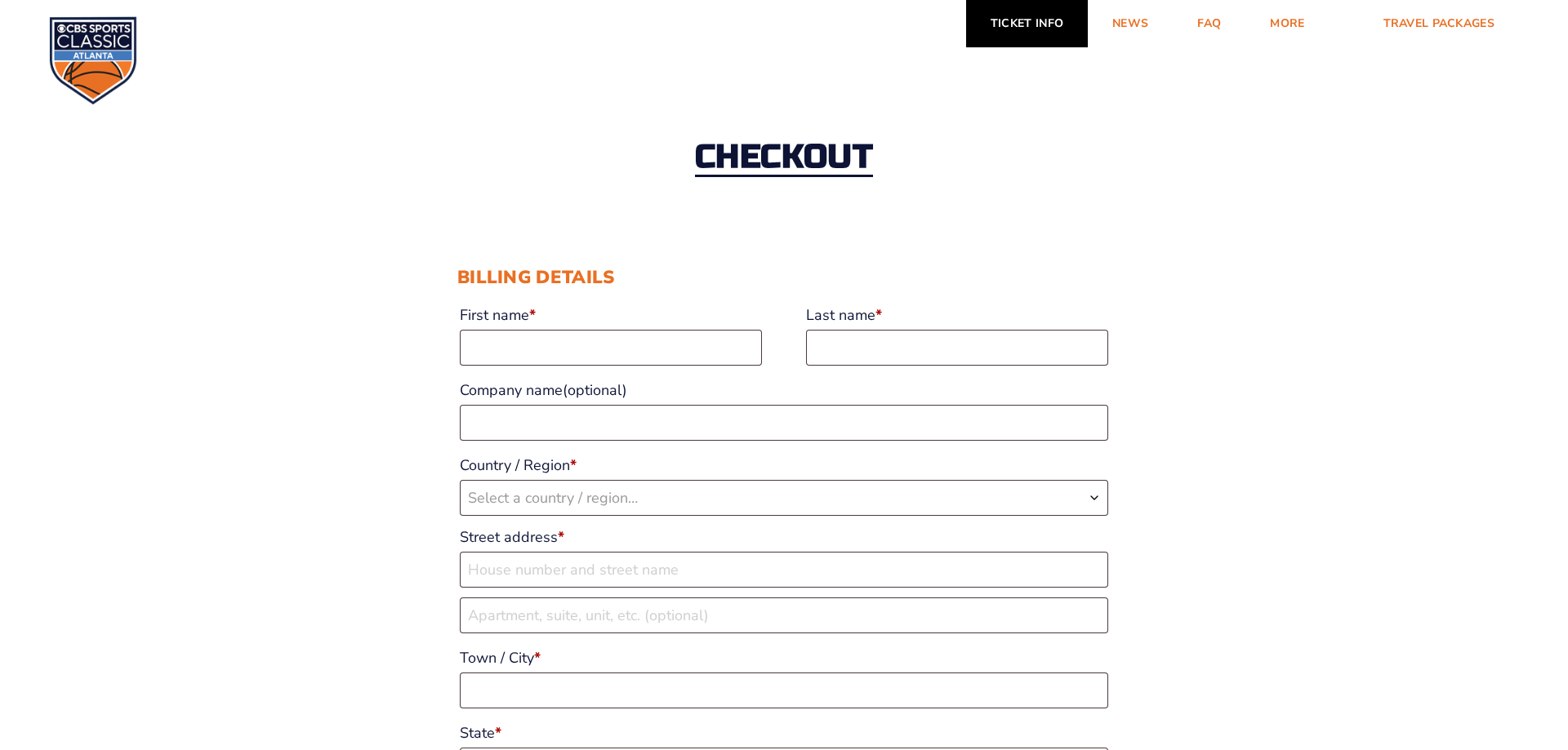
click at [1032, 21] on link "Ticket Info" at bounding box center [1027, 23] width 122 height 47
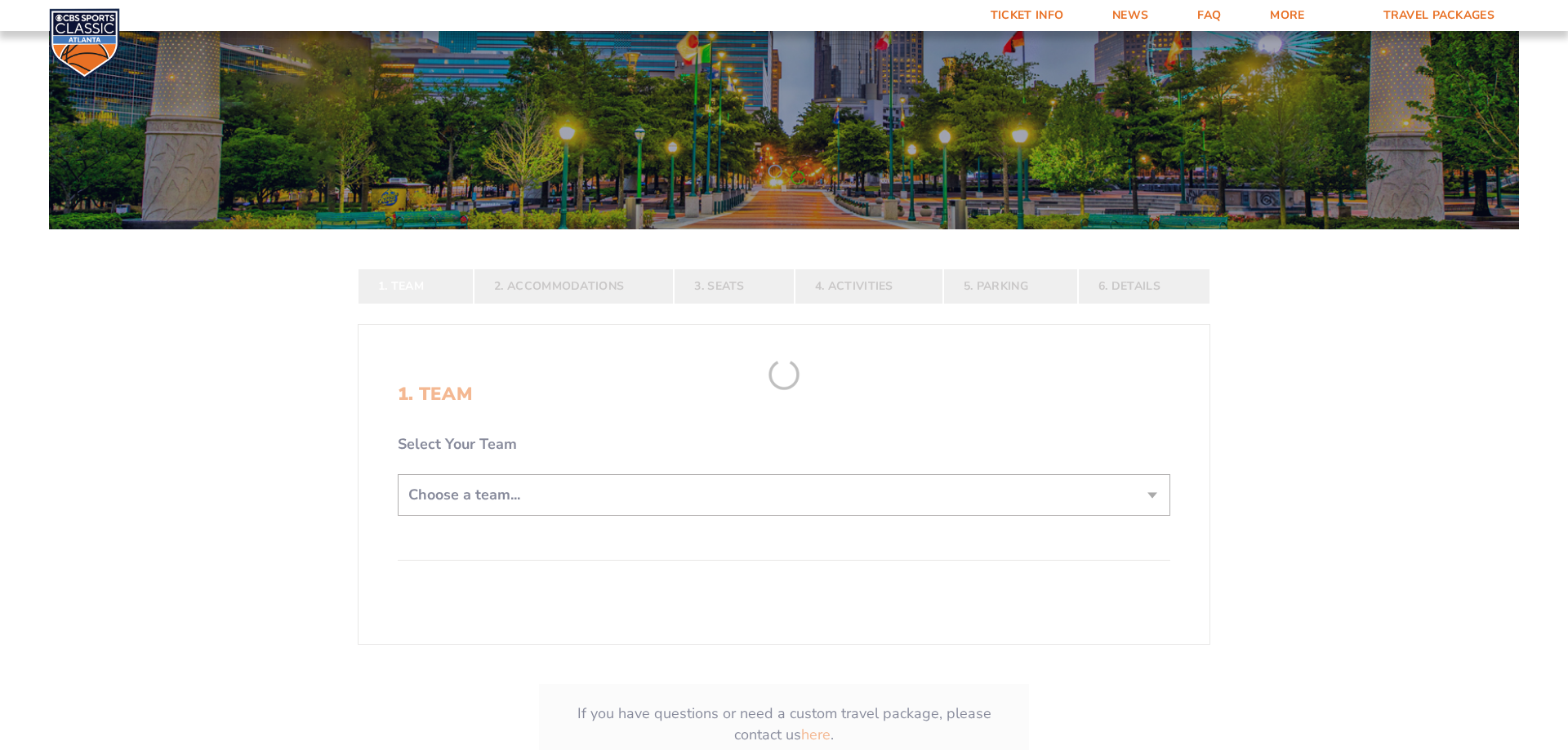
scroll to position [250, 0]
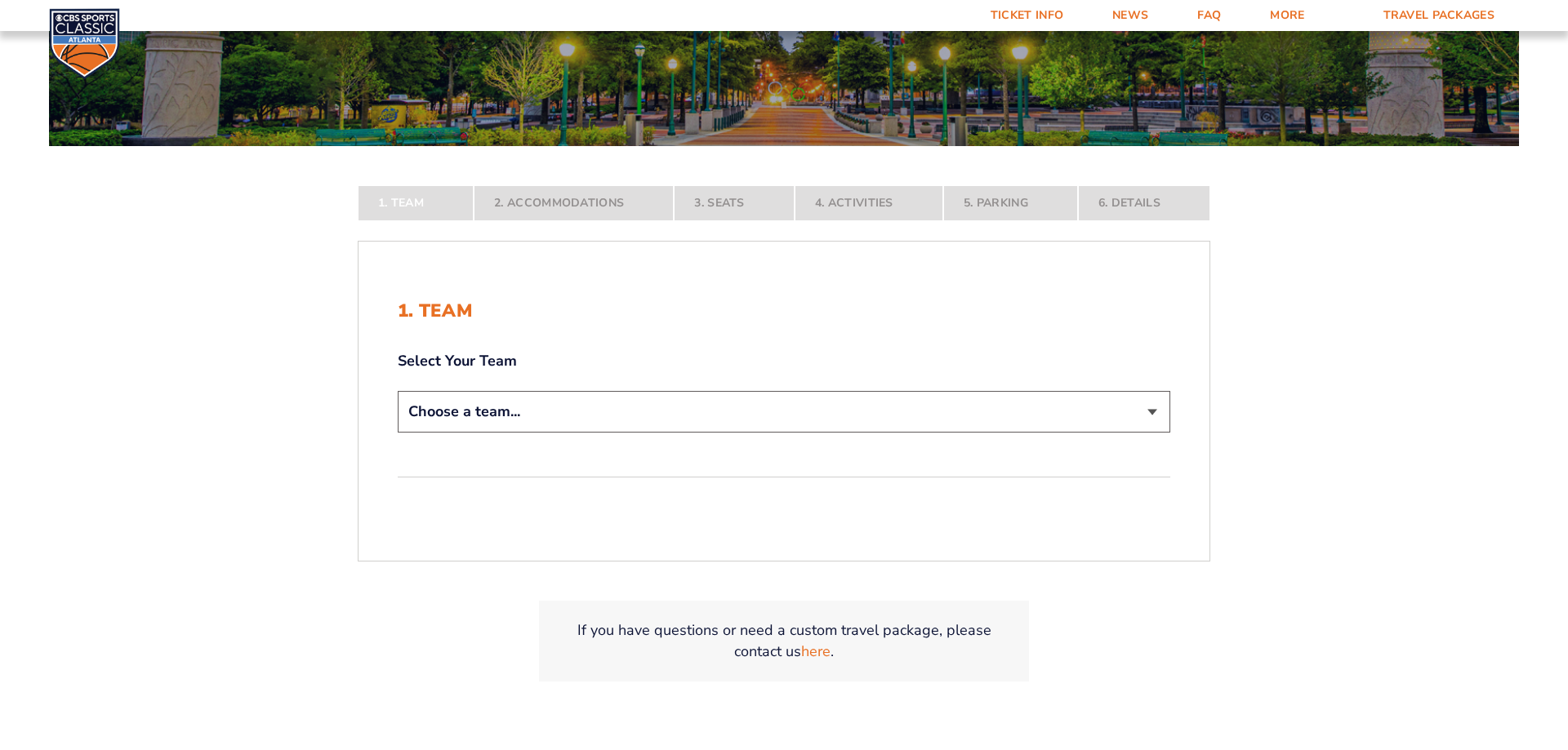
click at [398, 391] on select "Choose a team... Kentucky Wildcats Ohio State Buckeyes North Carolina Tar Heels…" at bounding box center [784, 412] width 773 height 42
select select "12956"
click option "Kentucky Wildcats" at bounding box center [0, 0] width 0 height 0
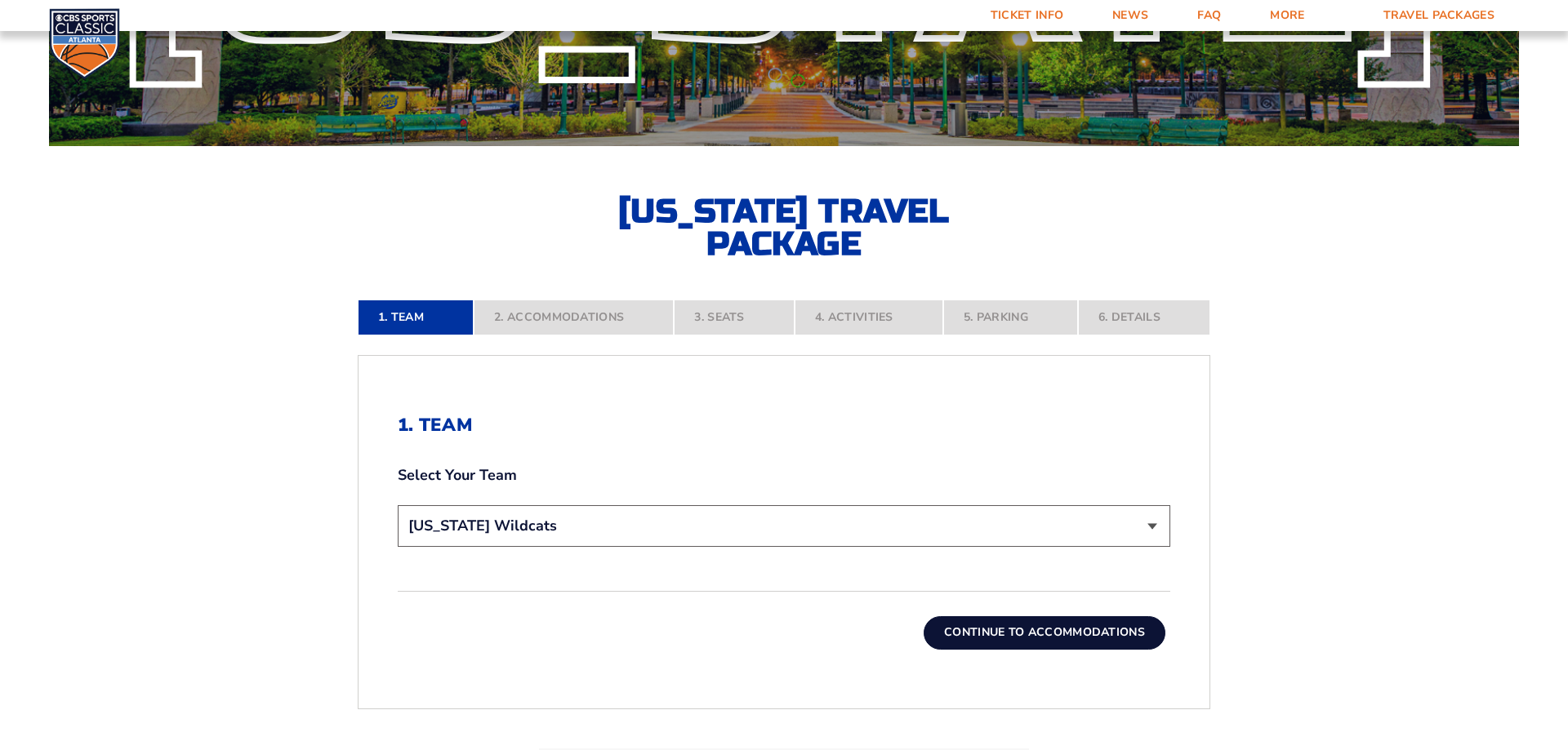
click at [1090, 630] on button "Continue To Accommodations" at bounding box center [1045, 633] width 242 height 33
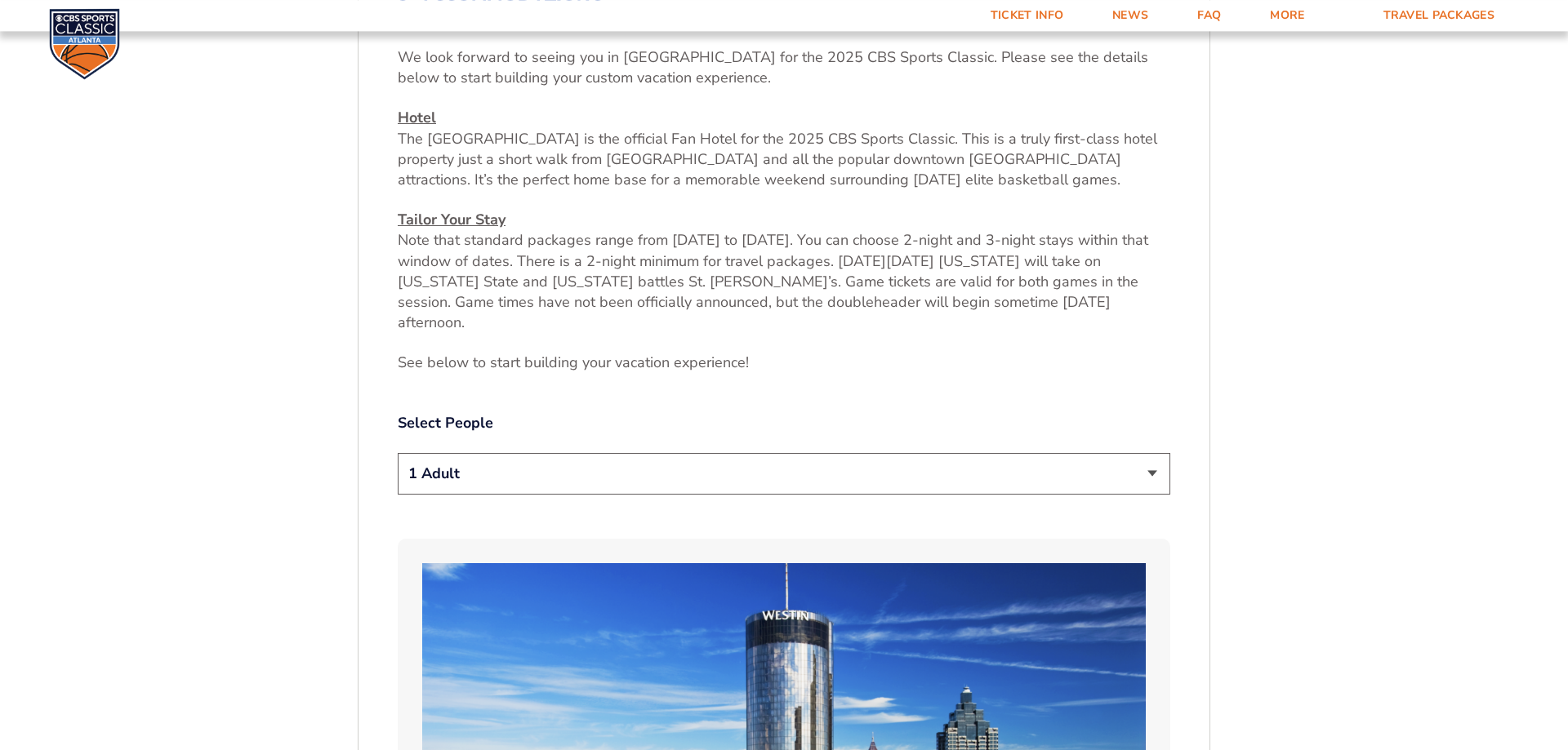
scroll to position [688, 0]
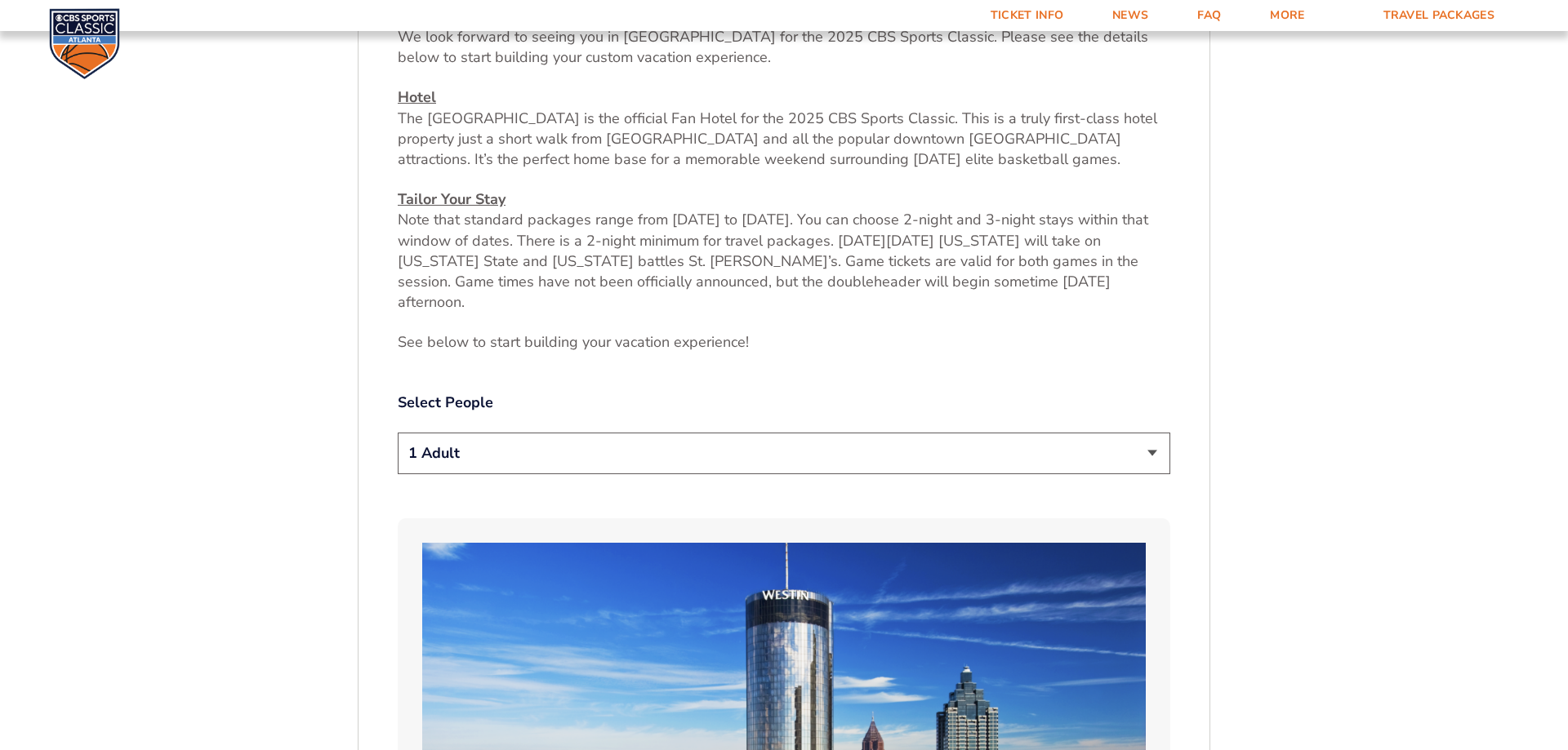
click at [398, 433] on select "1 Adult 2 Adults 3 Adults 4 Adults 2 Adults + 1 Child 2 Adults + 2 Children 2 A…" at bounding box center [784, 454] width 773 height 42
select select "2 Adults + 2 Children"
click option "2 Adults + 2 Children" at bounding box center [0, 0] width 0 height 0
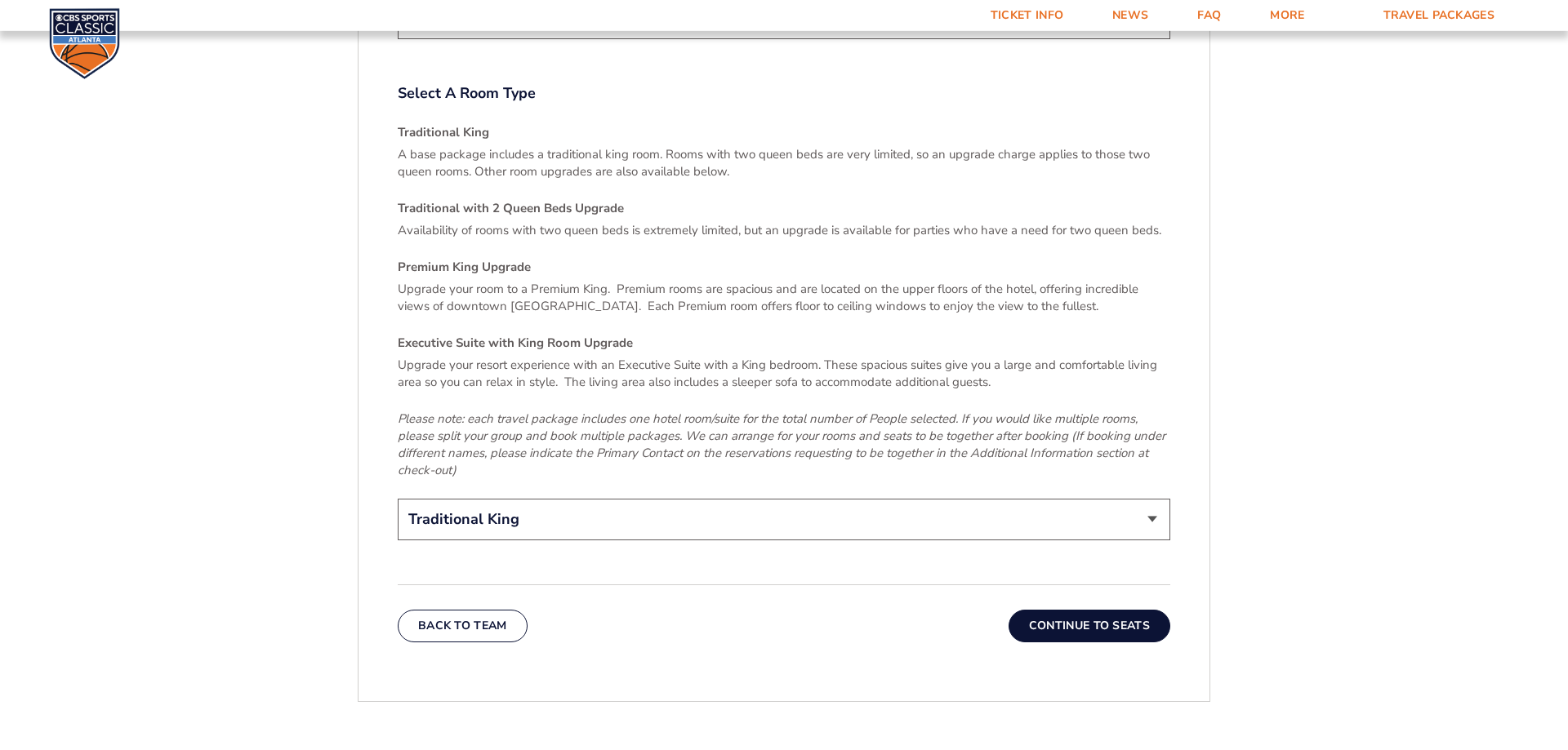
scroll to position [2521, 0]
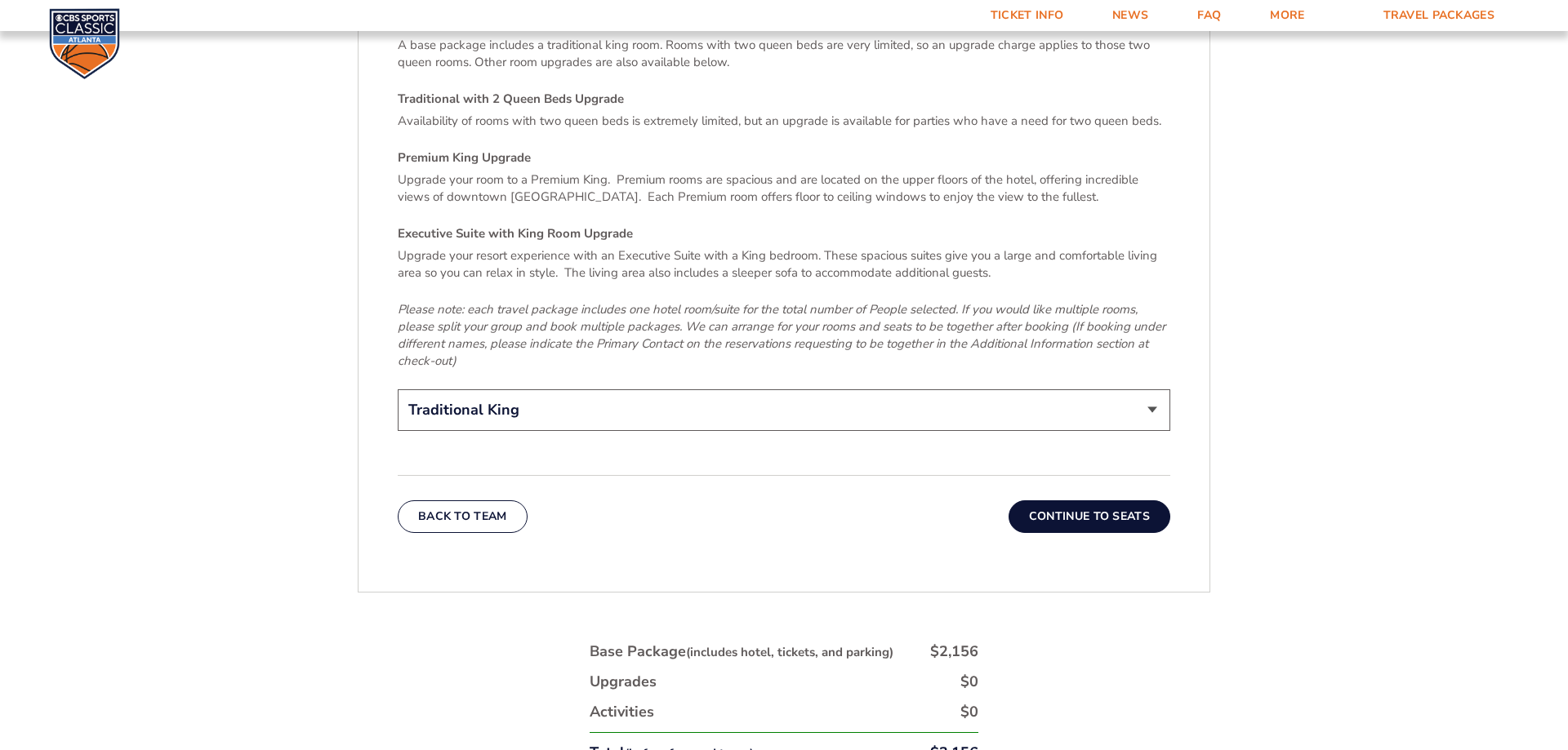
click at [398, 390] on select "Traditional King Traditional with 2 Queen Beds Upgrade (+$45 per night) Premium…" at bounding box center [784, 411] width 773 height 42
select select "Traditional with 2 Queen Beds Upgrade"
click option "Traditional with 2 Queen Beds Upgrade (+$45 per night)" at bounding box center [0, 0] width 0 height 0
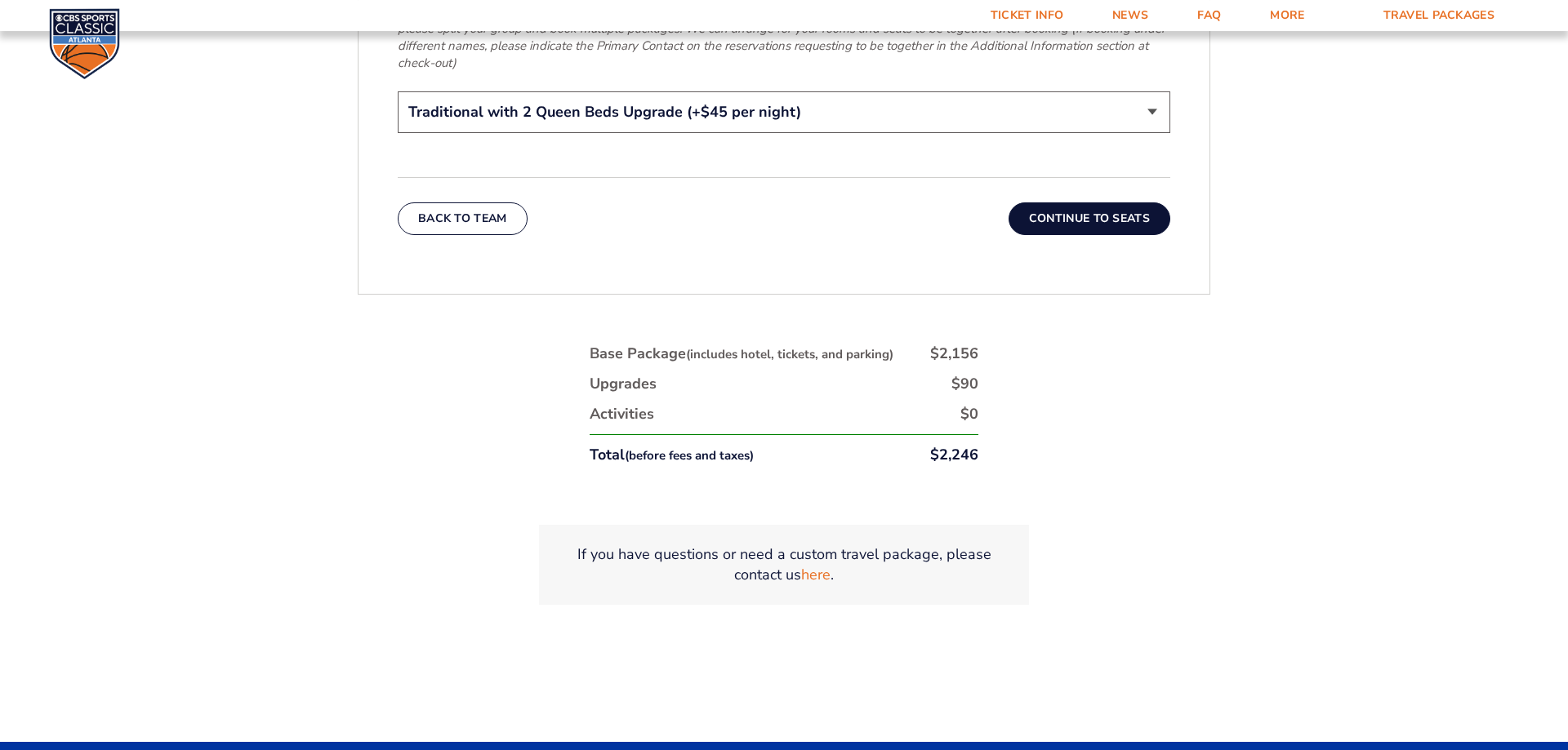
scroll to position [2832, 0]
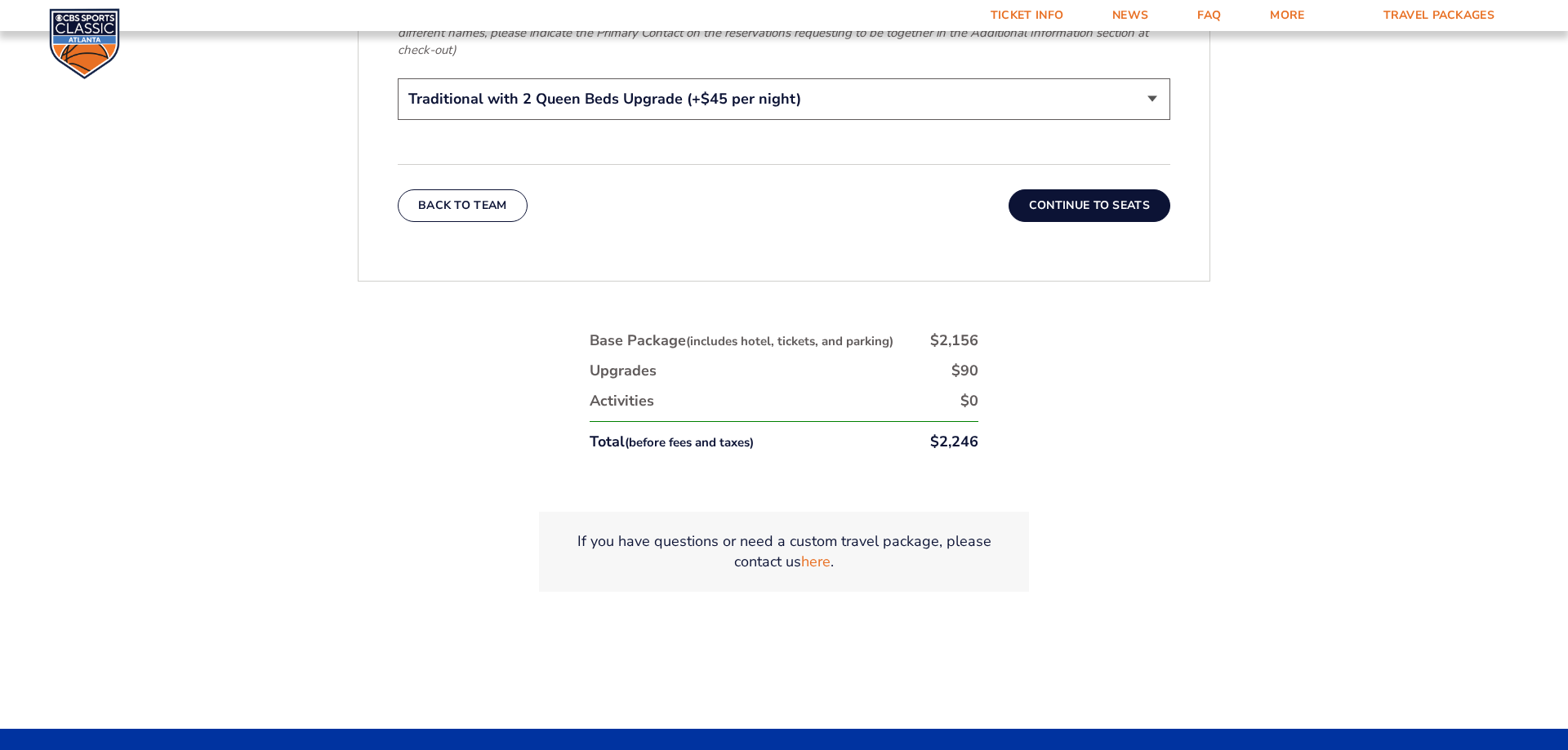
click at [1135, 189] on button "Continue To Seats" at bounding box center [1090, 205] width 162 height 33
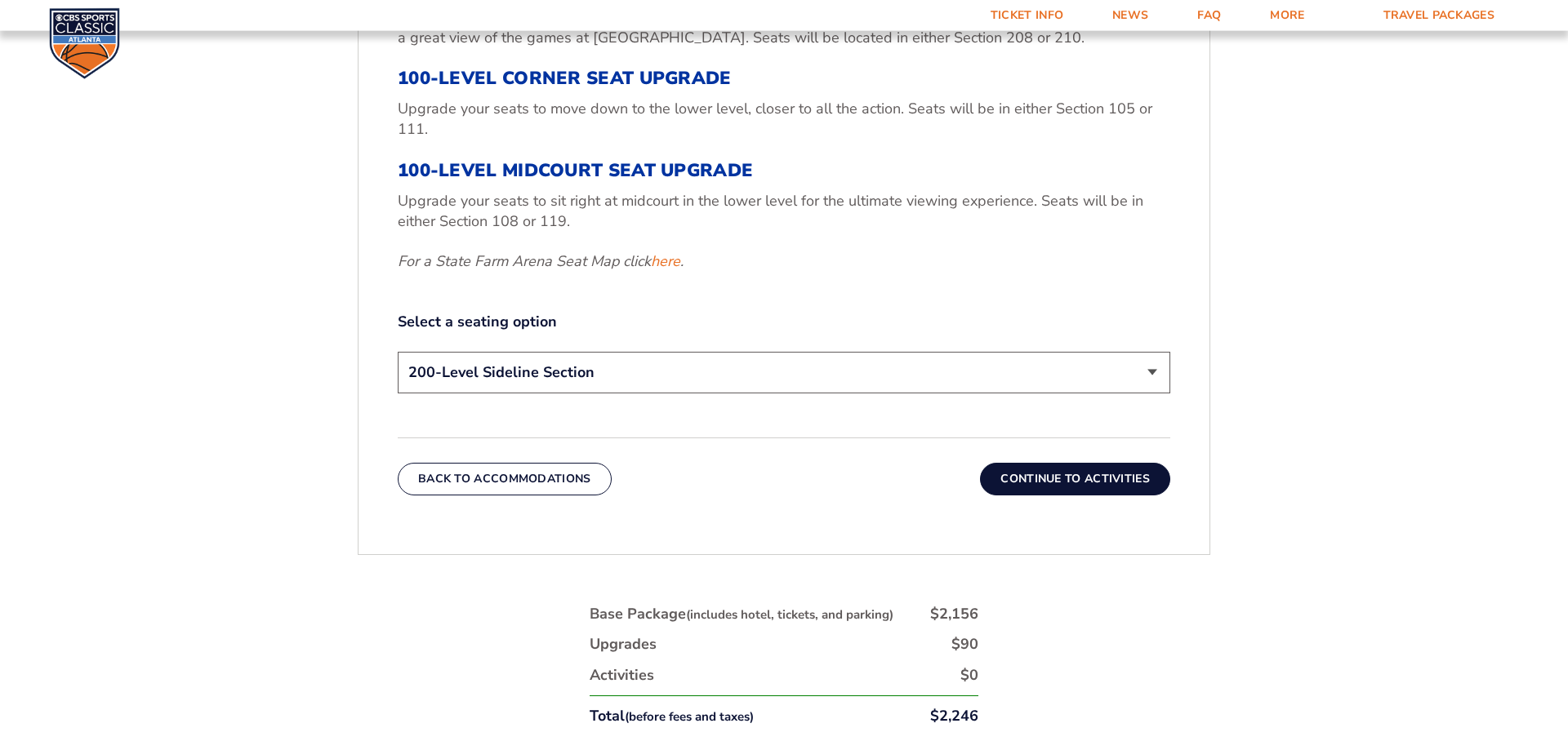
scroll to position [772, 0]
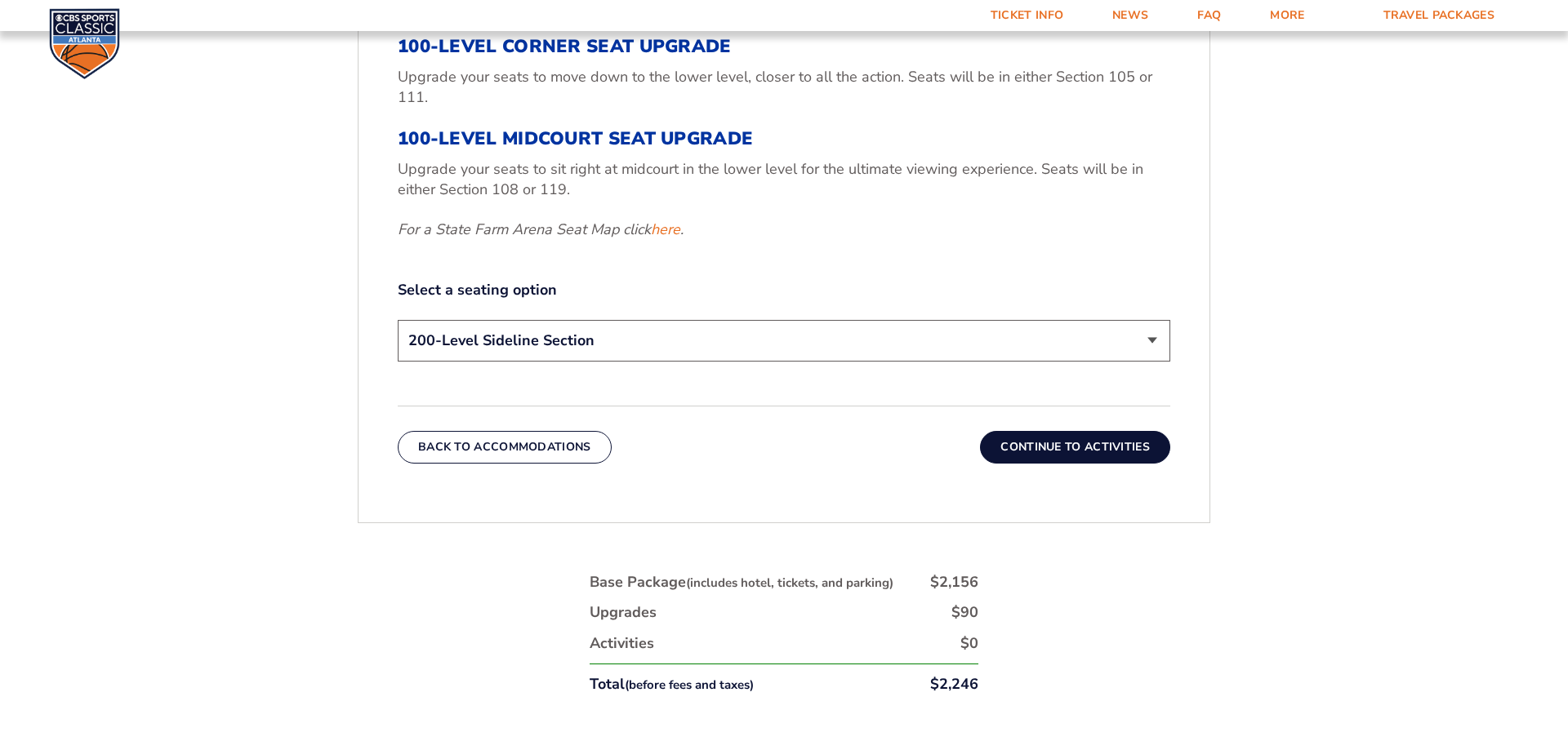
click at [1081, 449] on button "Continue To Activities" at bounding box center [1075, 447] width 190 height 33
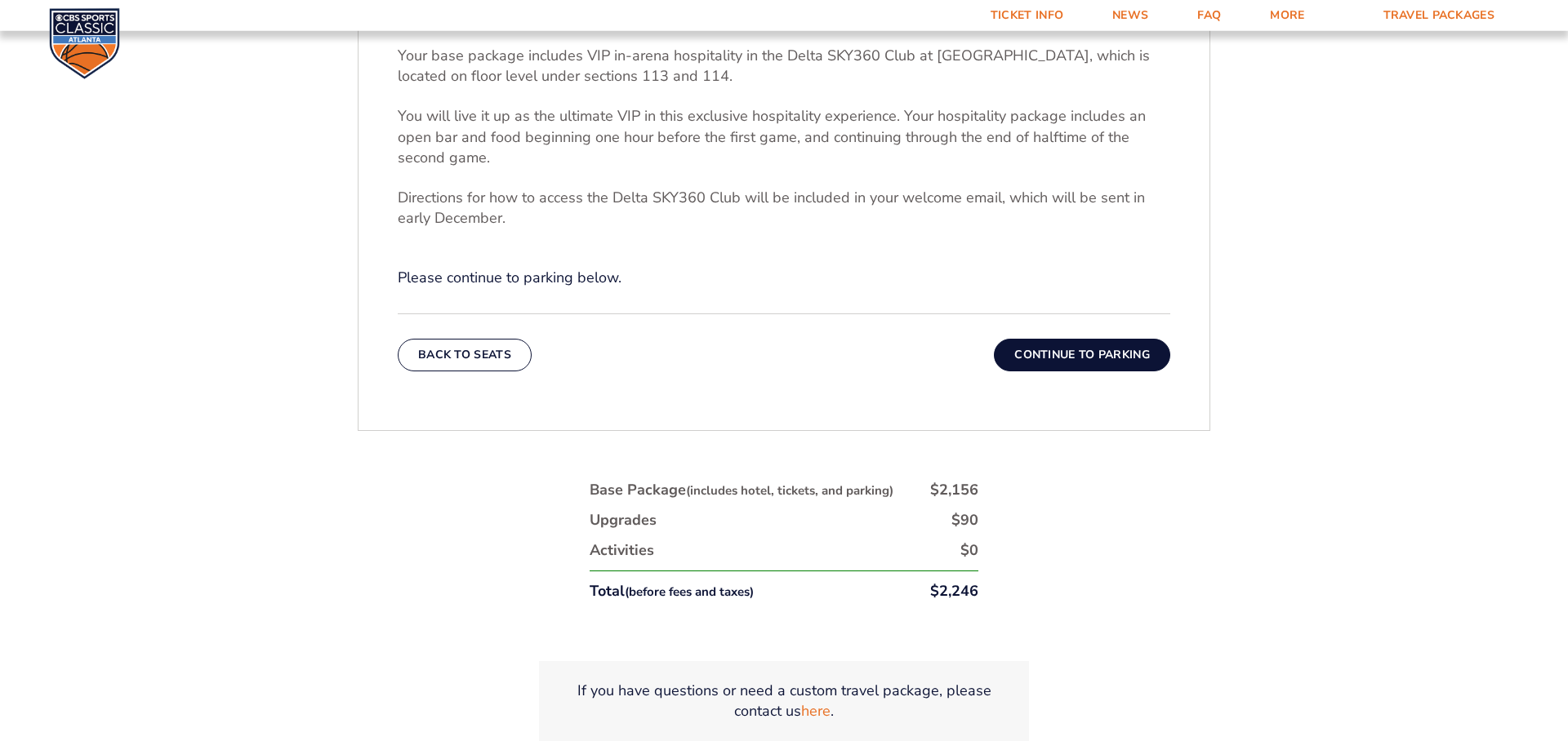
scroll to position [688, 0]
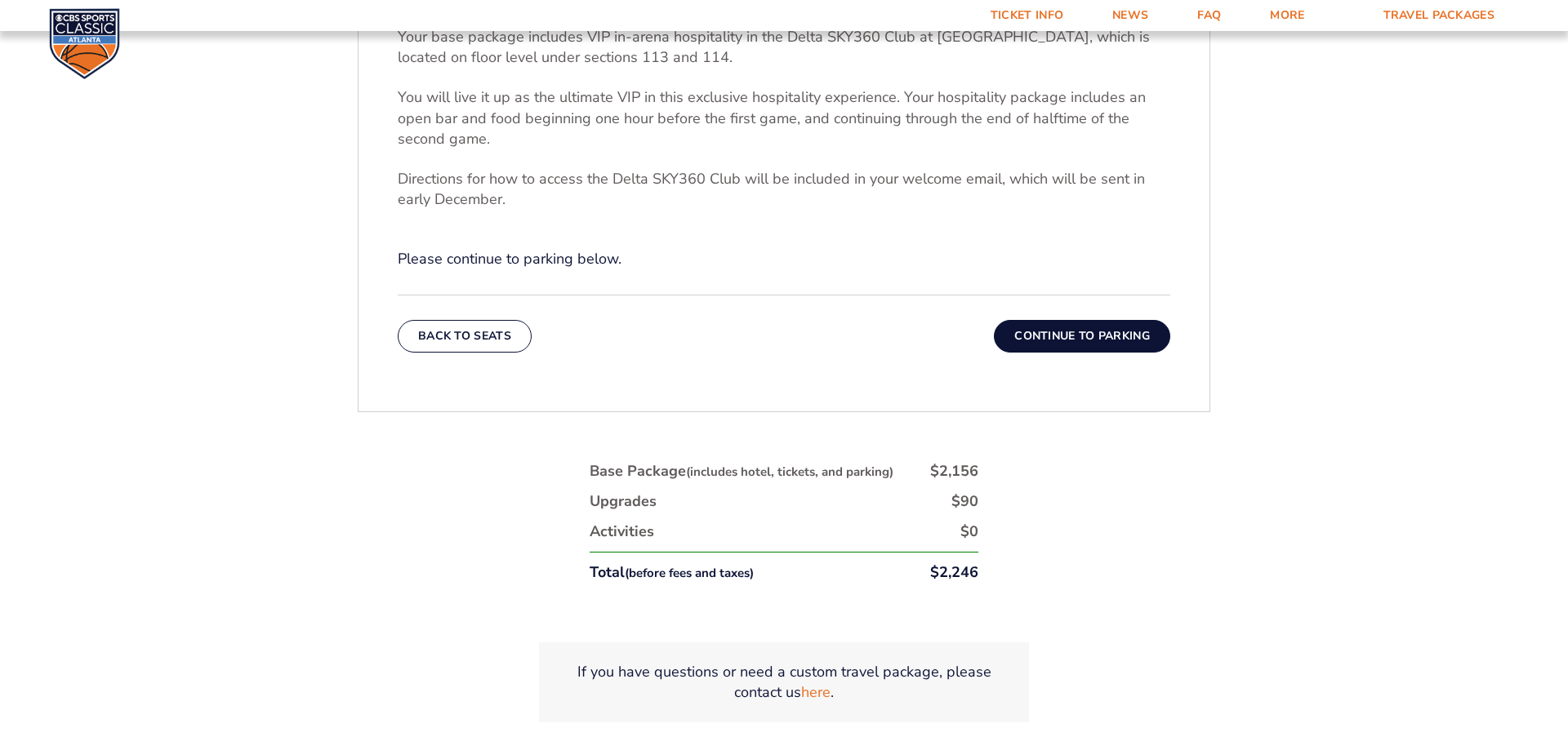
click at [1100, 332] on button "Continue To Parking" at bounding box center [1082, 336] width 176 height 33
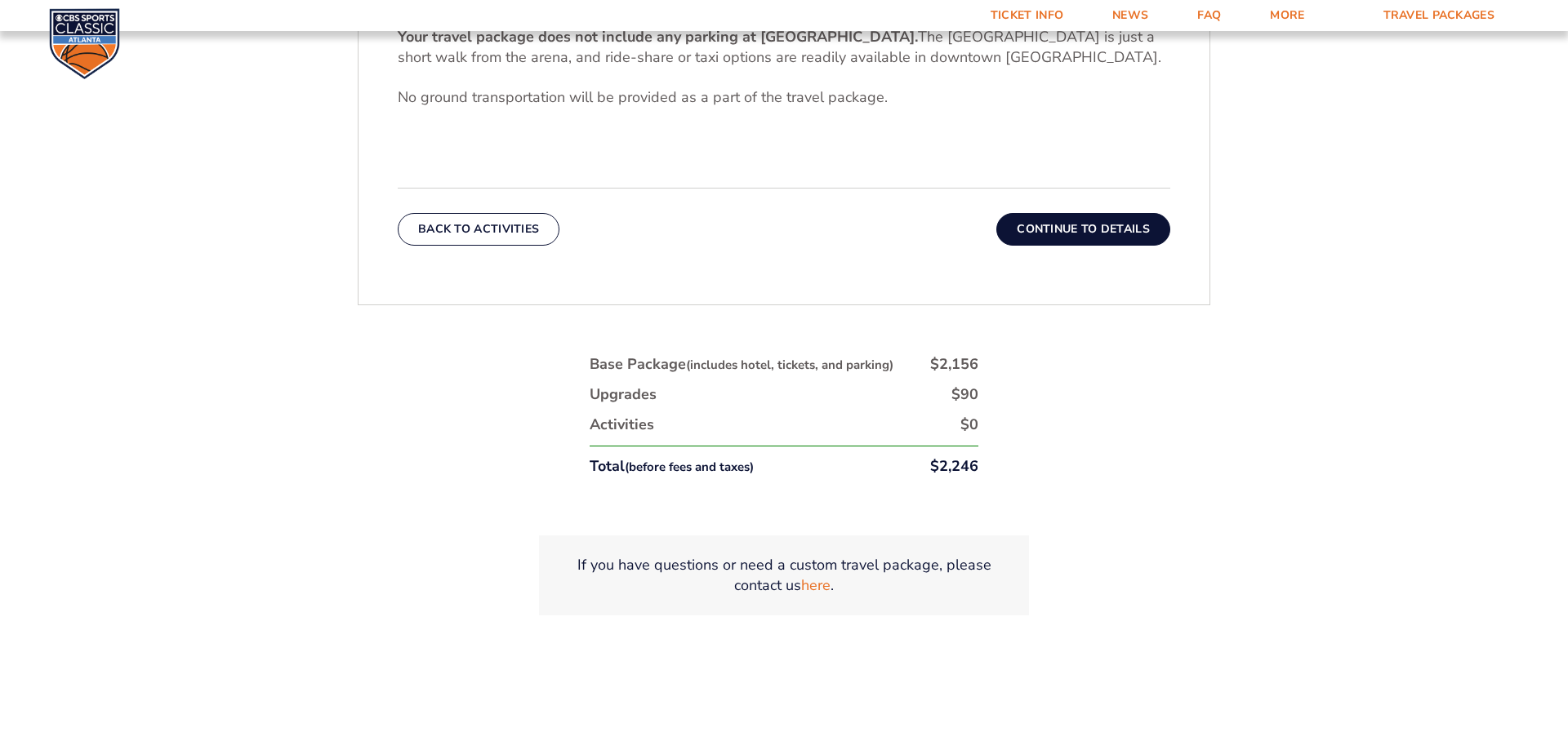
click at [1045, 230] on button "Continue To Details" at bounding box center [1083, 229] width 174 height 33
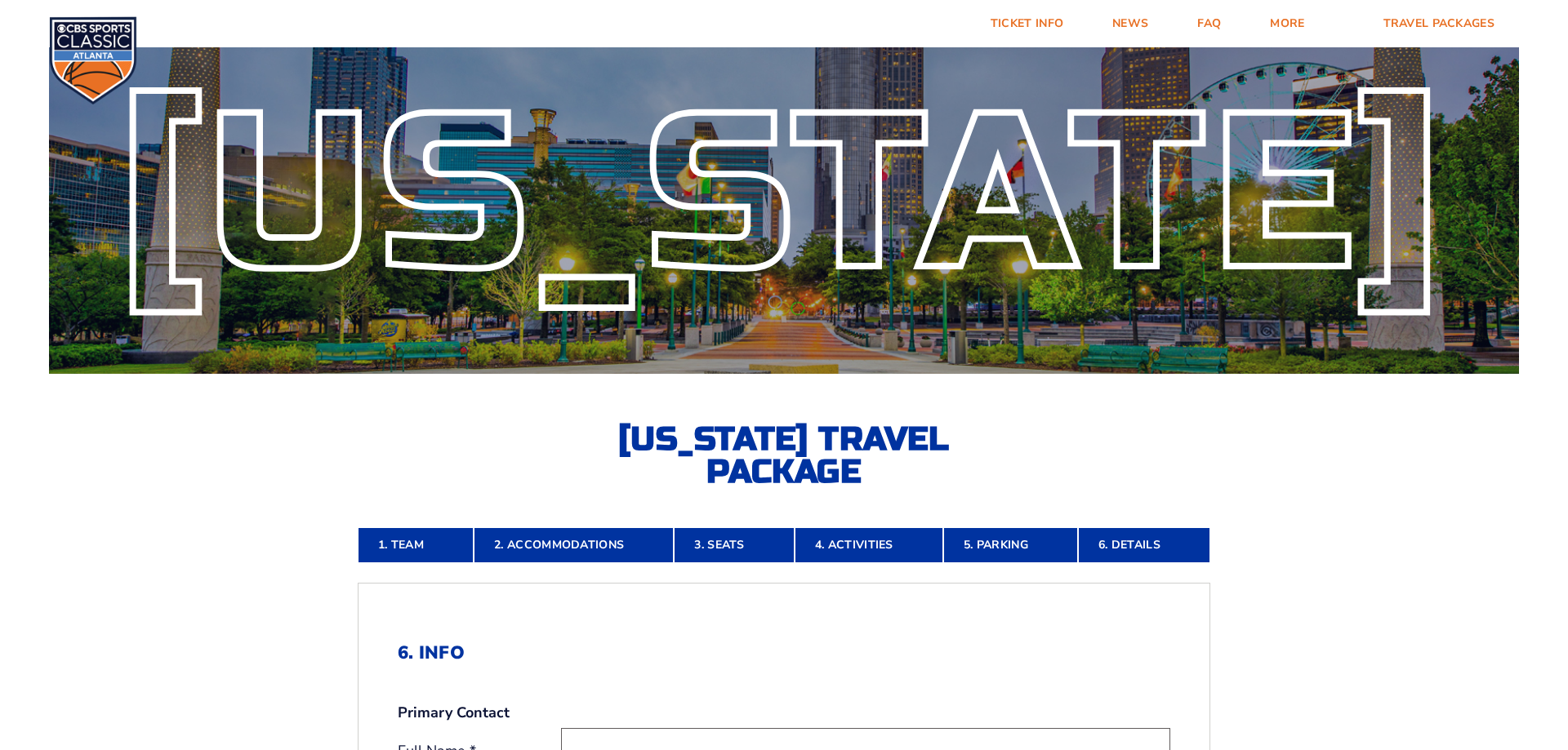
scroll to position [0, 0]
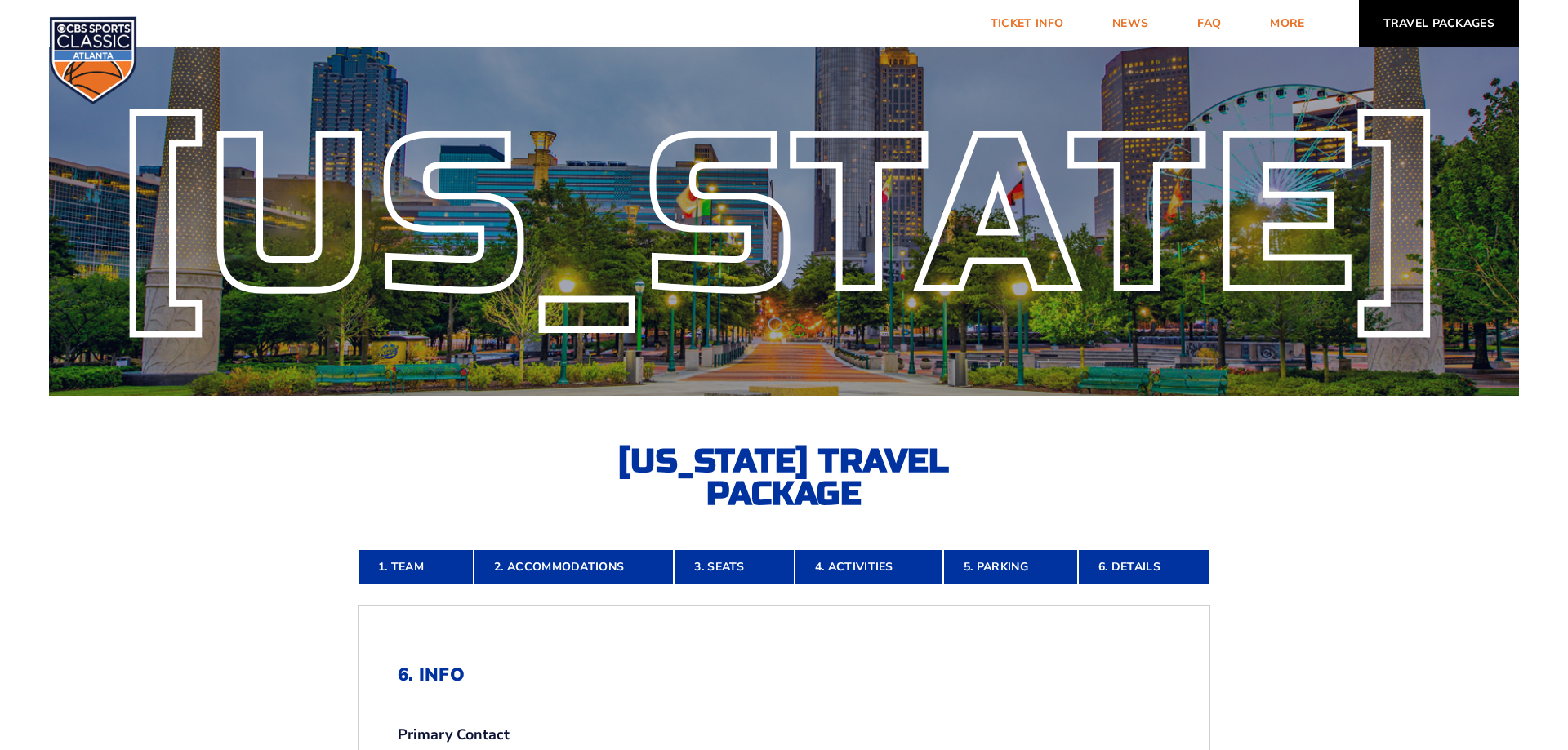
click at [1433, 30] on link "Travel Packages" at bounding box center [1439, 23] width 161 height 47
